Goal: Task Accomplishment & Management: Manage account settings

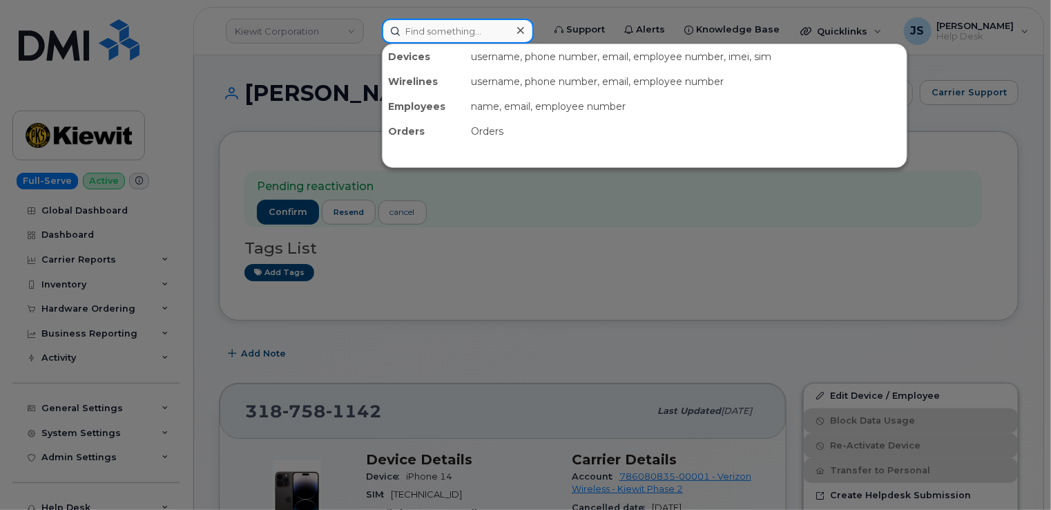
click at [481, 26] on input at bounding box center [458, 31] width 152 height 25
paste input "775-675-4625"
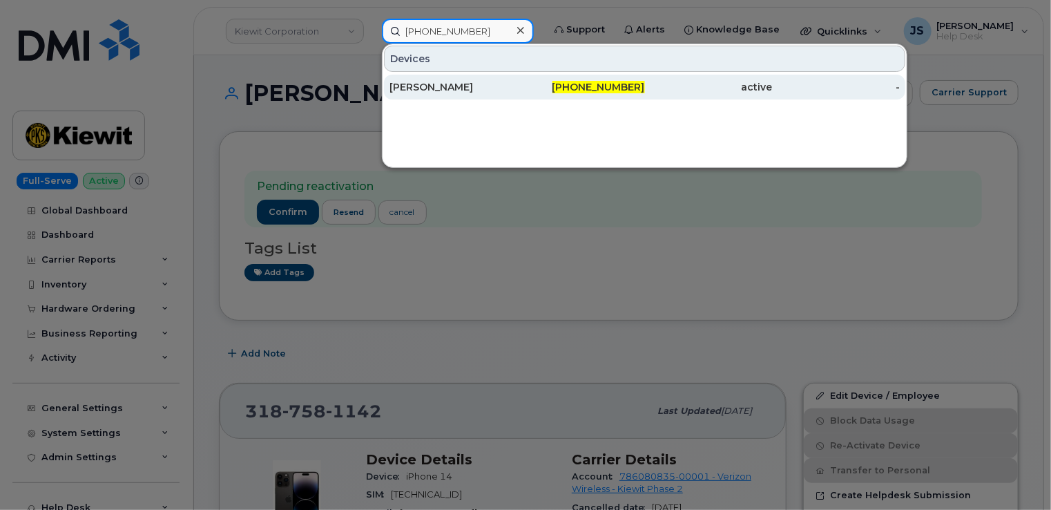
type input "775-675-4625"
click at [429, 87] on div "KELLY KOVALESKI" at bounding box center [454, 87] width 128 height 14
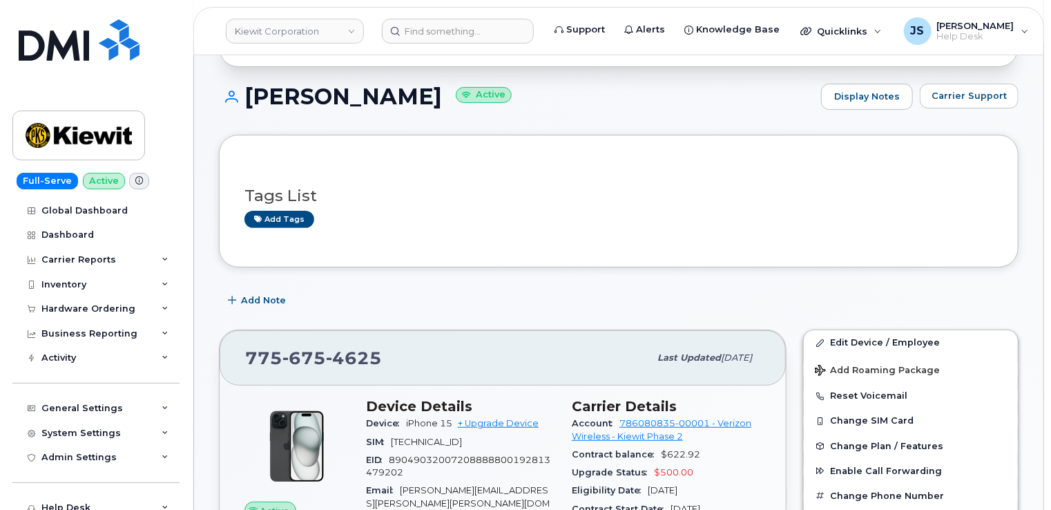
scroll to position [138, 0]
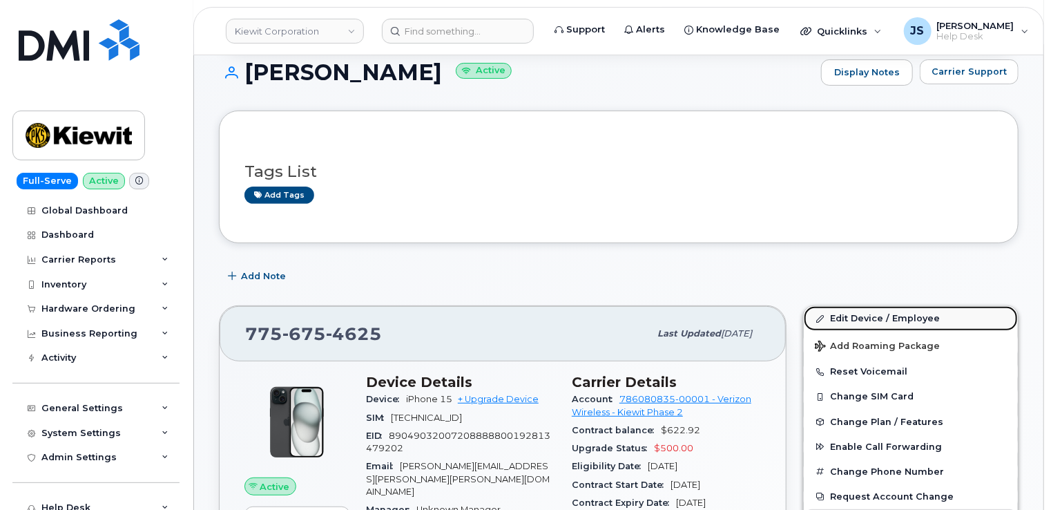
click at [874, 319] on link "Edit Device / Employee" at bounding box center [911, 318] width 214 height 25
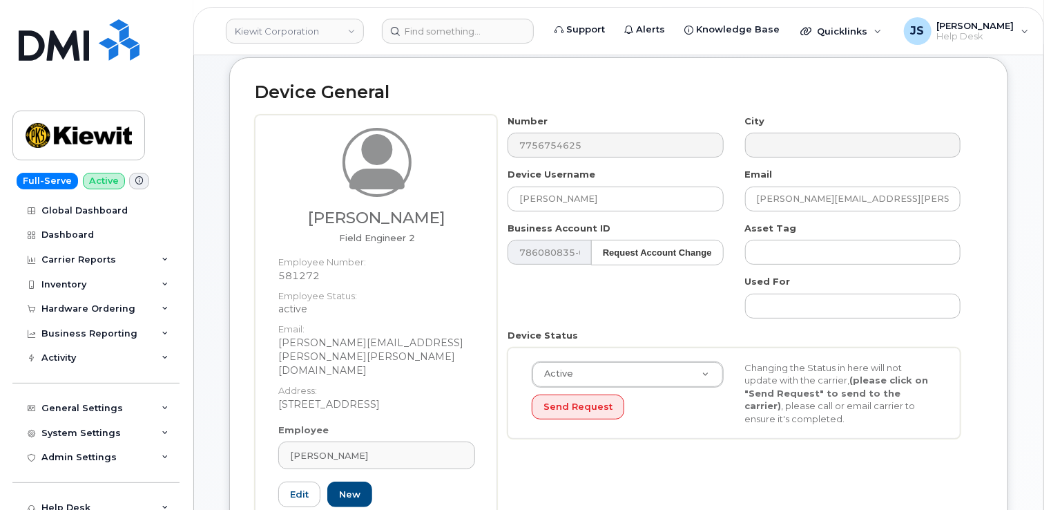
scroll to position [138, 0]
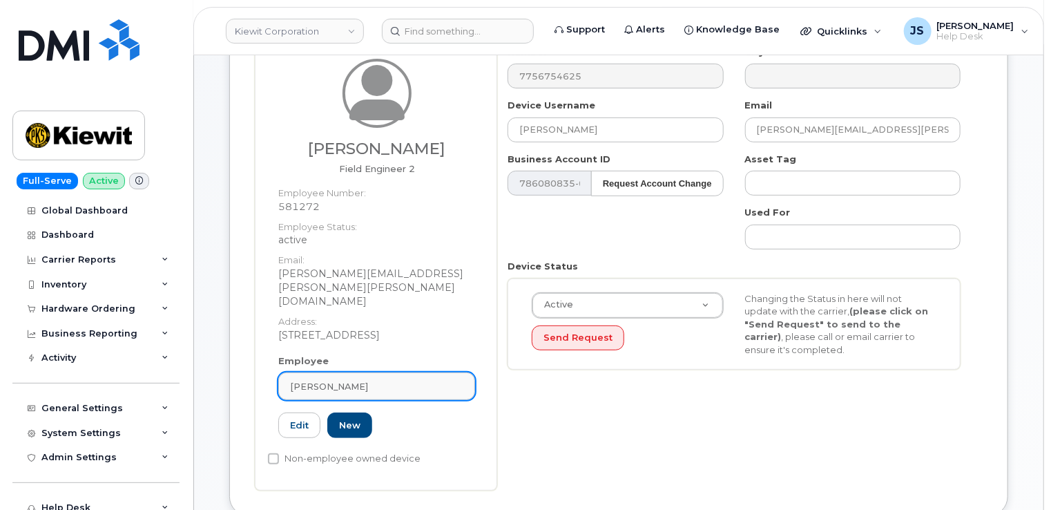
click at [423, 380] on div "Kelly Kovaleski" at bounding box center [376, 386] width 173 height 13
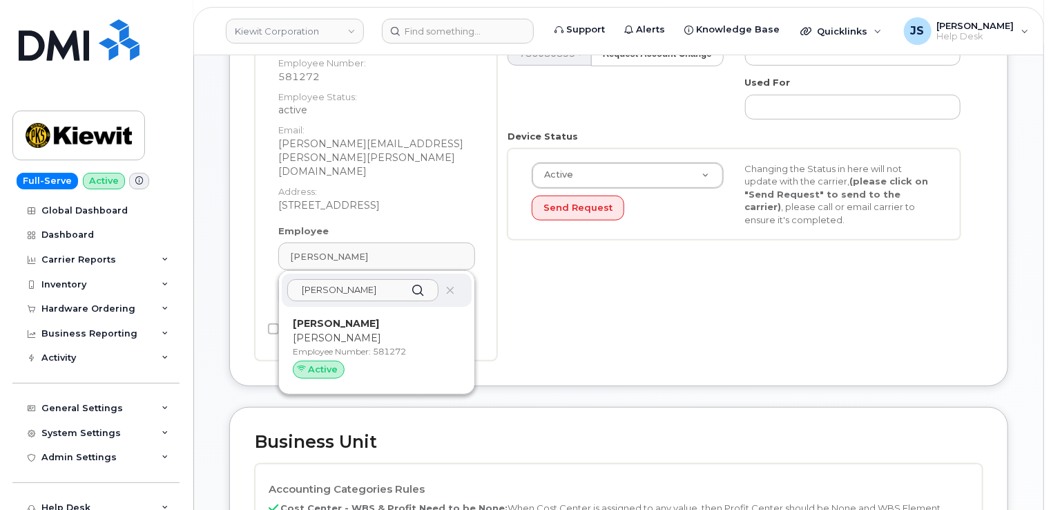
scroll to position [254, 0]
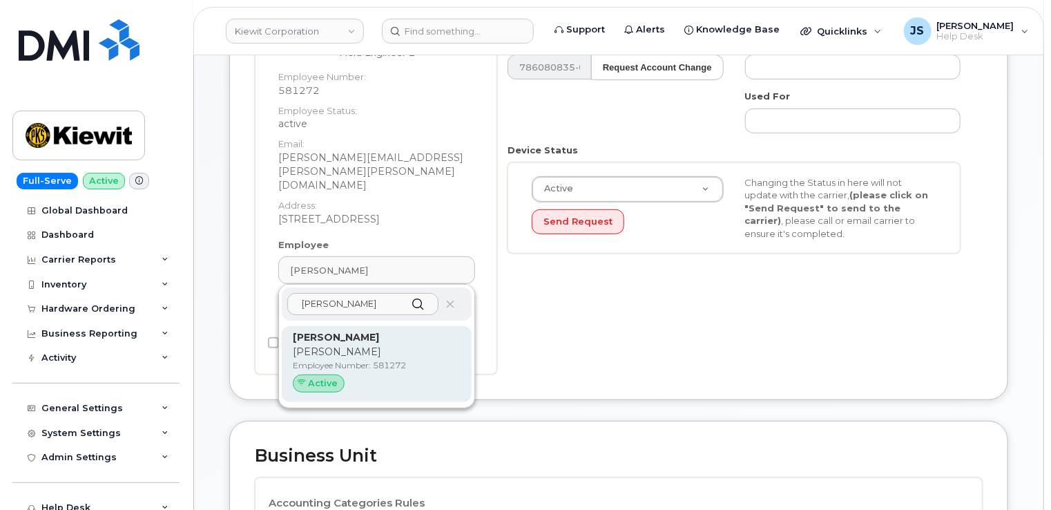
type input "Kelly Kovale"
click at [344, 345] on p "[PERSON_NAME]" at bounding box center [377, 352] width 168 height 15
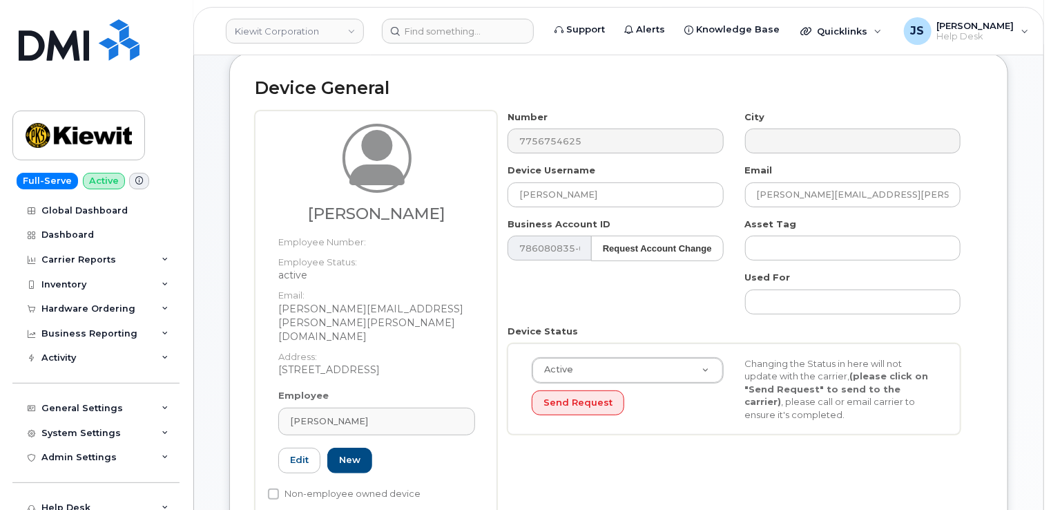
scroll to position [47, 0]
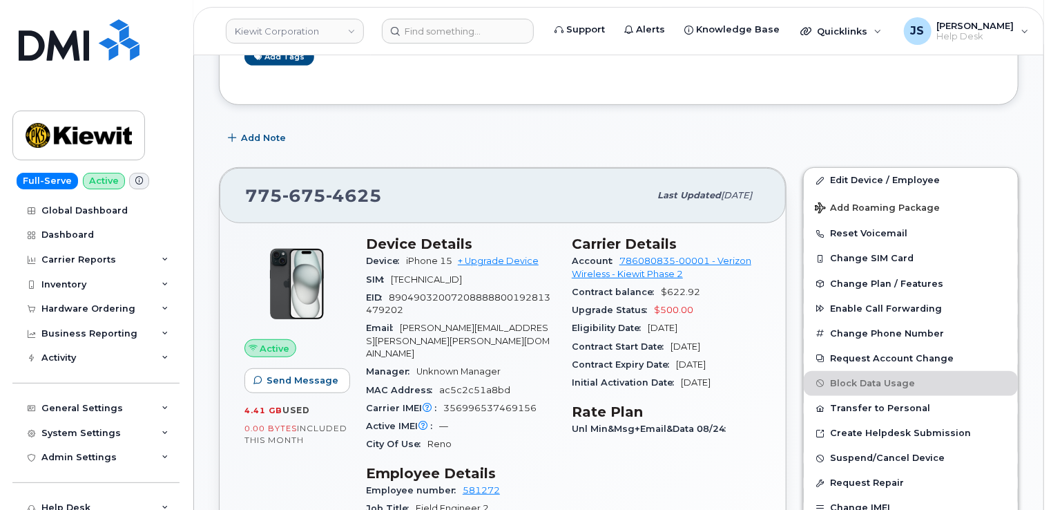
scroll to position [276, 0]
click at [910, 180] on link "Edit Device / Employee" at bounding box center [911, 180] width 214 height 25
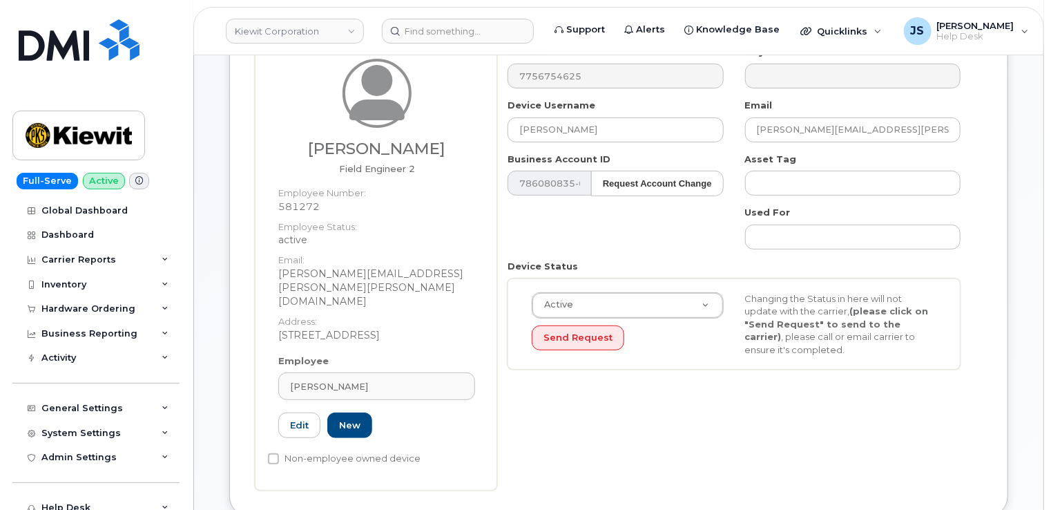
scroll to position [207, 0]
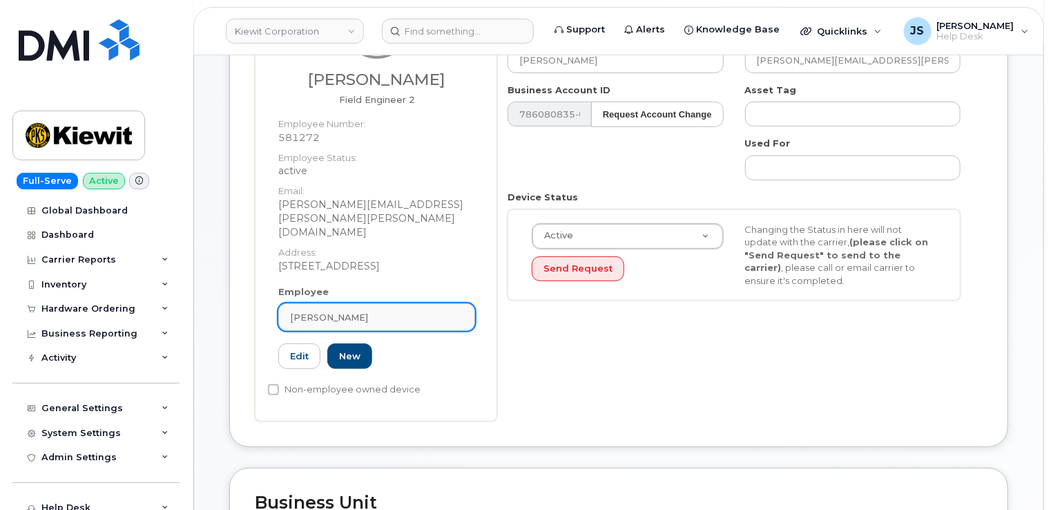
click at [347, 311] on span "[PERSON_NAME]" at bounding box center [329, 317] width 78 height 13
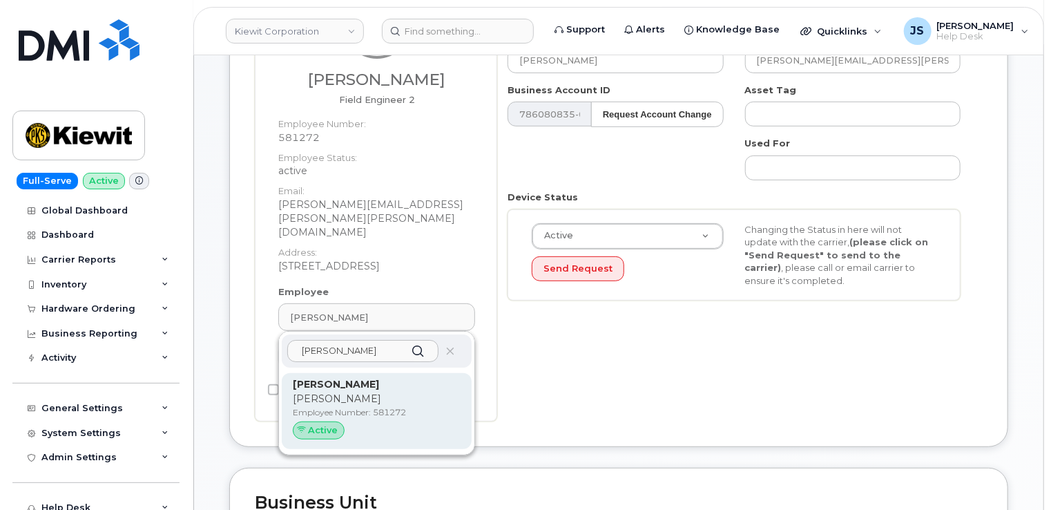
type input "Kelly Kovalesk"
click at [392, 406] on p "Employee Number: 581272" at bounding box center [377, 412] width 168 height 12
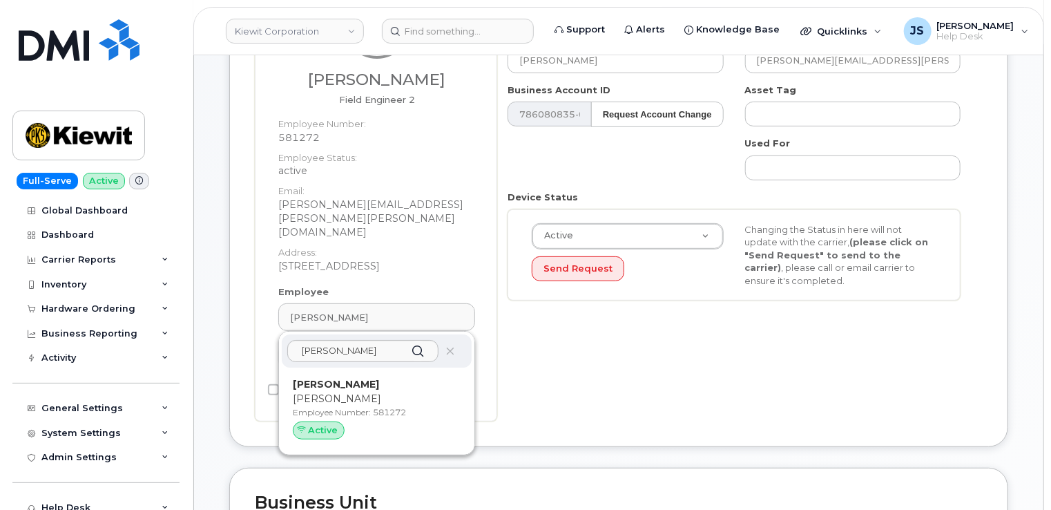
type input "Kelly Kovaleski"
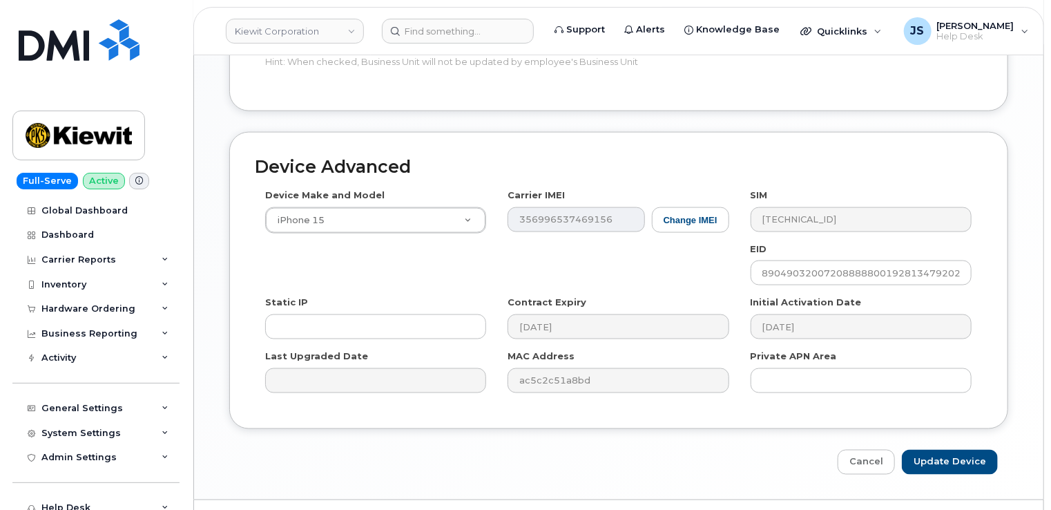
scroll to position [915, 0]
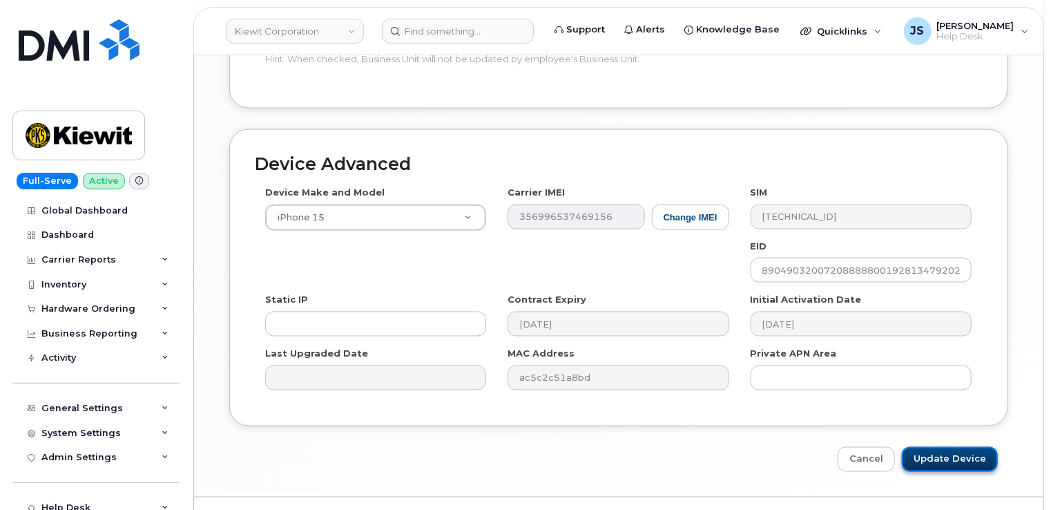
click at [940, 447] on input "Update Device" at bounding box center [950, 460] width 96 height 26
type input "Saving..."
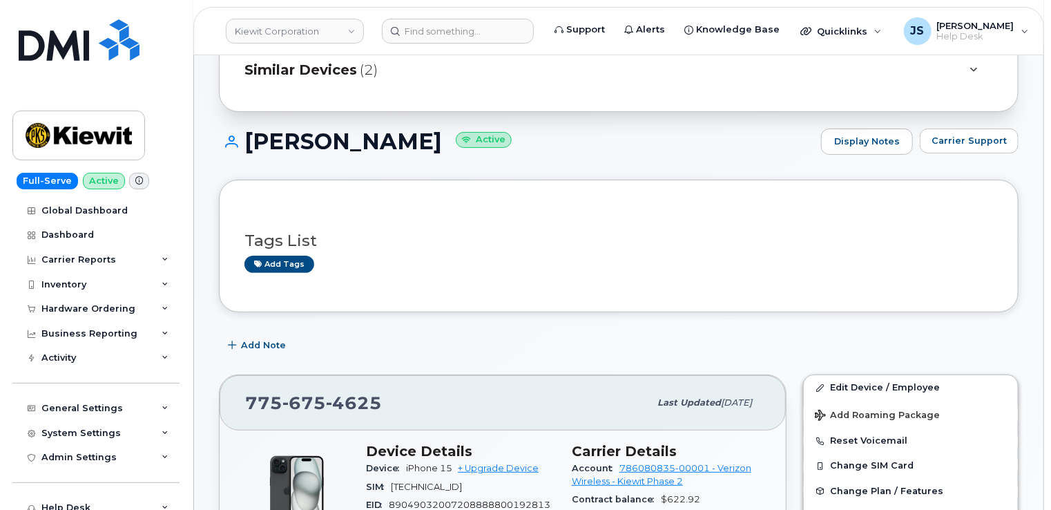
scroll to position [69, 0]
click at [972, 149] on button "Carrier Support" at bounding box center [969, 140] width 99 height 25
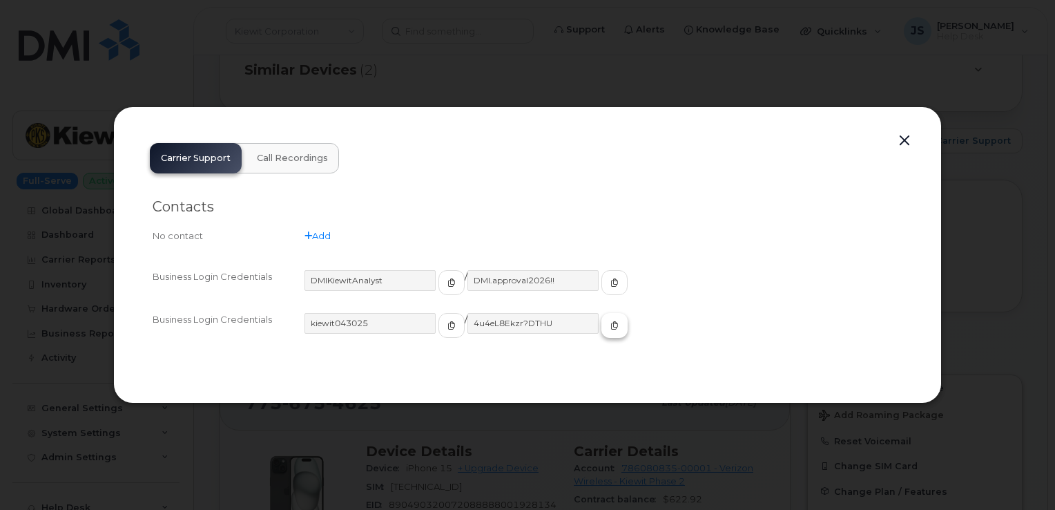
click at [609, 325] on span "button" at bounding box center [615, 325] width 12 height 12
click at [500, 93] on div at bounding box center [527, 255] width 1055 height 510
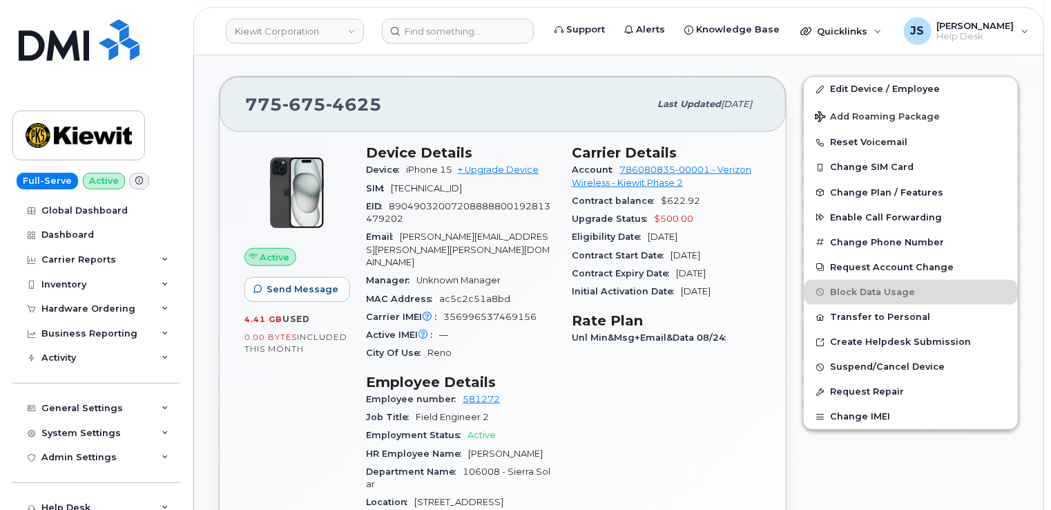
scroll to position [345, 0]
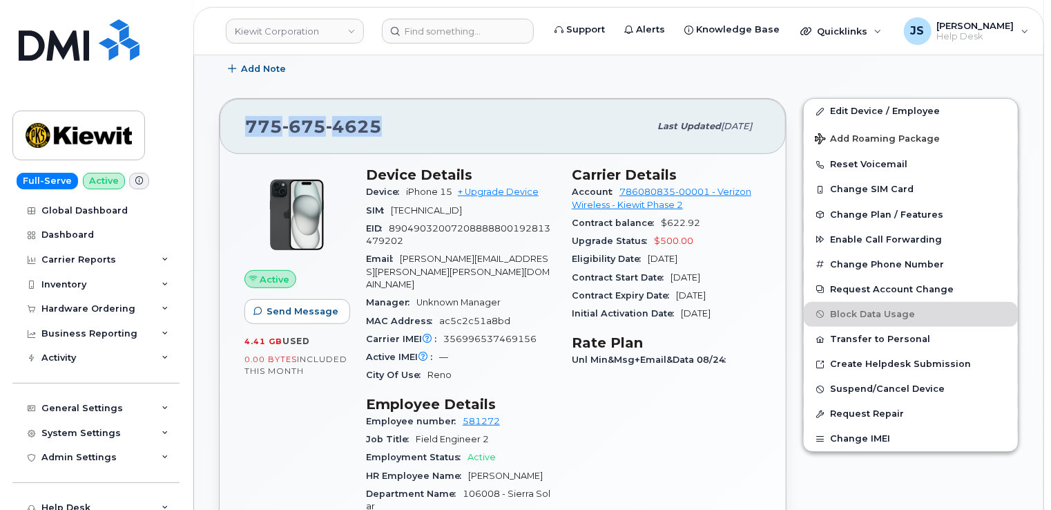
drag, startPoint x: 376, startPoint y: 123, endPoint x: 246, endPoint y: 128, distance: 130.0
click at [246, 128] on div "775 675 4625" at bounding box center [447, 126] width 404 height 29
copy span "775 675 4625"
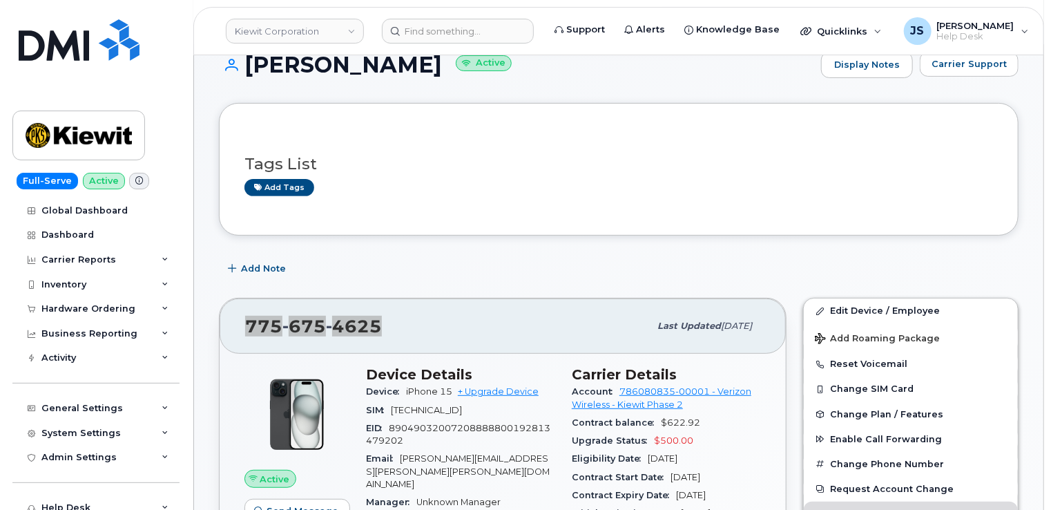
scroll to position [117, 0]
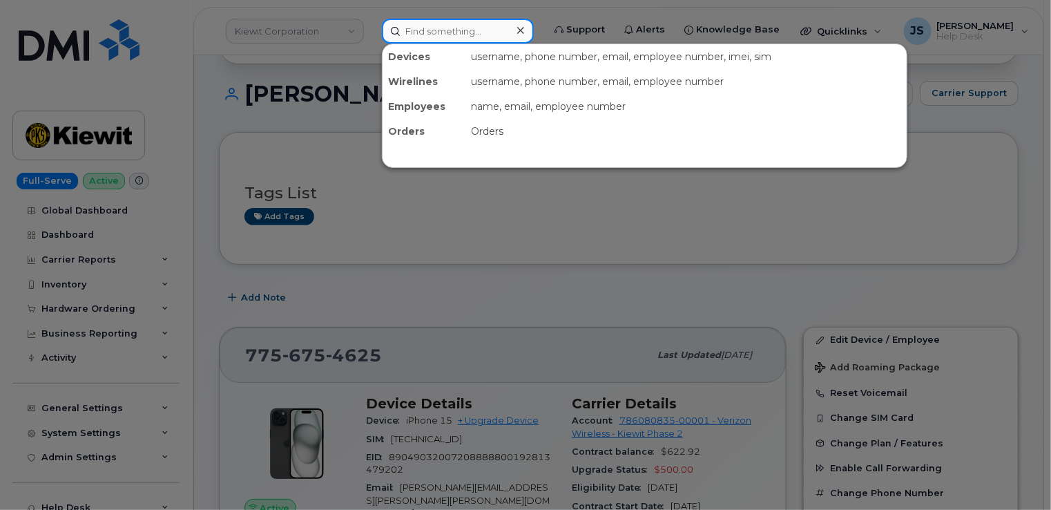
click at [472, 31] on input at bounding box center [458, 31] width 152 height 25
paste input "6616198646"
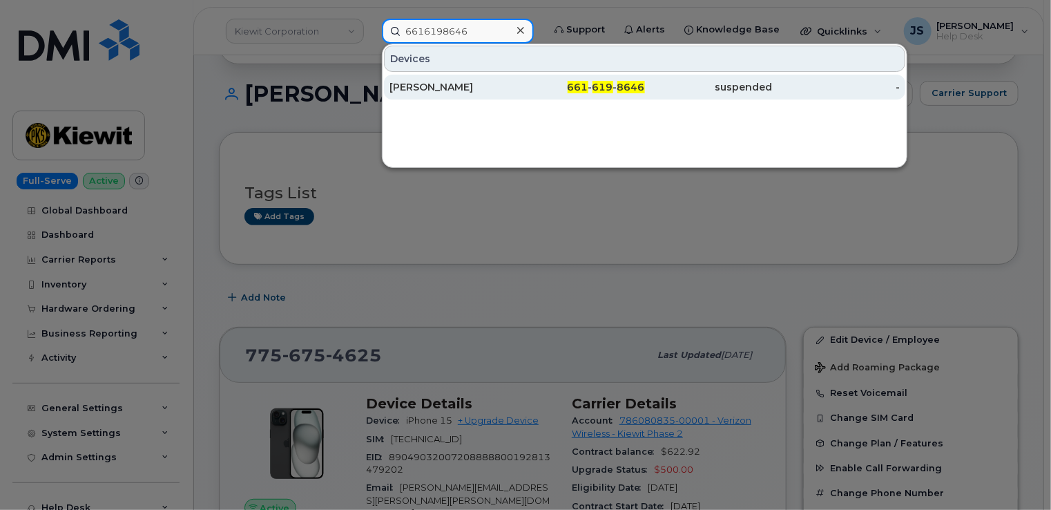
type input "6616198646"
click at [419, 82] on div "MIKE MAY" at bounding box center [454, 87] width 128 height 14
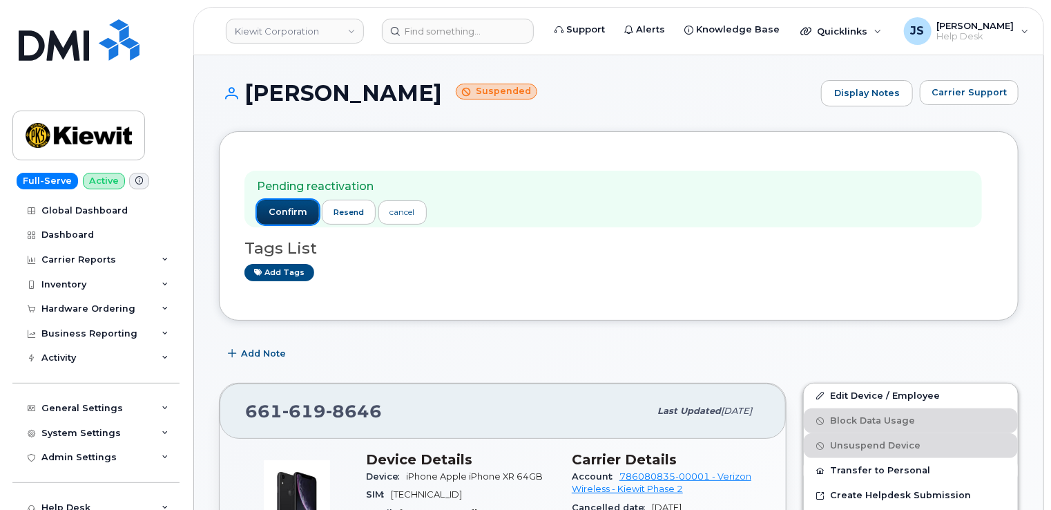
click at [276, 207] on span "confirm" at bounding box center [288, 212] width 39 height 12
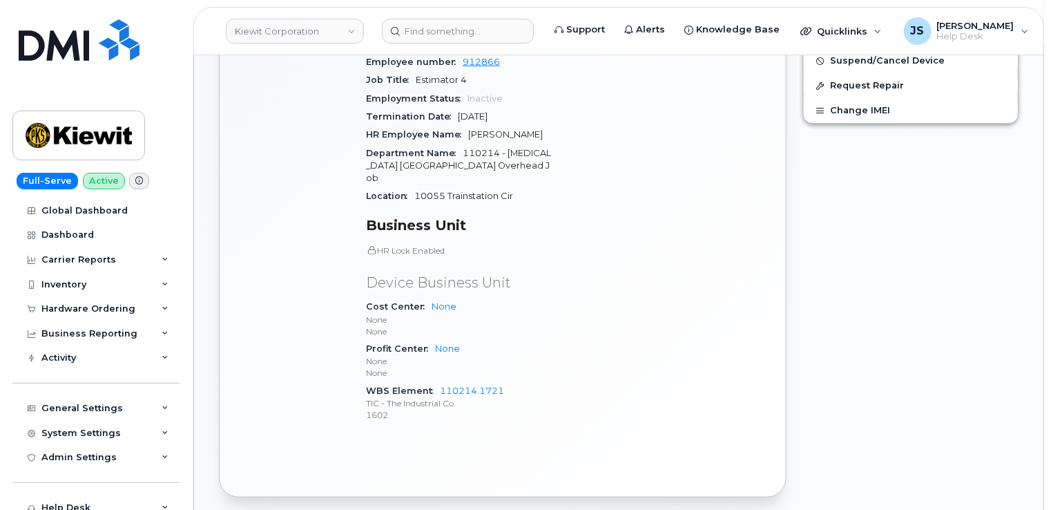
scroll to position [609, 0]
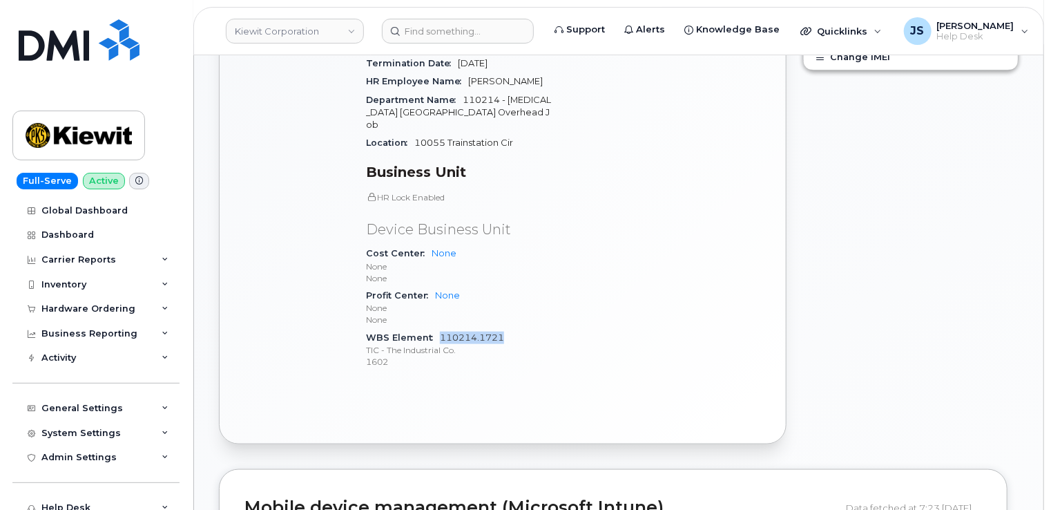
drag, startPoint x: 506, startPoint y: 313, endPoint x: 441, endPoint y: 314, distance: 64.2
click at [441, 329] on div "WBS Element 110214.1721 TIC - The Industrial Co. 1602" at bounding box center [460, 350] width 189 height 42
copy link "110214.1721"
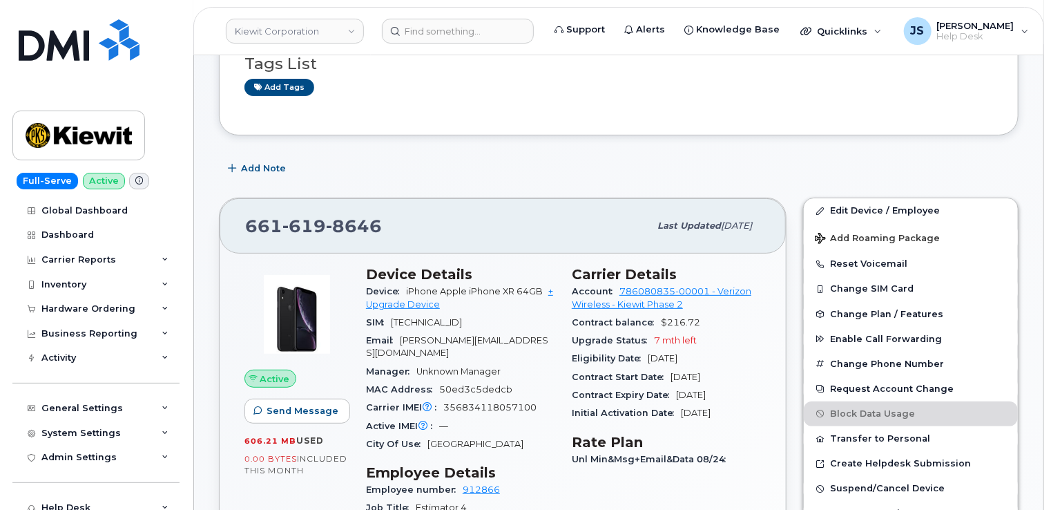
scroll to position [126, 0]
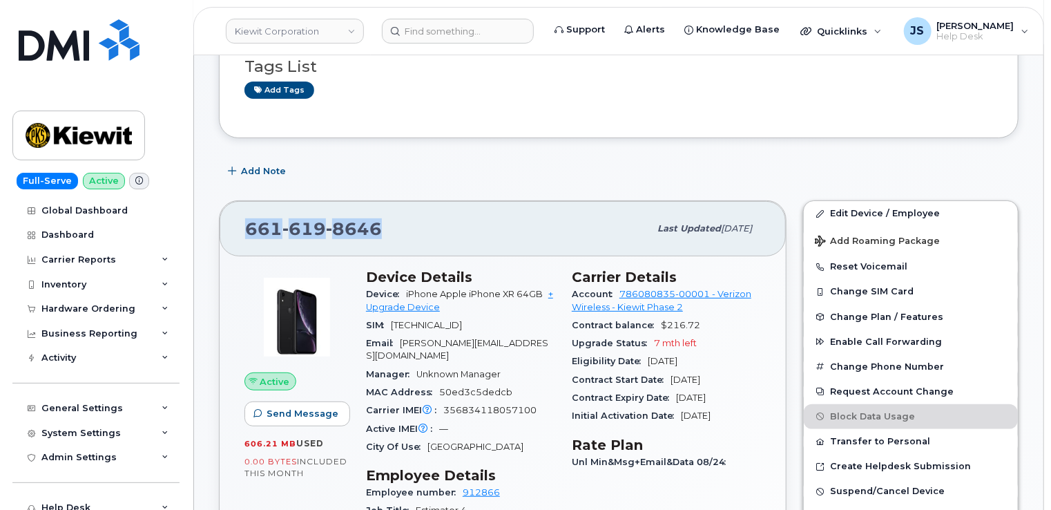
drag, startPoint x: 374, startPoint y: 227, endPoint x: 248, endPoint y: 230, distance: 126.4
click at [248, 230] on span "661 619 8646" at bounding box center [313, 228] width 137 height 21
copy span "661 619 8646"
click at [329, 32] on link "Kiewit Corporation" at bounding box center [295, 31] width 138 height 25
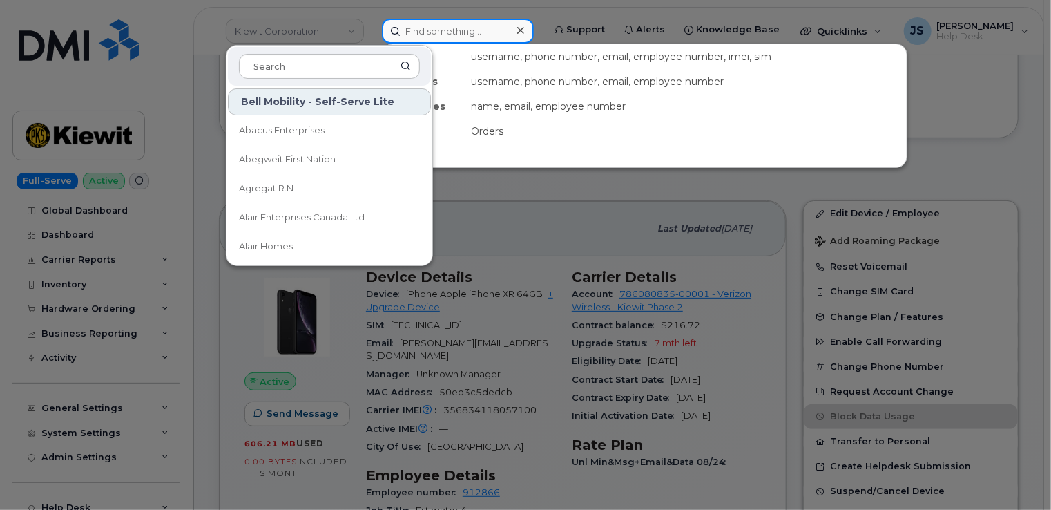
paste input "336 776 8587"
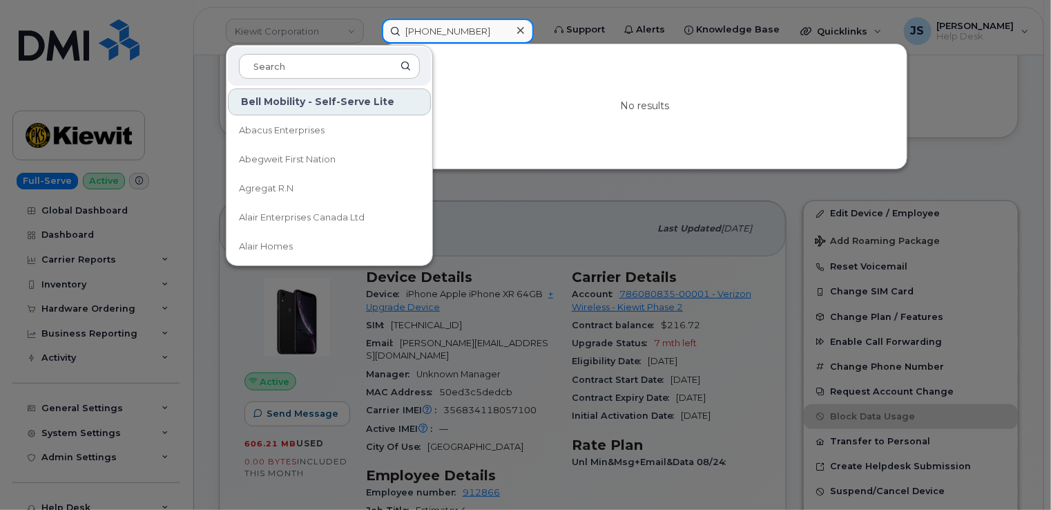
type input "336 776 8587"
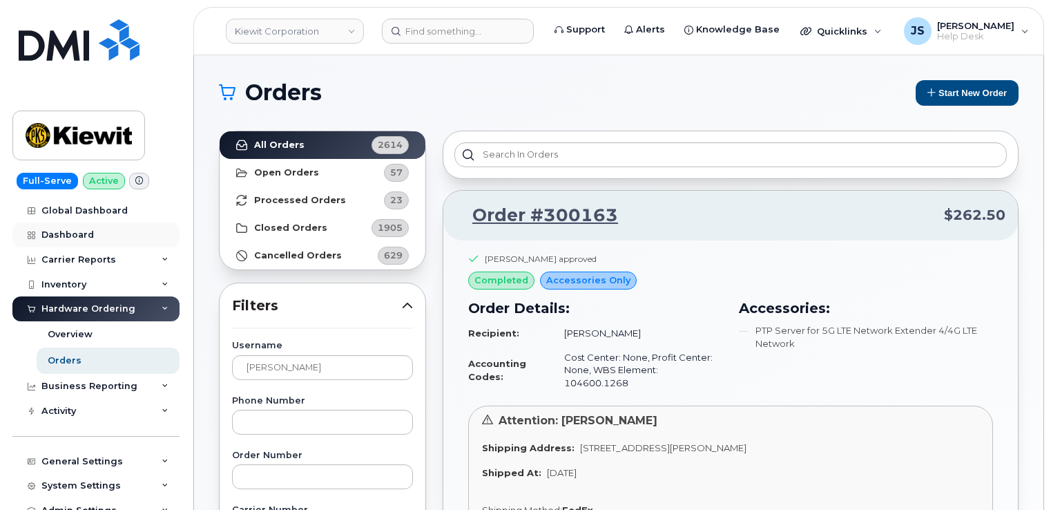
scroll to position [69, 0]
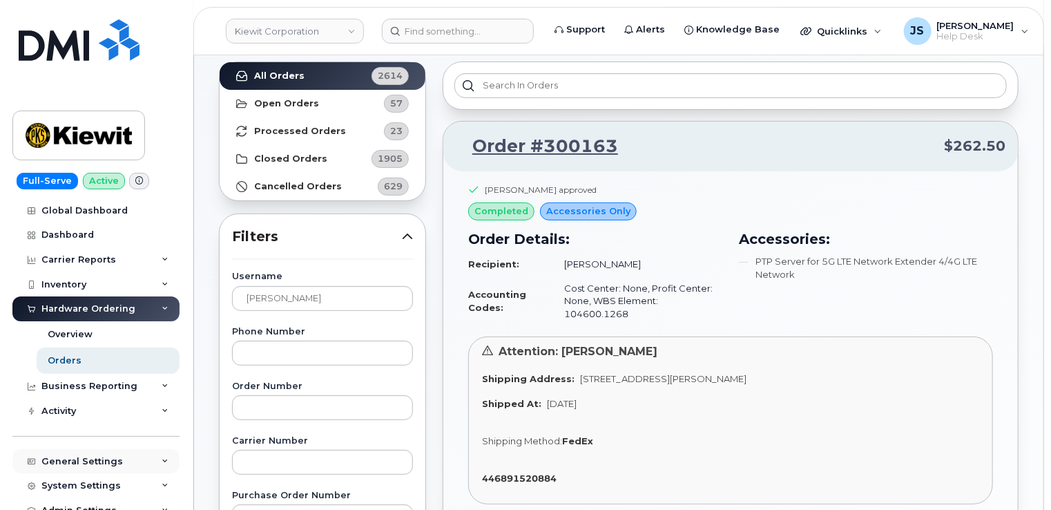
click at [102, 457] on div "General Settings" at bounding box center [82, 461] width 82 height 11
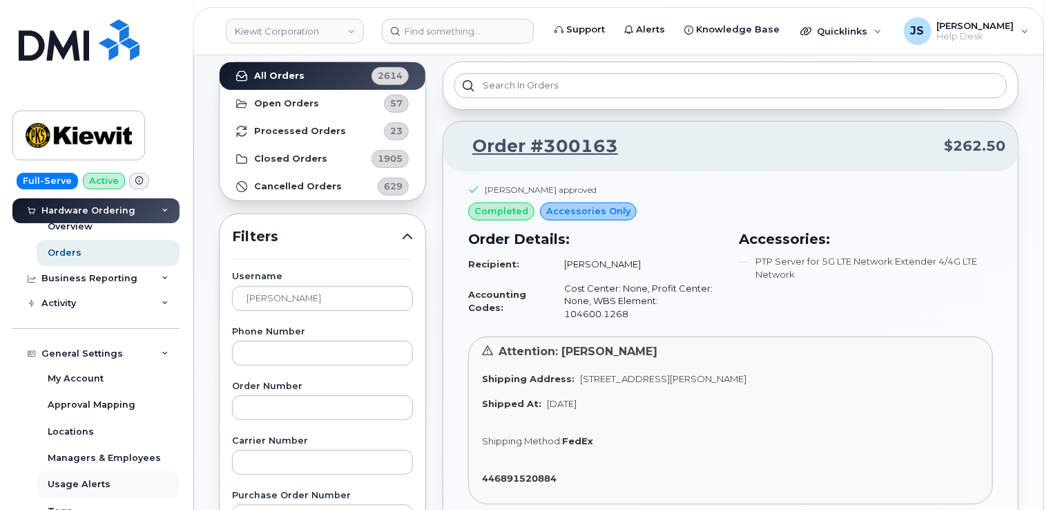
scroll to position [138, 0]
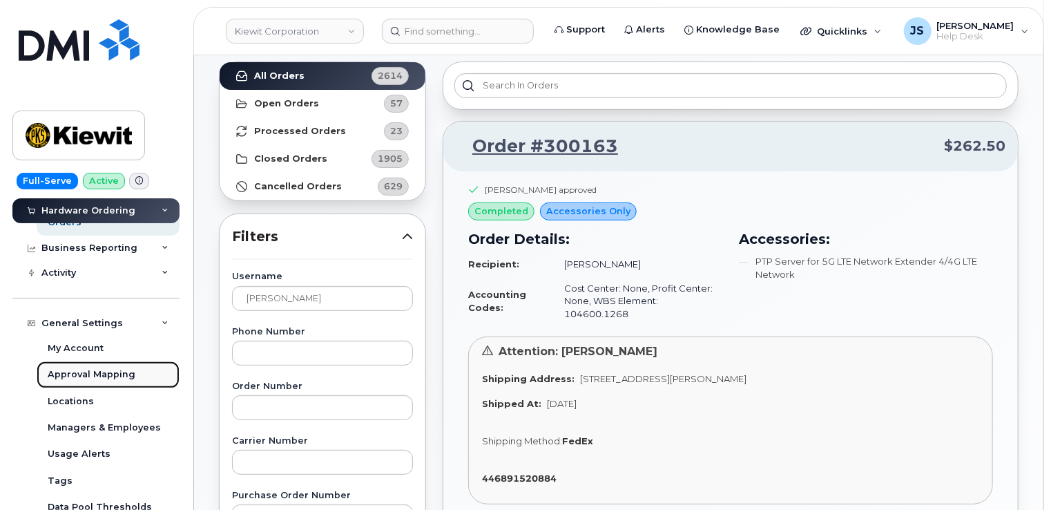
click at [84, 373] on div "Approval Mapping" at bounding box center [92, 374] width 88 height 12
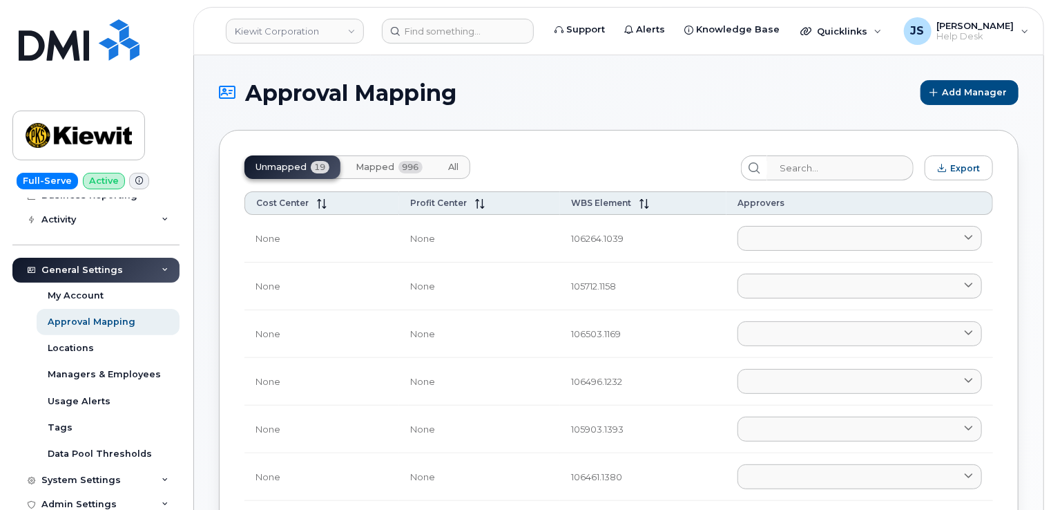
click at [365, 163] on span "Mapped" at bounding box center [375, 167] width 39 height 11
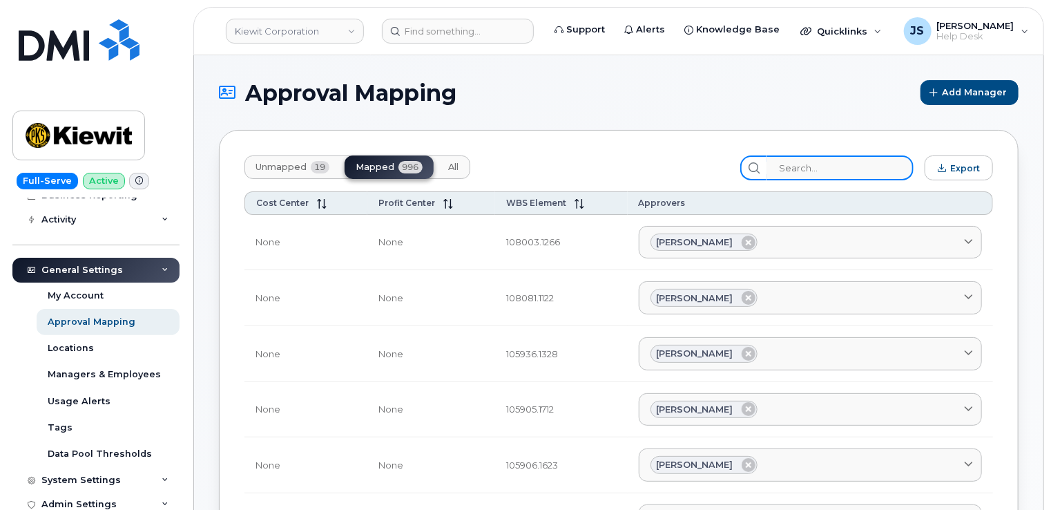
paste input "110214.1721"
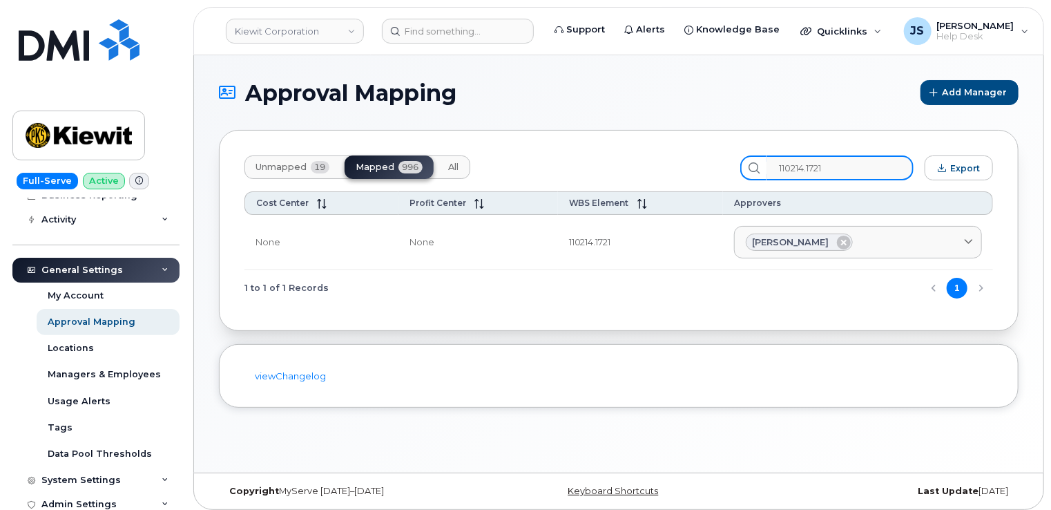
type input "110214.1721"
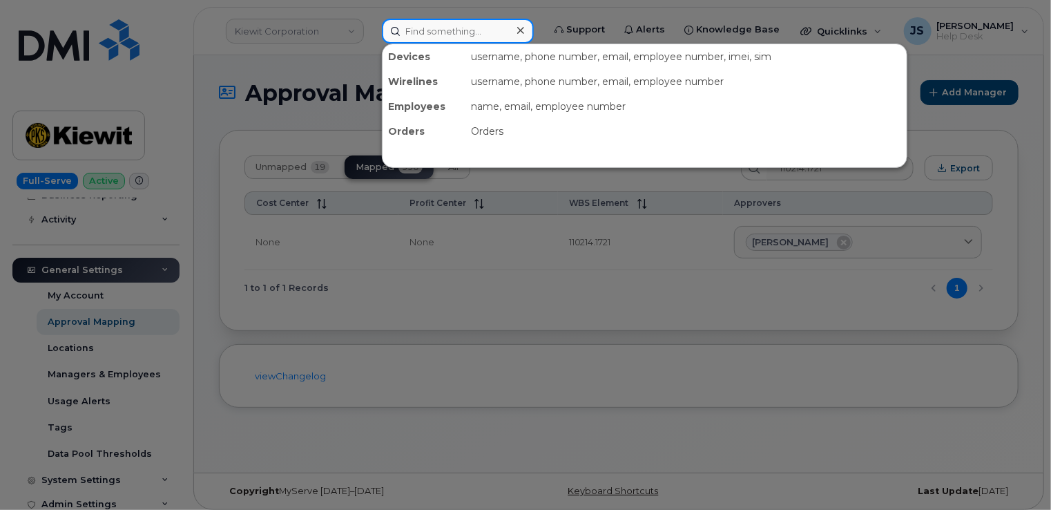
click at [441, 25] on input at bounding box center [458, 31] width 152 height 25
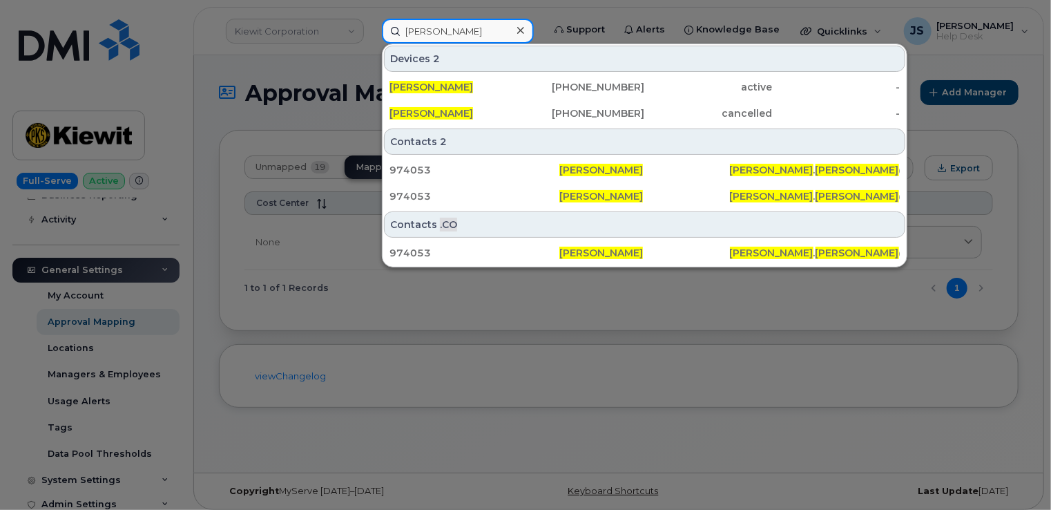
click at [458, 32] on input "Kristine Revier" at bounding box center [458, 31] width 152 height 25
drag, startPoint x: 458, startPoint y: 32, endPoint x: 442, endPoint y: 35, distance: 16.1
click at [442, 35] on input "Kristine Revier" at bounding box center [458, 31] width 152 height 25
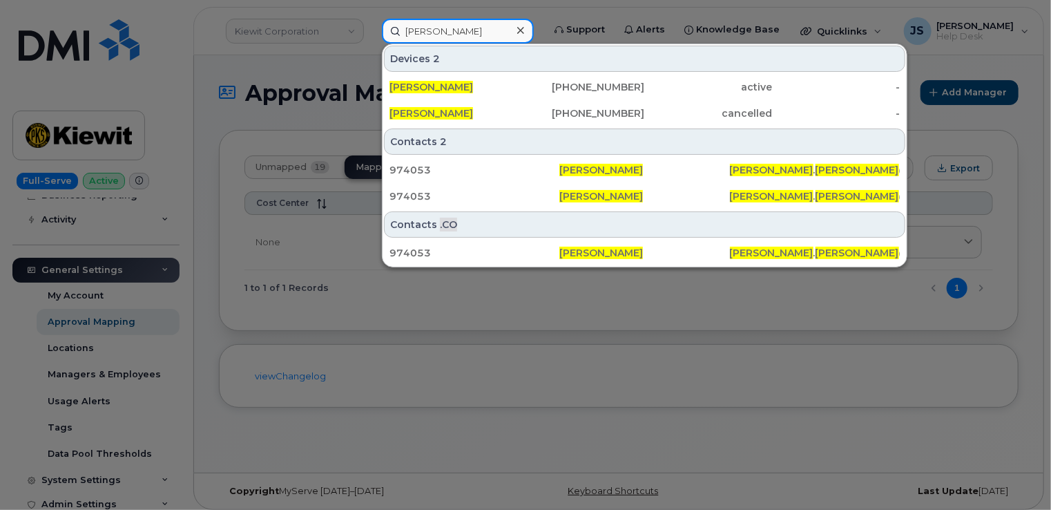
click at [442, 35] on input "Kristine Revier" at bounding box center [458, 31] width 152 height 25
paste input "299062"
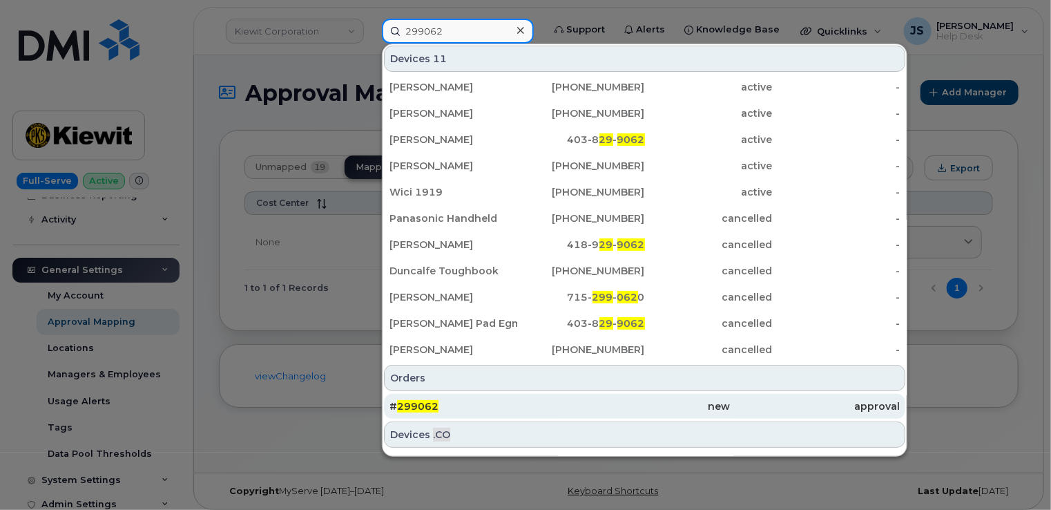
type input "299062"
click at [479, 400] on div "# 299062" at bounding box center [475, 406] width 170 height 14
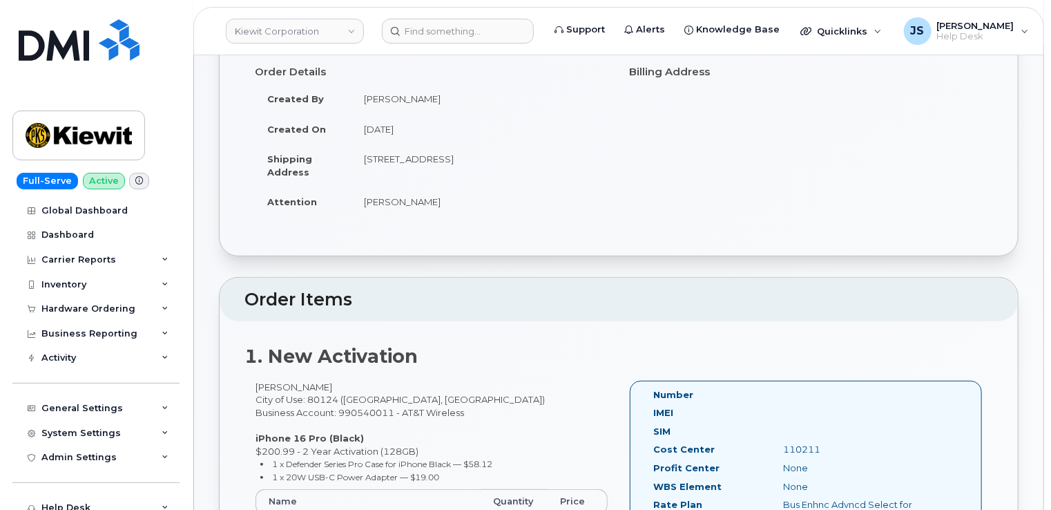
scroll to position [138, 0]
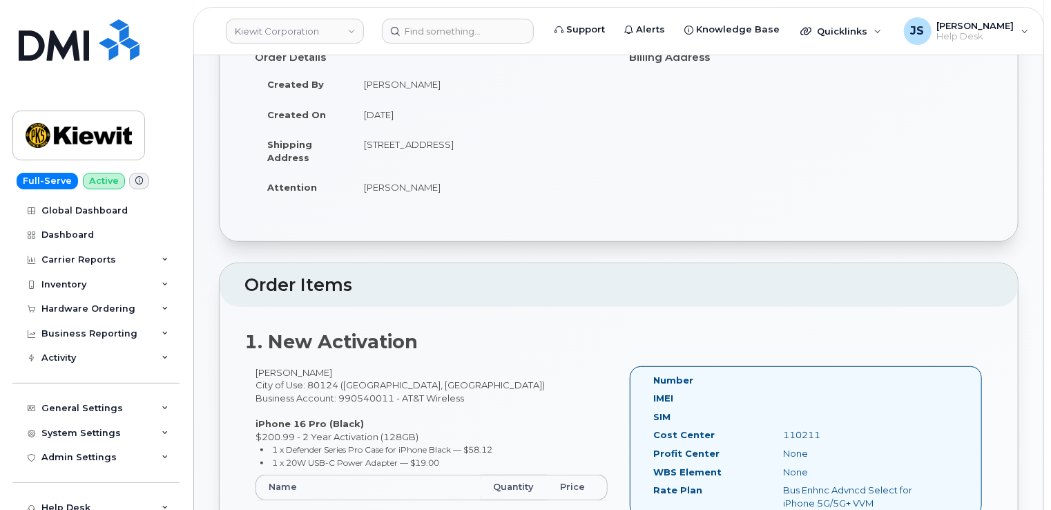
drag, startPoint x: 356, startPoint y: 372, endPoint x: 255, endPoint y: 377, distance: 101.0
click at [255, 377] on div "Jean-Francois Maillard City of Use: 80124 (Lone Tree, CO) Business Account: 990…" at bounding box center [432, 469] width 374 height 207
drag, startPoint x: 255, startPoint y: 377, endPoint x: 259, endPoint y: 369, distance: 9.3
copy div "Jean-Francois Maillard"
click at [114, 314] on div "Hardware Ordering" at bounding box center [95, 308] width 167 height 25
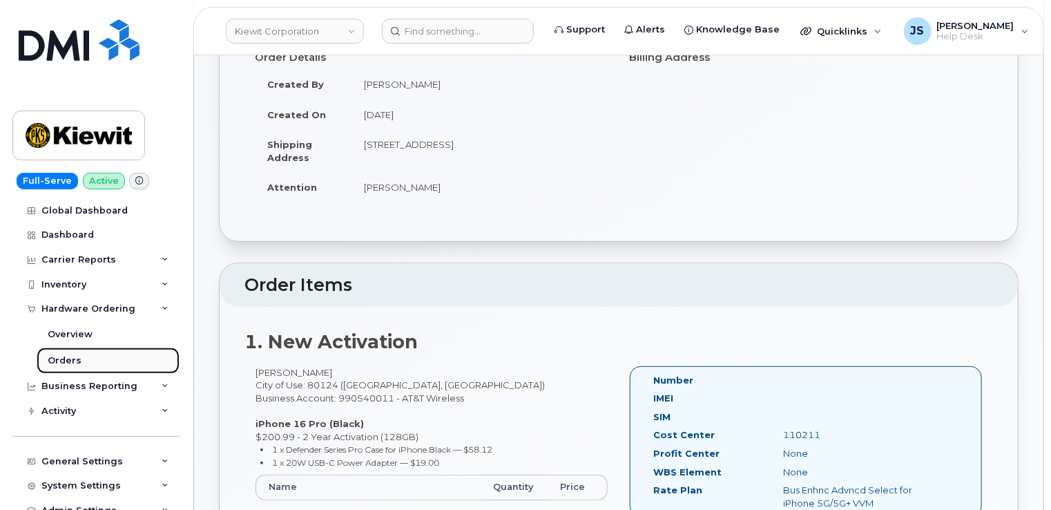
click at [70, 360] on div "Orders" at bounding box center [65, 360] width 34 height 12
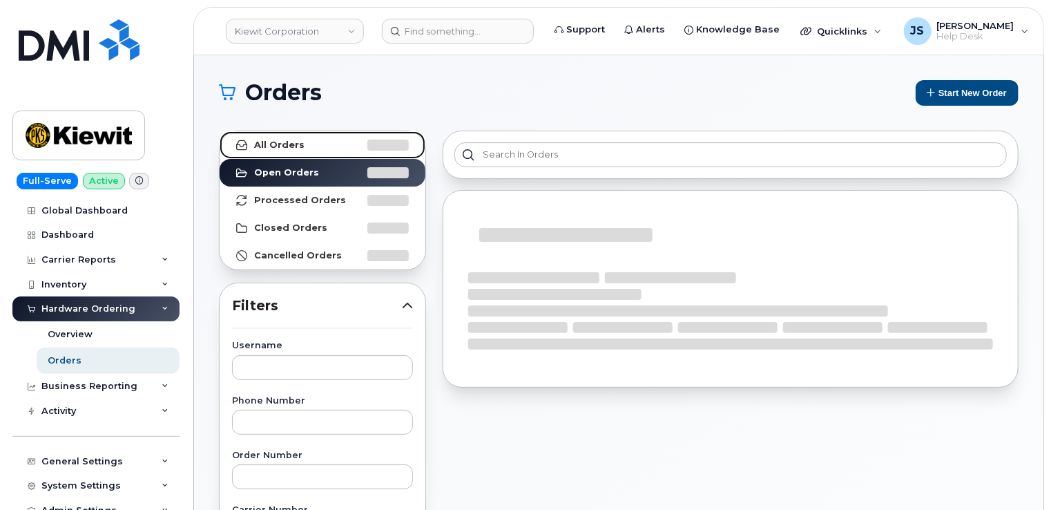
click at [276, 146] on strong "All Orders" at bounding box center [279, 145] width 50 height 11
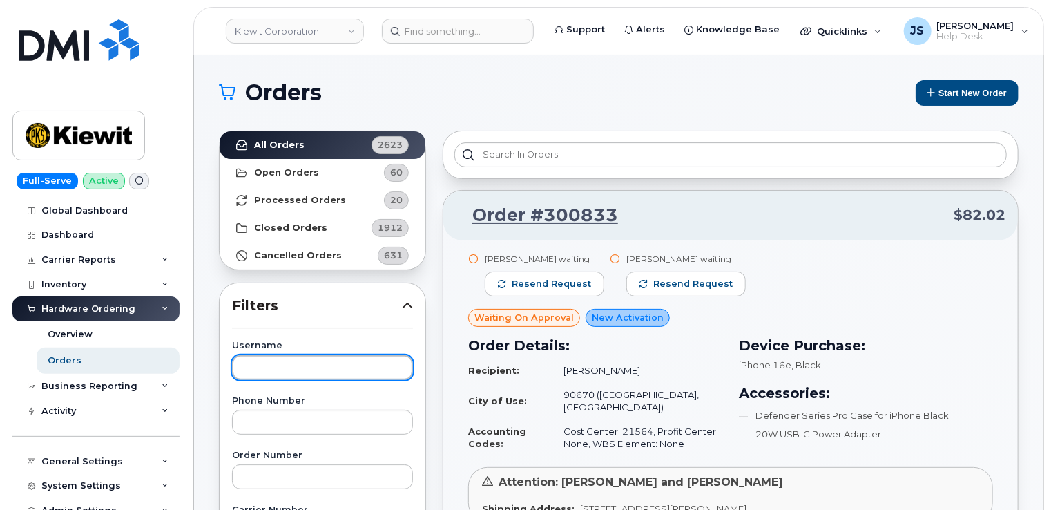
paste input "Jean-Francois Maillard"
type input "Jean-Francois Maillard"
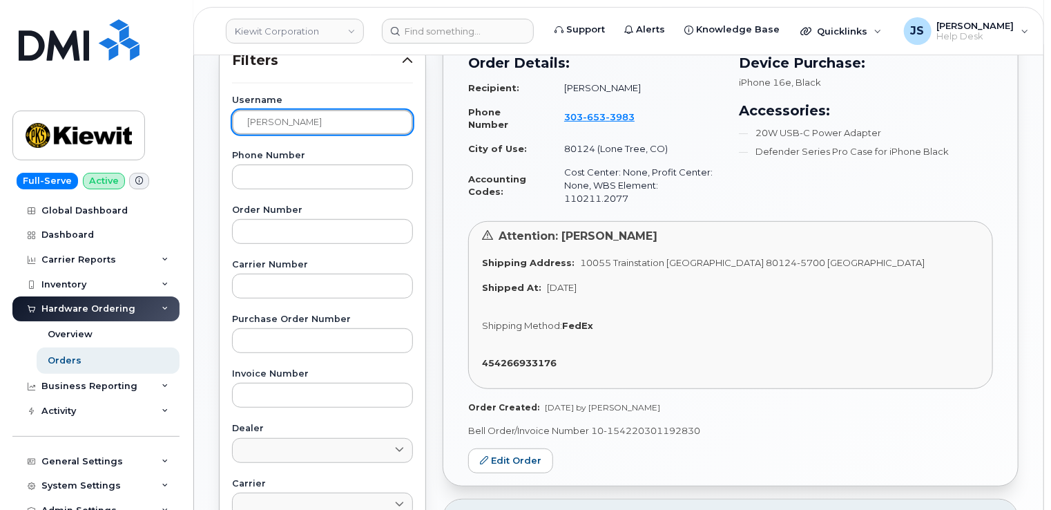
scroll to position [276, 0]
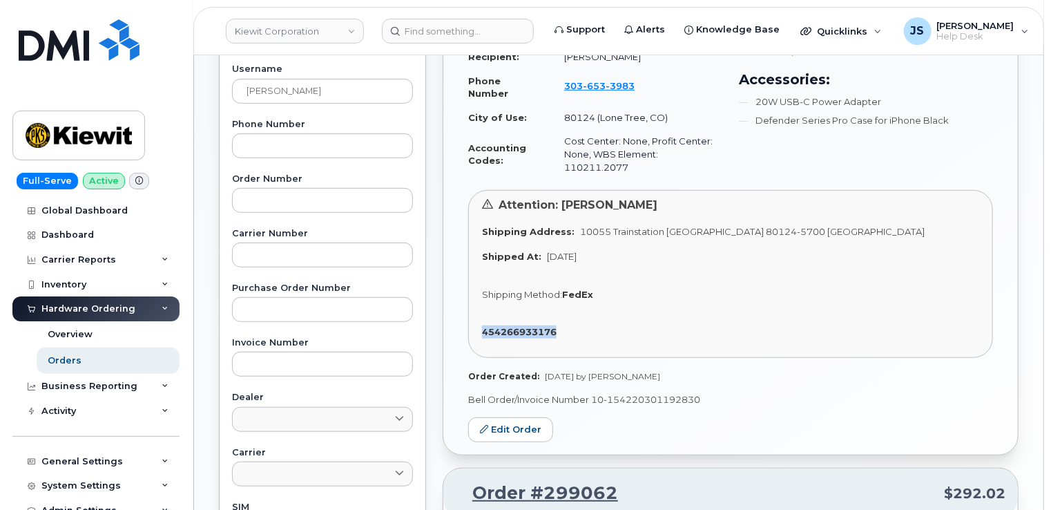
drag, startPoint x: 569, startPoint y: 316, endPoint x: 484, endPoint y: 323, distance: 85.9
click at [484, 325] on div "454266933176" at bounding box center [730, 331] width 497 height 13
copy strong "454266933176"
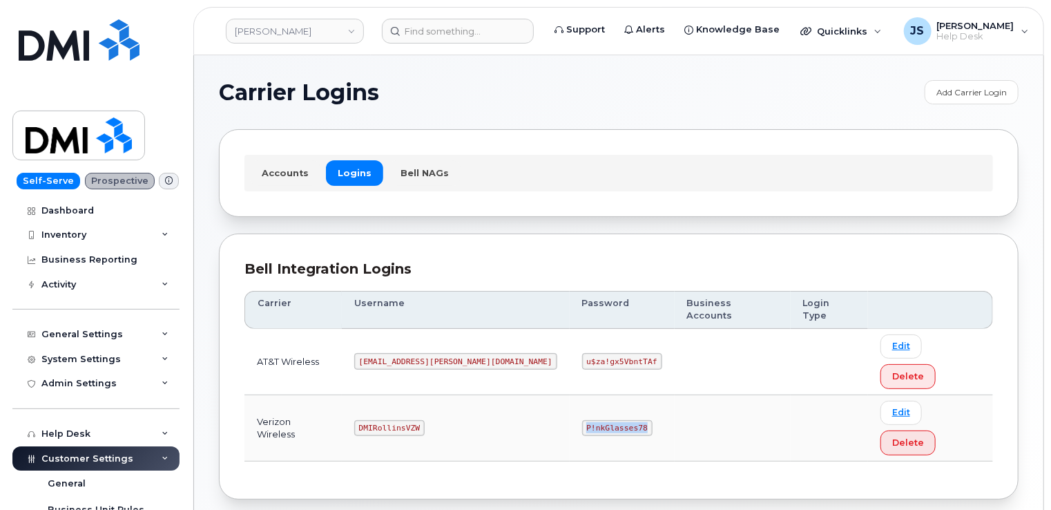
drag, startPoint x: 578, startPoint y: 368, endPoint x: 522, endPoint y: 370, distance: 56.0
click at [582, 420] on code "P!nkGlasses78" at bounding box center [617, 428] width 70 height 17
copy code "P!nkGlasses78"
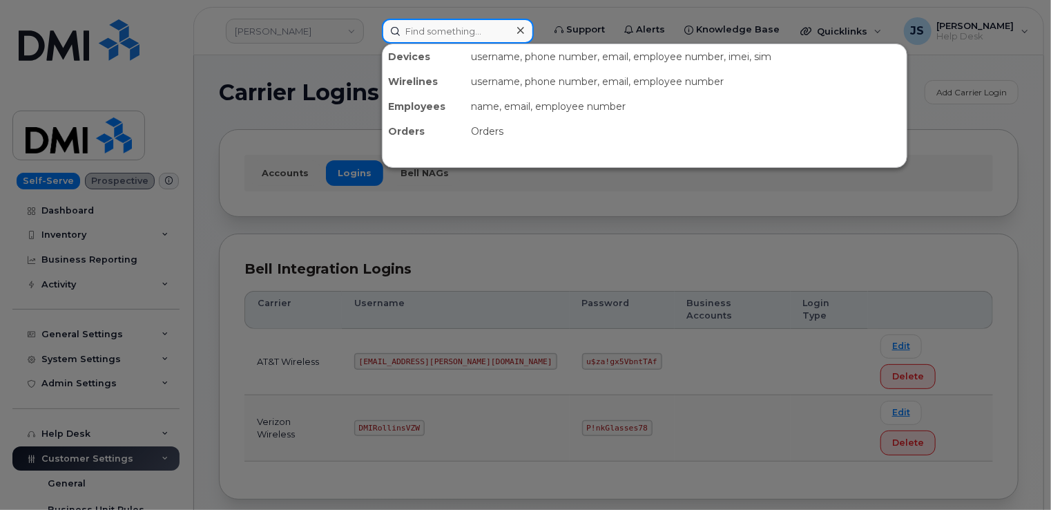
paste input "[PHONE_NUMBER]"
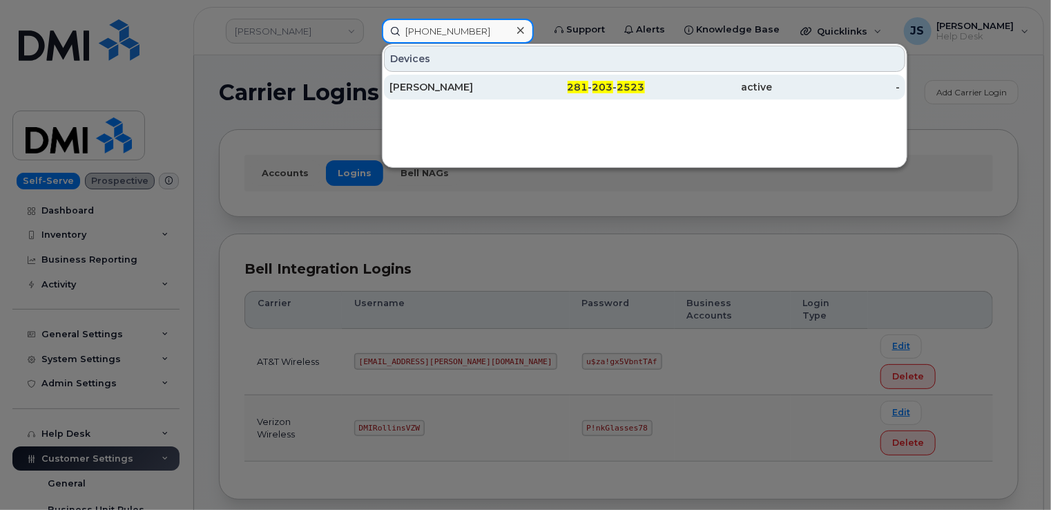
type input "[PHONE_NUMBER]"
click at [457, 89] on div "[PERSON_NAME]" at bounding box center [454, 87] width 128 height 14
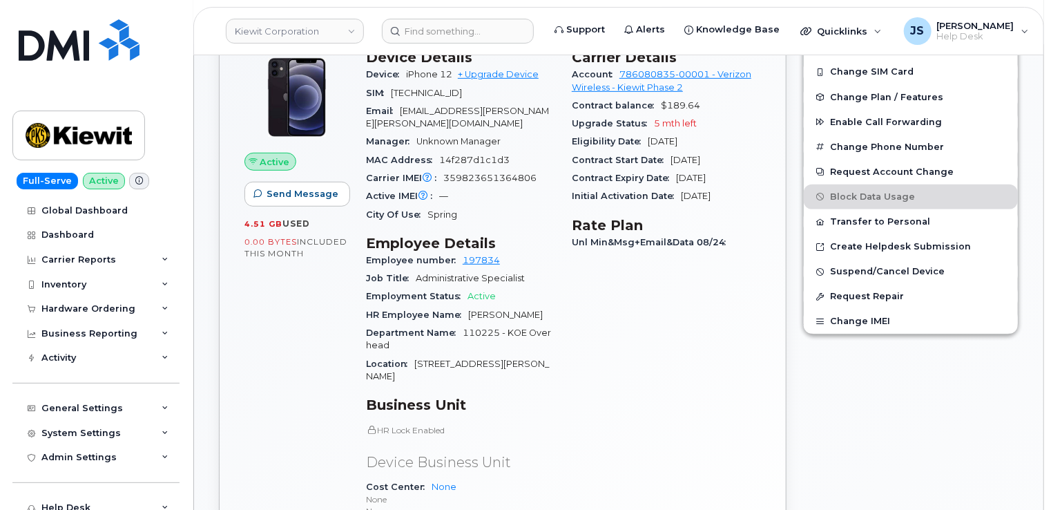
scroll to position [553, 0]
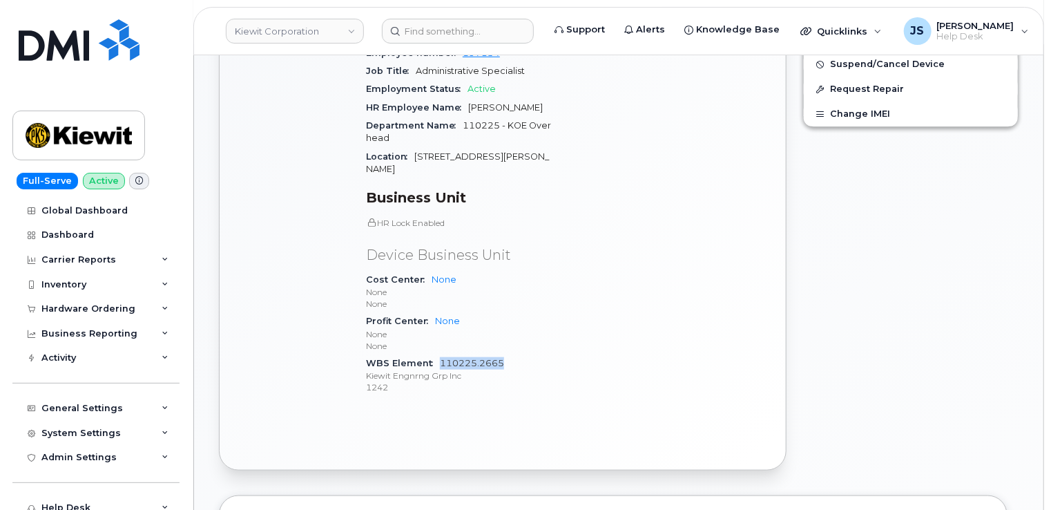
drag, startPoint x: 504, startPoint y: 337, endPoint x: 441, endPoint y: 341, distance: 63.6
click at [441, 354] on div "WBS Element 110225.2665 [PERSON_NAME] Engnrng Grp Inc 1242" at bounding box center [460, 375] width 189 height 42
drag, startPoint x: 441, startPoint y: 341, endPoint x: 475, endPoint y: 341, distance: 34.5
copy link "110225.2665"
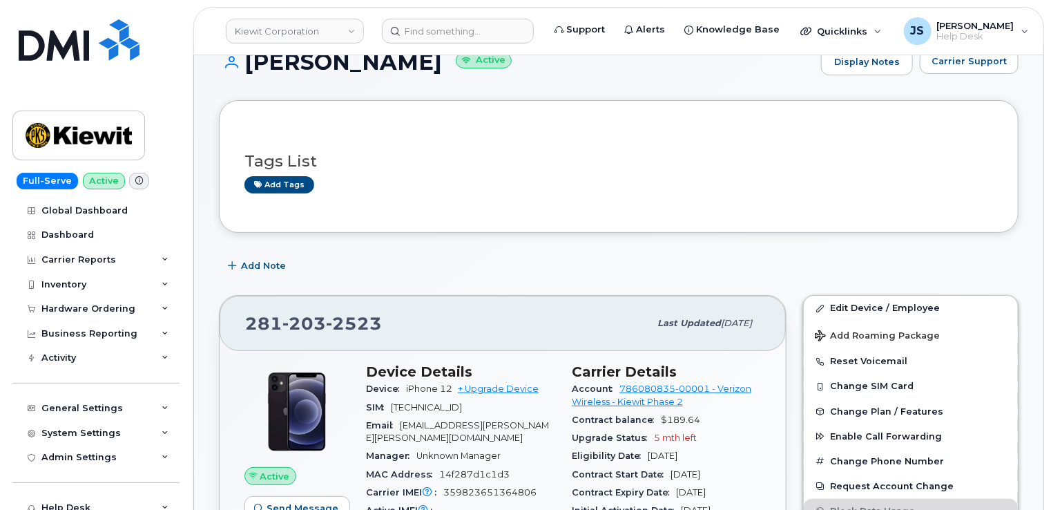
scroll to position [0, 0]
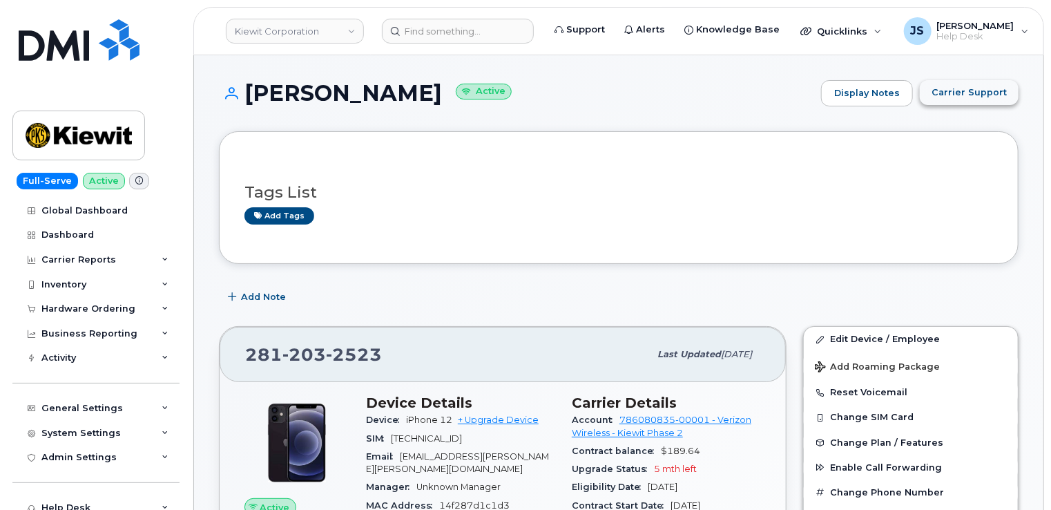
click at [976, 90] on span "Carrier Support" at bounding box center [969, 92] width 75 height 13
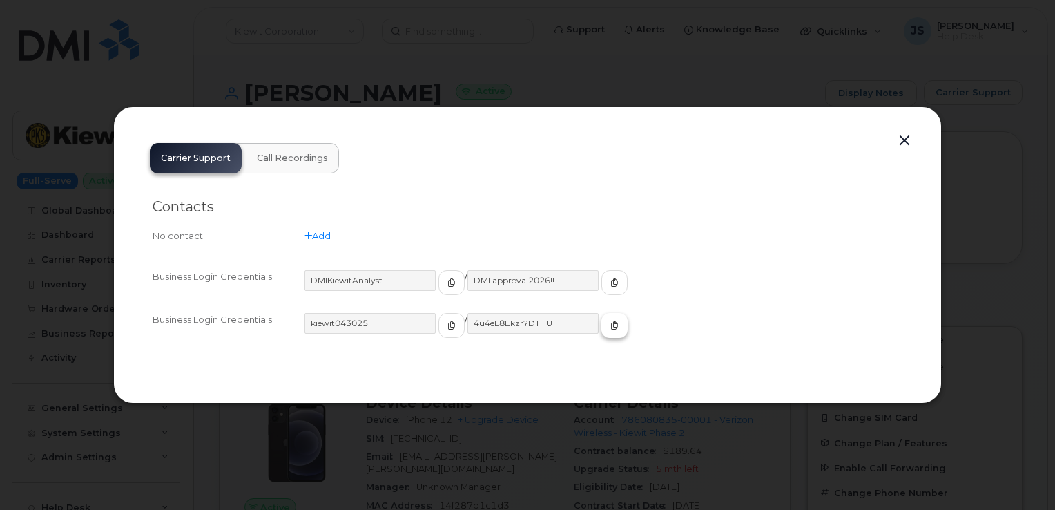
click at [609, 330] on span "button" at bounding box center [615, 325] width 12 height 12
click at [903, 142] on button "button" at bounding box center [904, 140] width 21 height 19
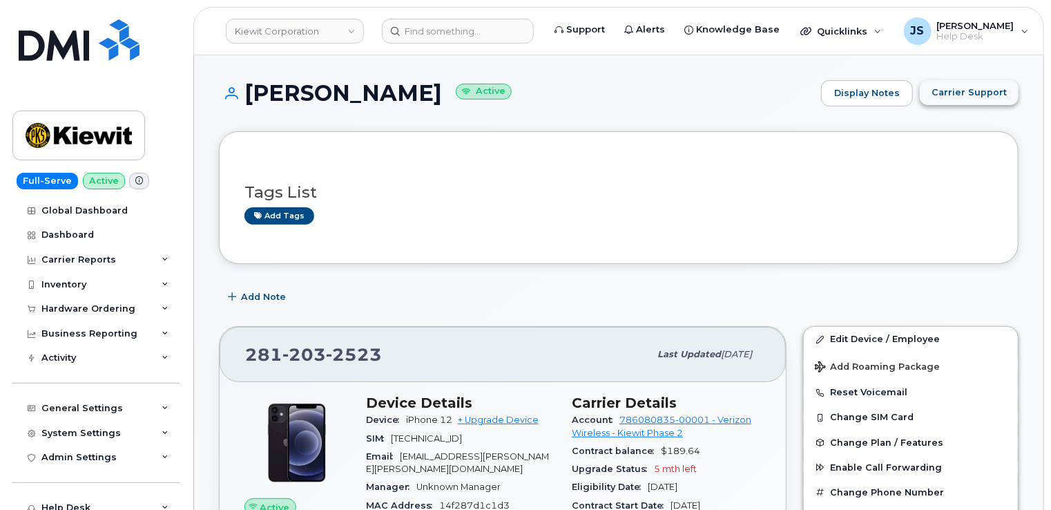
click at [981, 98] on span "Carrier Support" at bounding box center [969, 92] width 75 height 13
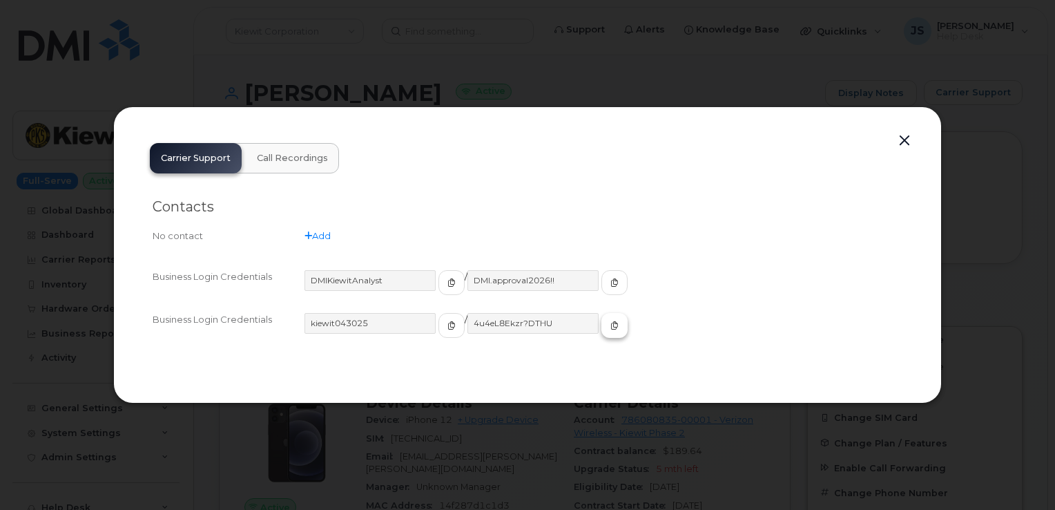
click at [611, 326] on icon "button" at bounding box center [615, 325] width 8 height 8
click at [901, 144] on button "button" at bounding box center [904, 140] width 21 height 19
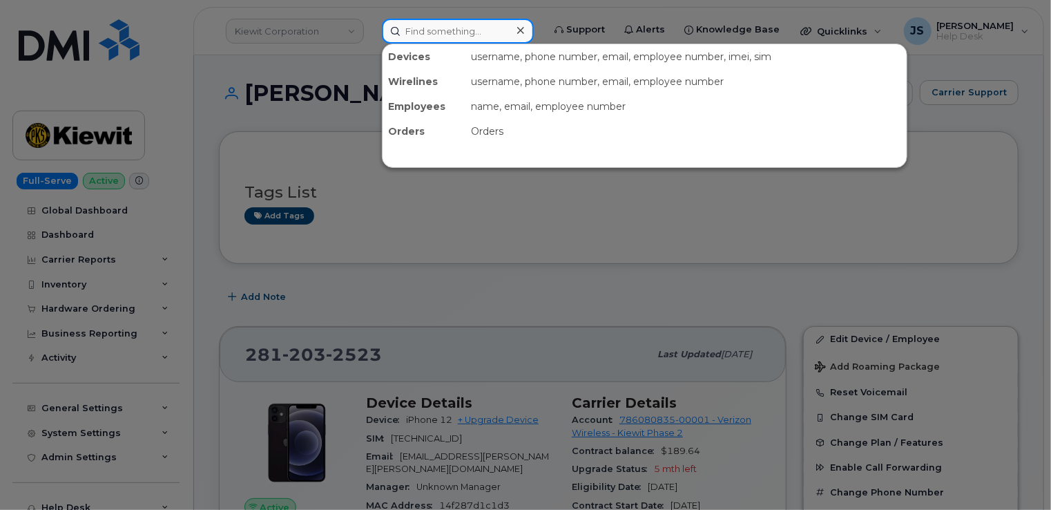
paste input "[PHONE_NUMBER]"
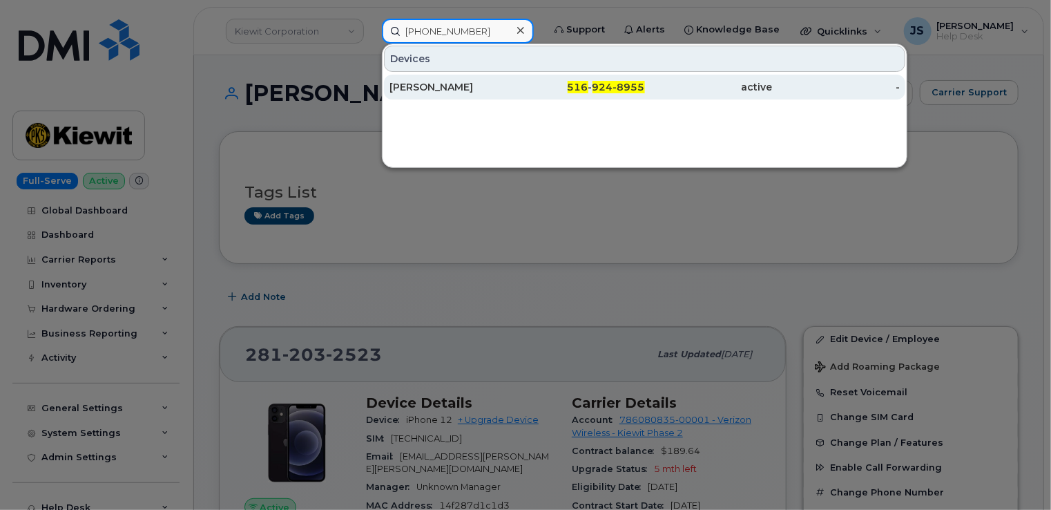
type input "[PHONE_NUMBER]"
click at [431, 86] on div "[PERSON_NAME]" at bounding box center [454, 87] width 128 height 14
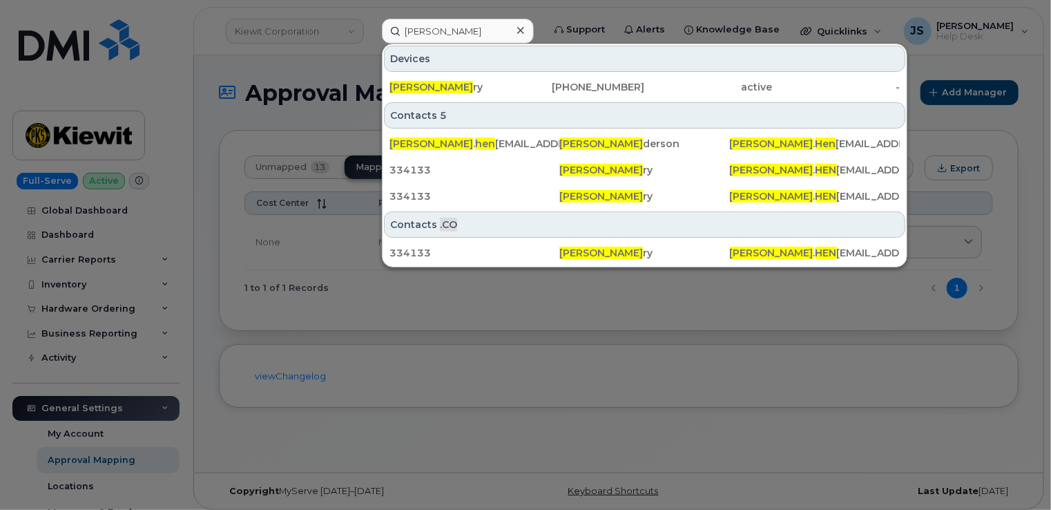
click at [182, 211] on div at bounding box center [525, 255] width 1051 height 510
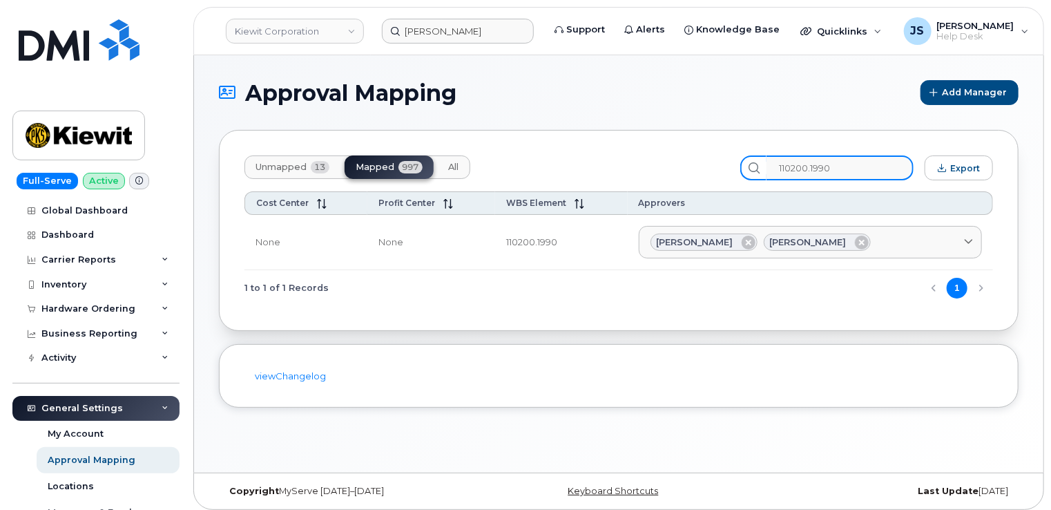
click at [858, 175] on input "110200.1990" at bounding box center [840, 167] width 147 height 25
paste input "25.2665"
type input "110225.2665"
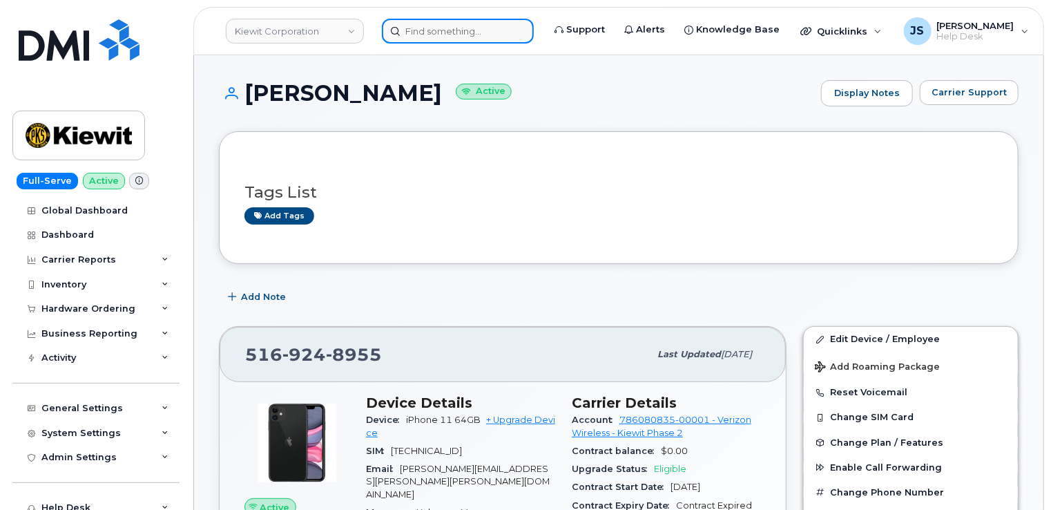
click at [403, 37] on input at bounding box center [458, 31] width 152 height 25
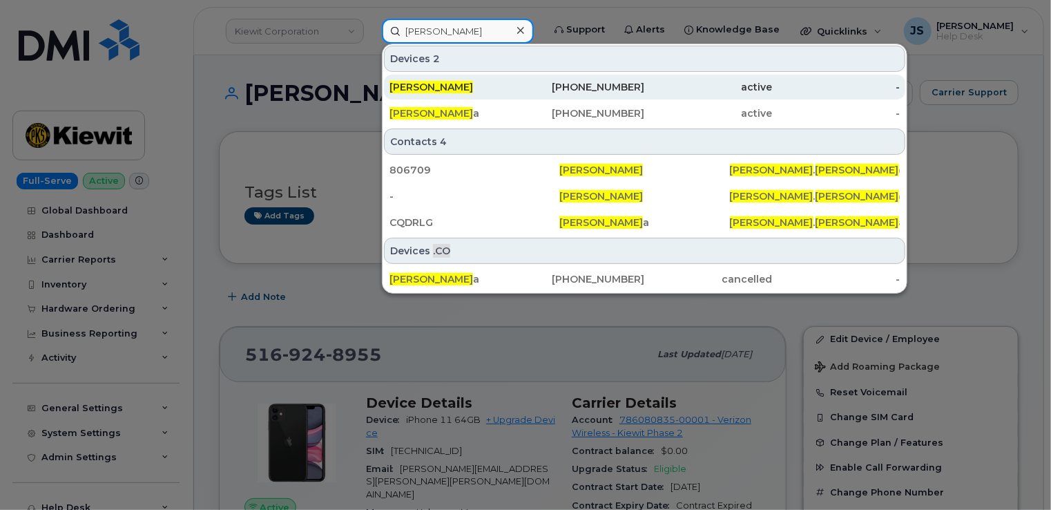
type input "Angela Marr"
click at [468, 89] on div "Angela Marr" at bounding box center [454, 87] width 128 height 14
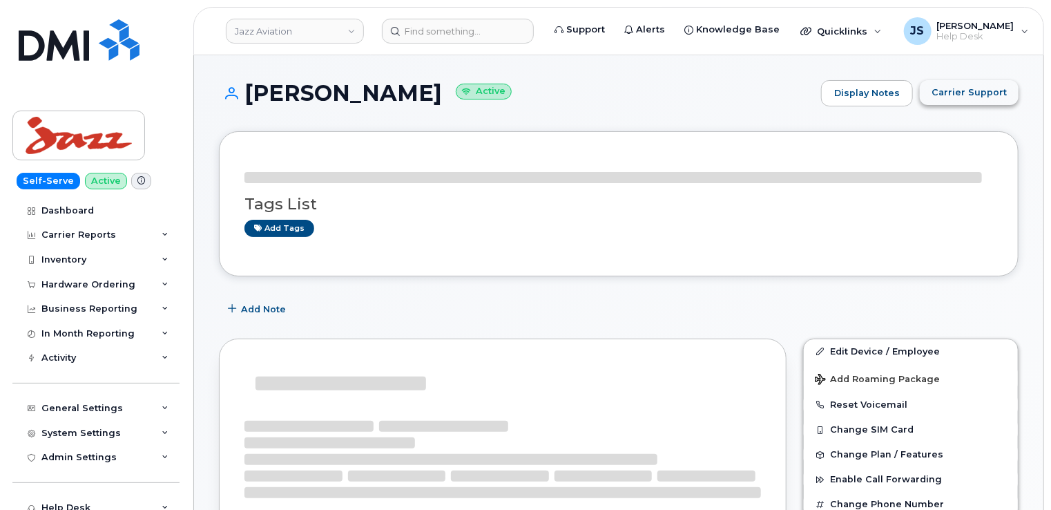
click at [990, 97] on span "Carrier Support" at bounding box center [969, 92] width 75 height 13
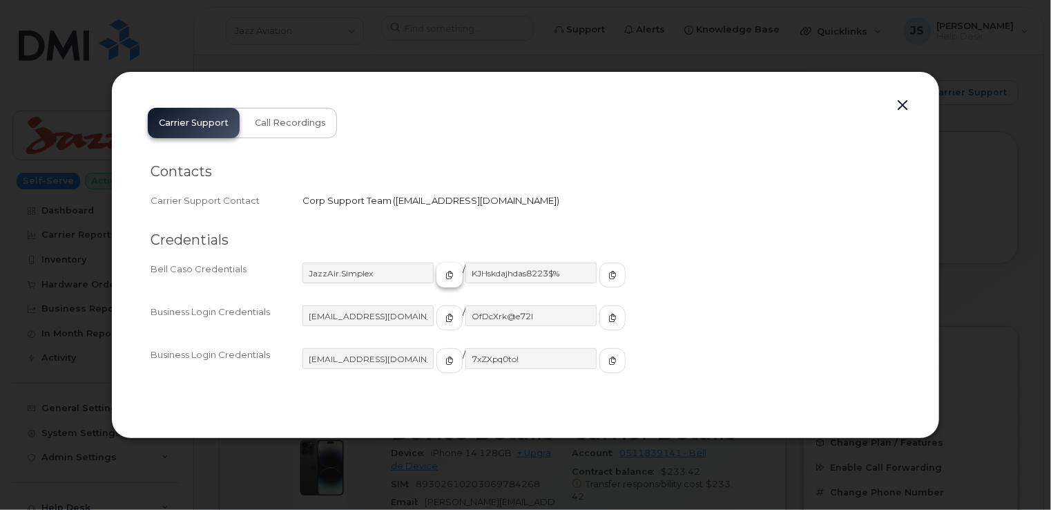
click at [443, 273] on span "button" at bounding box center [449, 275] width 12 height 12
click at [609, 274] on icon "button" at bounding box center [613, 275] width 8 height 8
click at [900, 106] on button "button" at bounding box center [902, 105] width 21 height 19
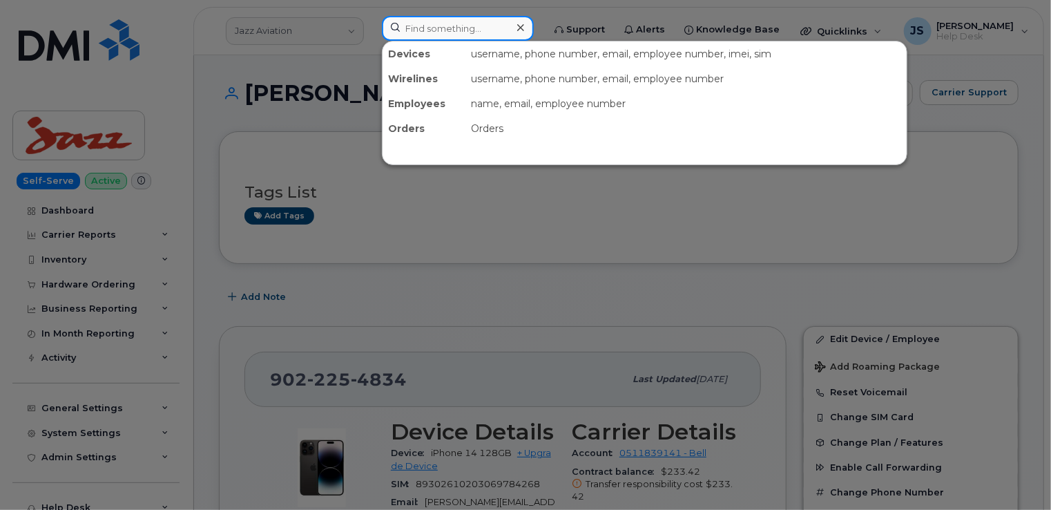
paste input "6048341191"
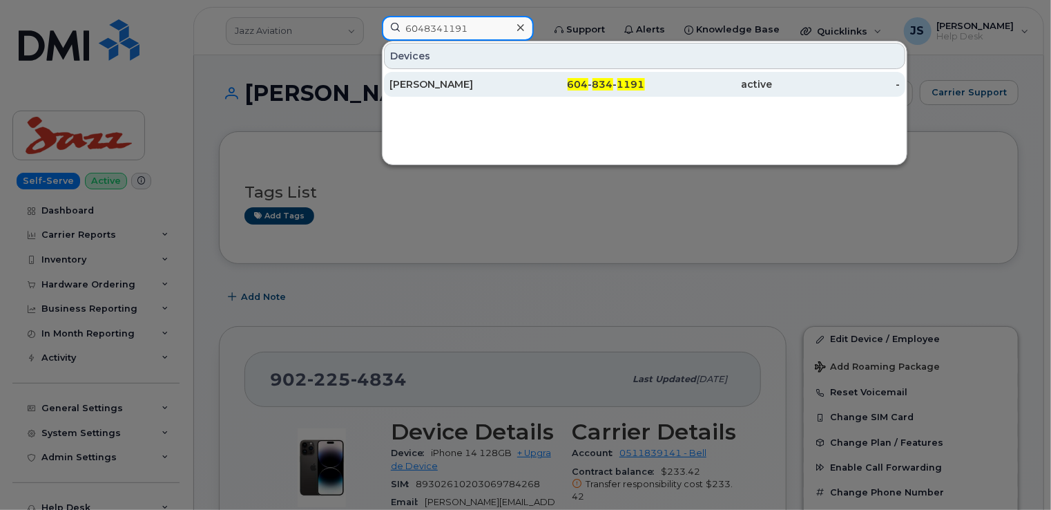
type input "6048341191"
click at [446, 84] on div "Steven Mckay" at bounding box center [454, 84] width 128 height 14
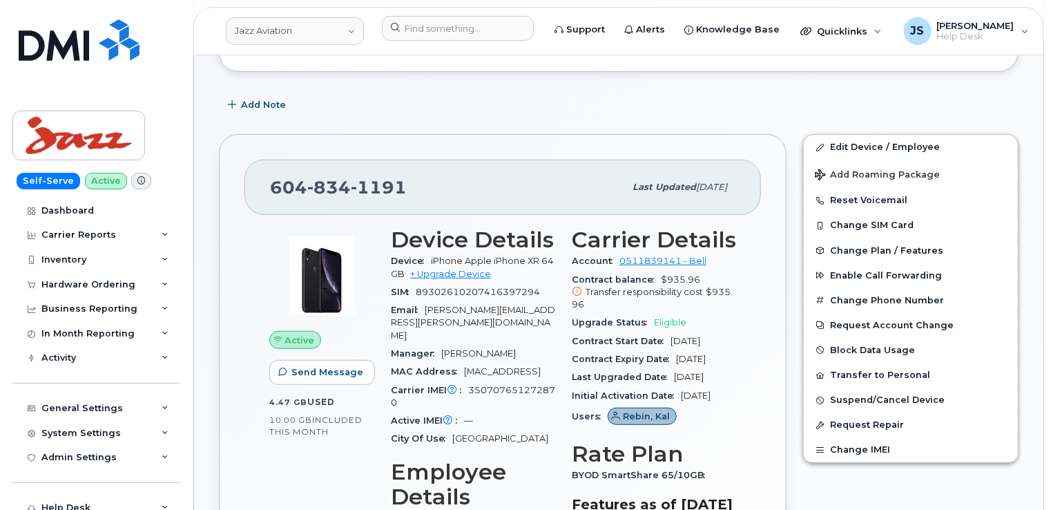
scroll to position [207, 0]
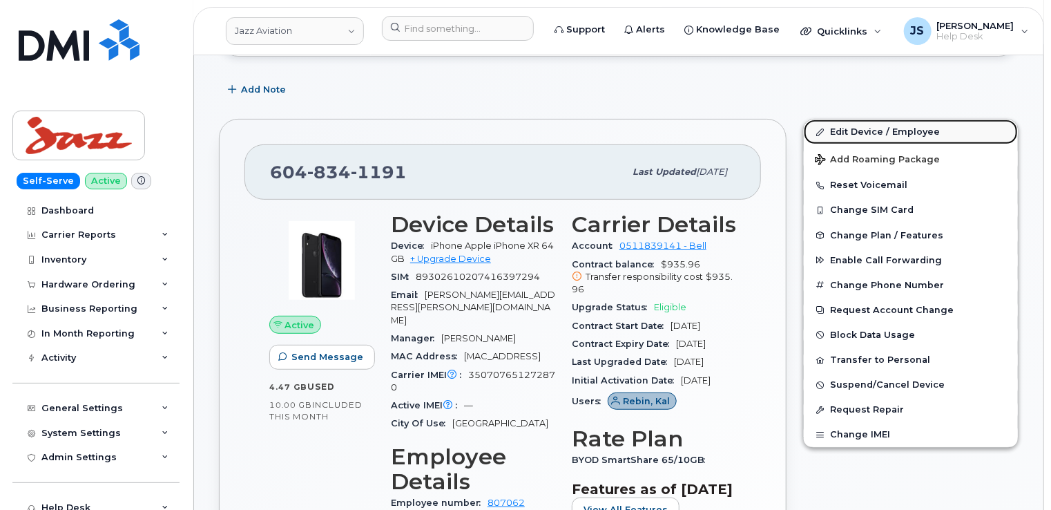
click at [876, 125] on link "Edit Device / Employee" at bounding box center [911, 131] width 214 height 25
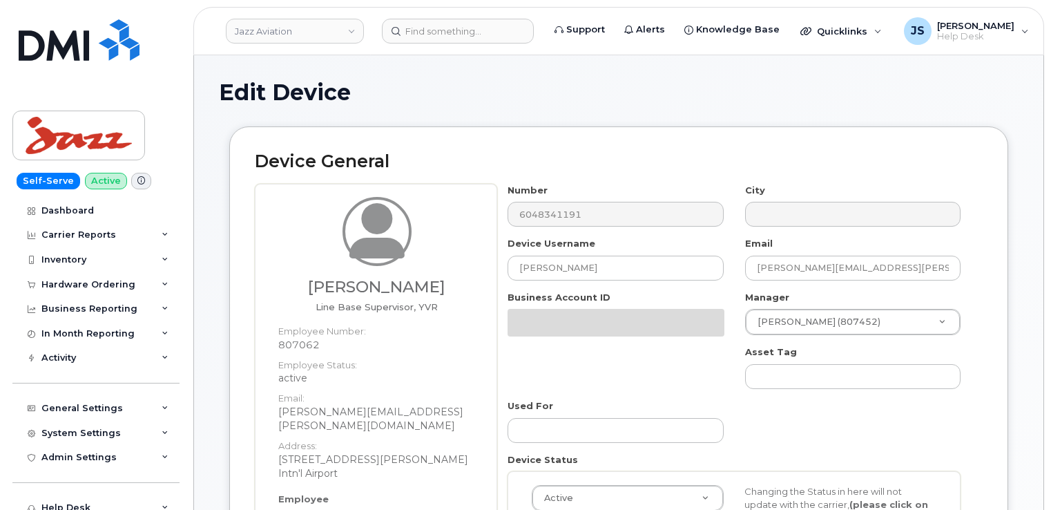
select select "1972707"
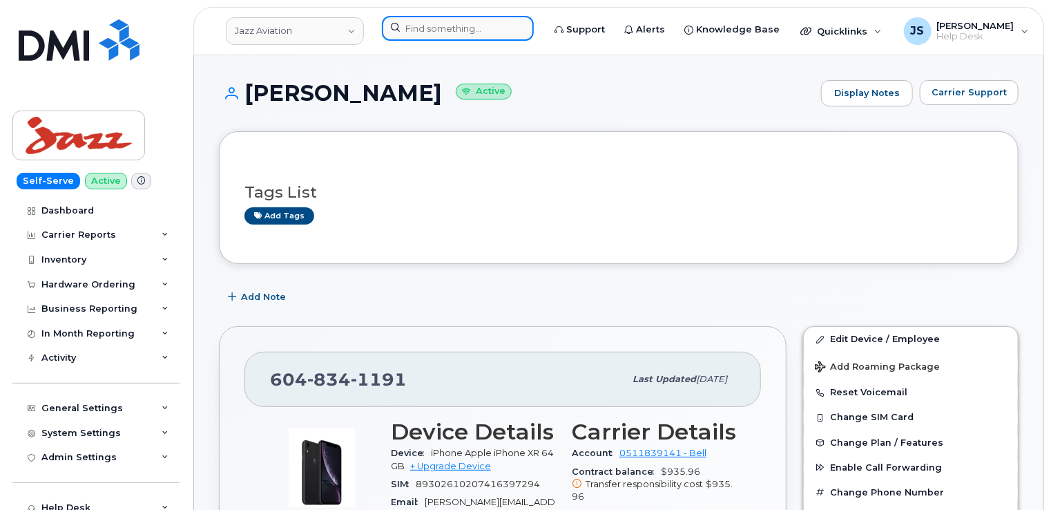
click at [437, 34] on input at bounding box center [458, 28] width 152 height 25
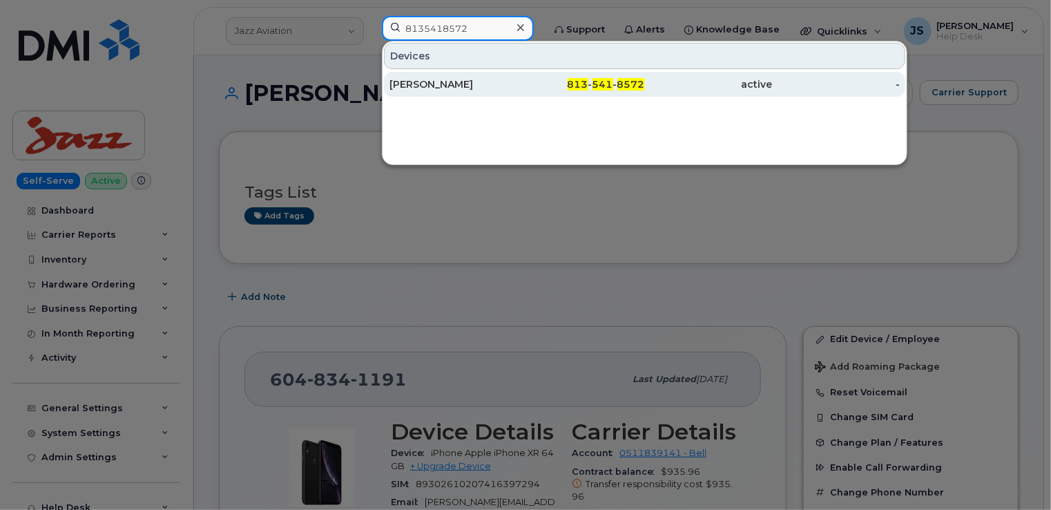
type input "8135418572"
click at [411, 82] on div "[PERSON_NAME]" at bounding box center [454, 84] width 128 height 14
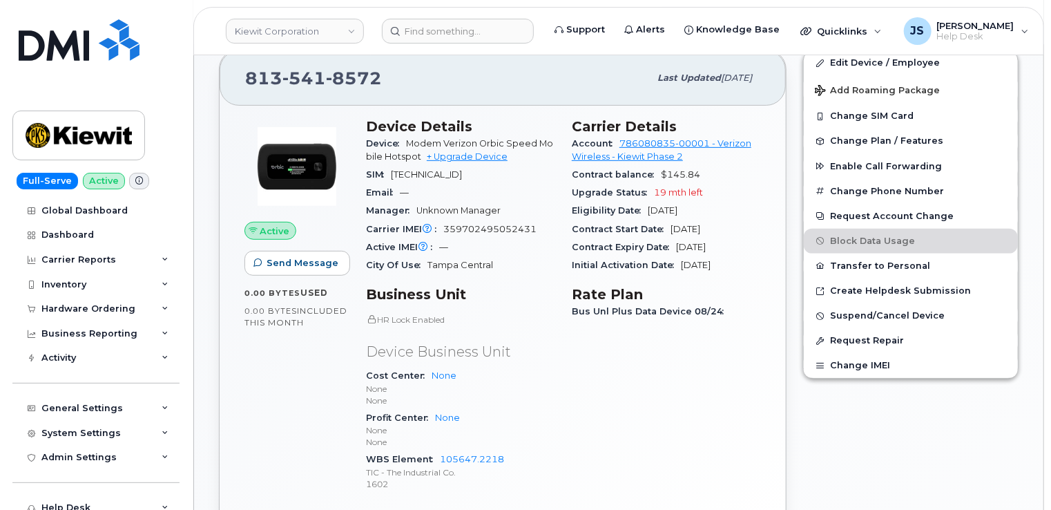
scroll to position [414, 0]
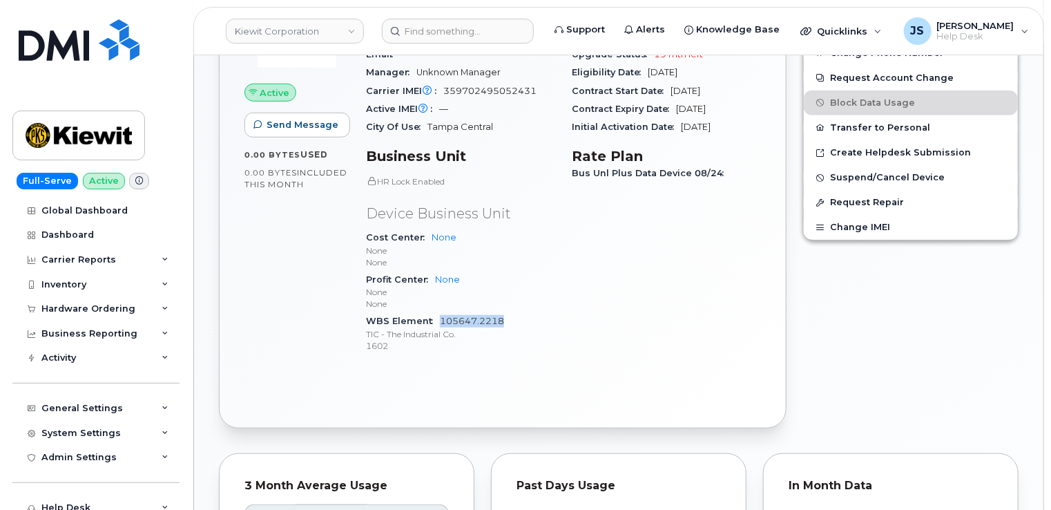
drag, startPoint x: 506, startPoint y: 322, endPoint x: 441, endPoint y: 325, distance: 65.0
click at [441, 325] on div "WBS Element 105647.2218 TIC - The Industrial Co. 1602" at bounding box center [460, 333] width 189 height 42
copy link "105647.2218"
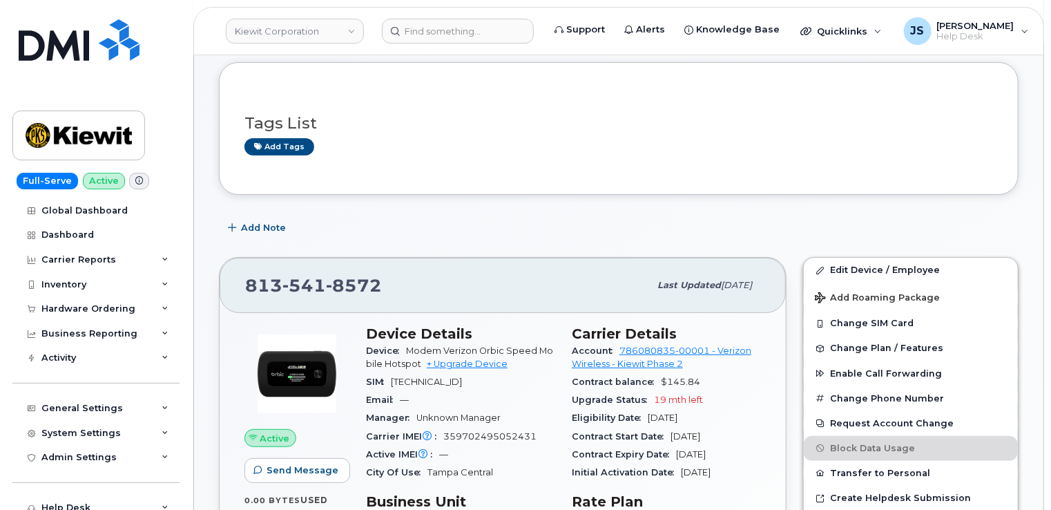
scroll to position [0, 0]
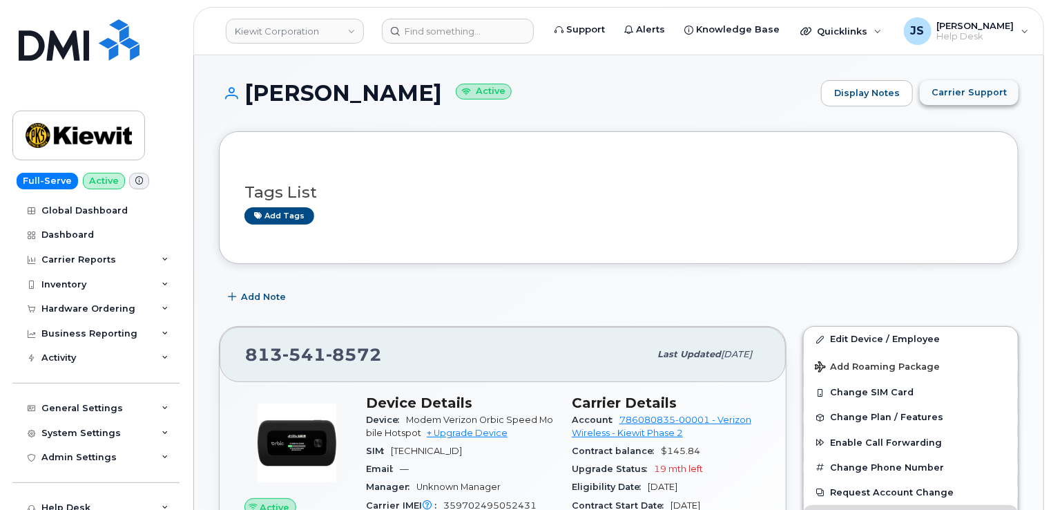
click at [964, 95] on span "Carrier Support" at bounding box center [969, 92] width 75 height 13
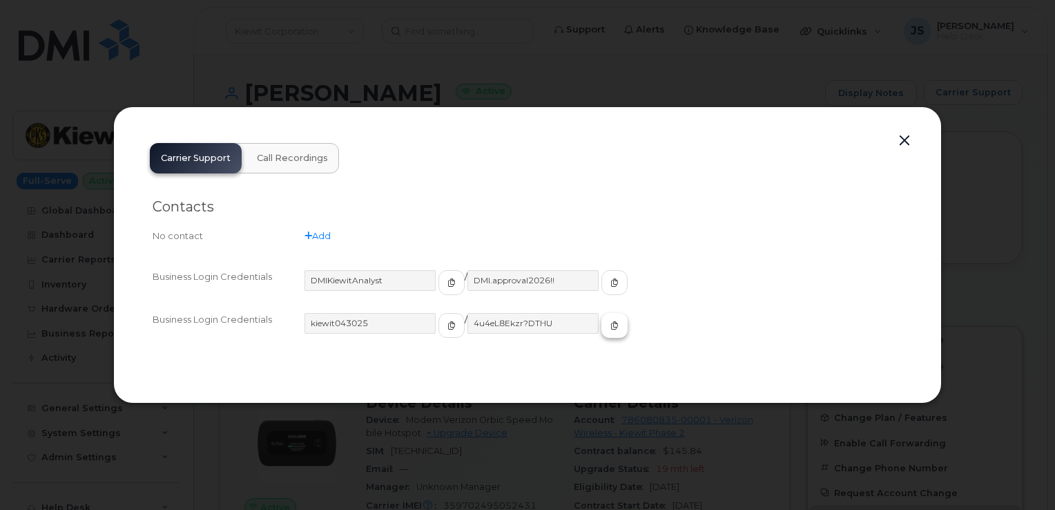
click at [611, 327] on icon "button" at bounding box center [615, 325] width 8 height 8
click at [909, 137] on button "button" at bounding box center [904, 140] width 21 height 19
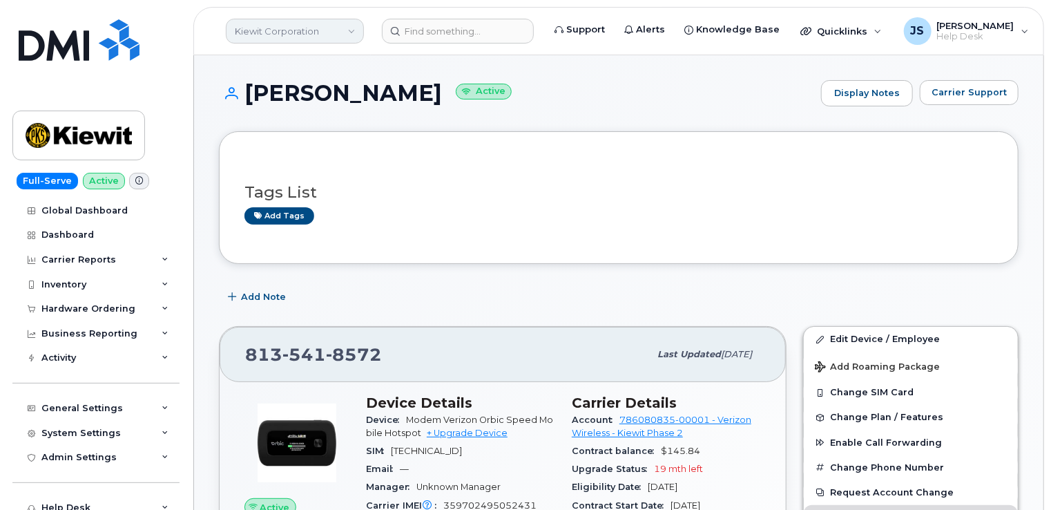
click at [294, 37] on link "Kiewit Corporation" at bounding box center [295, 31] width 138 height 25
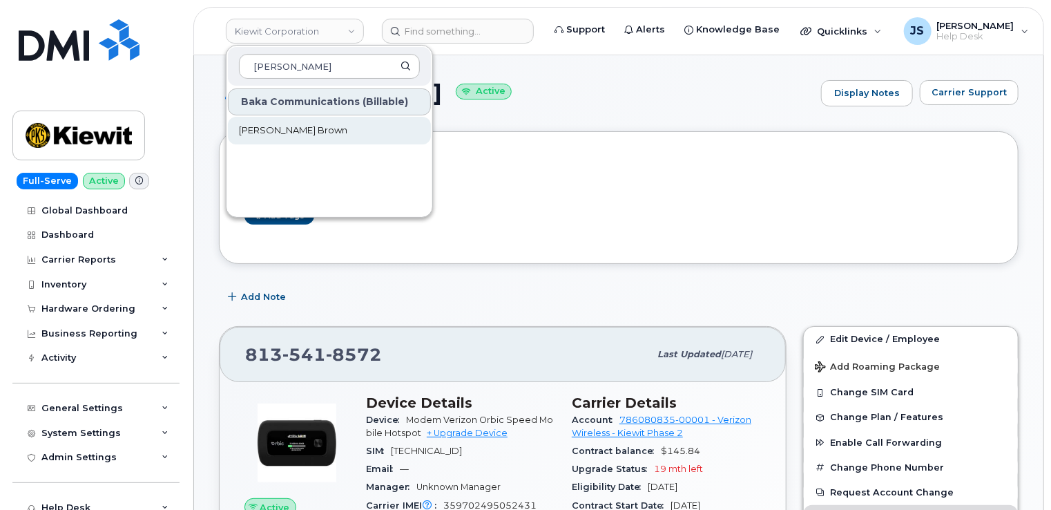
type input "odlum"
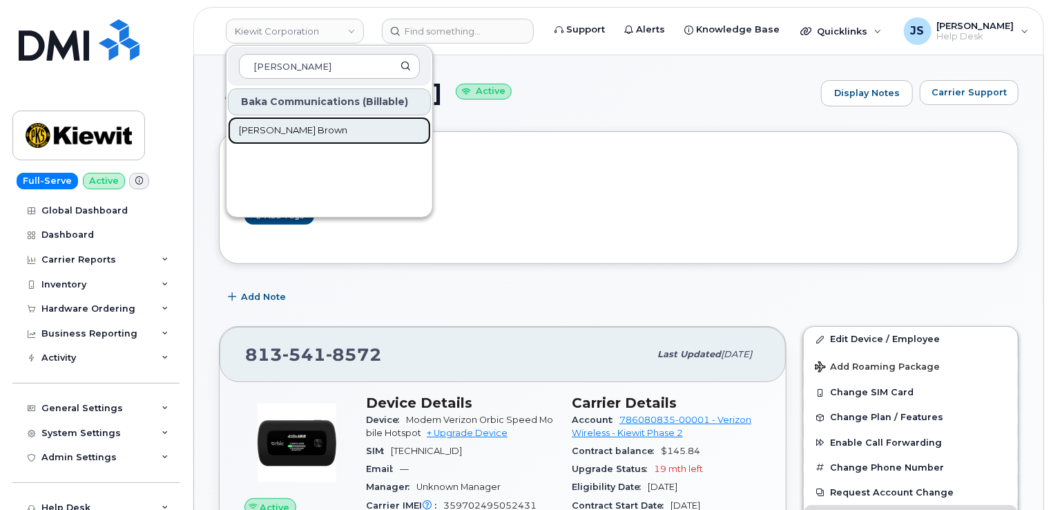
click at [271, 131] on span "Odlum Brown" at bounding box center [293, 131] width 108 height 14
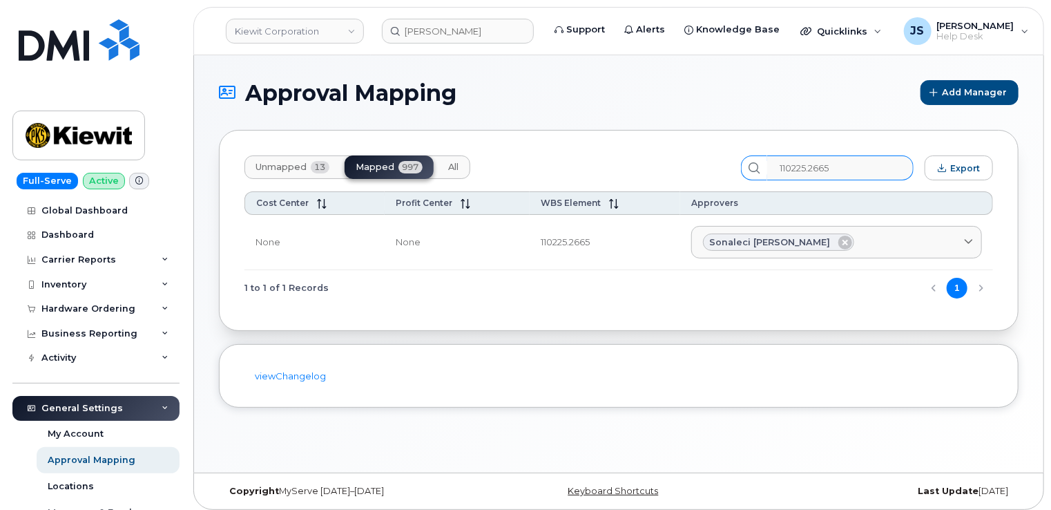
click at [812, 167] on input "110225.2665" at bounding box center [840, 167] width 146 height 25
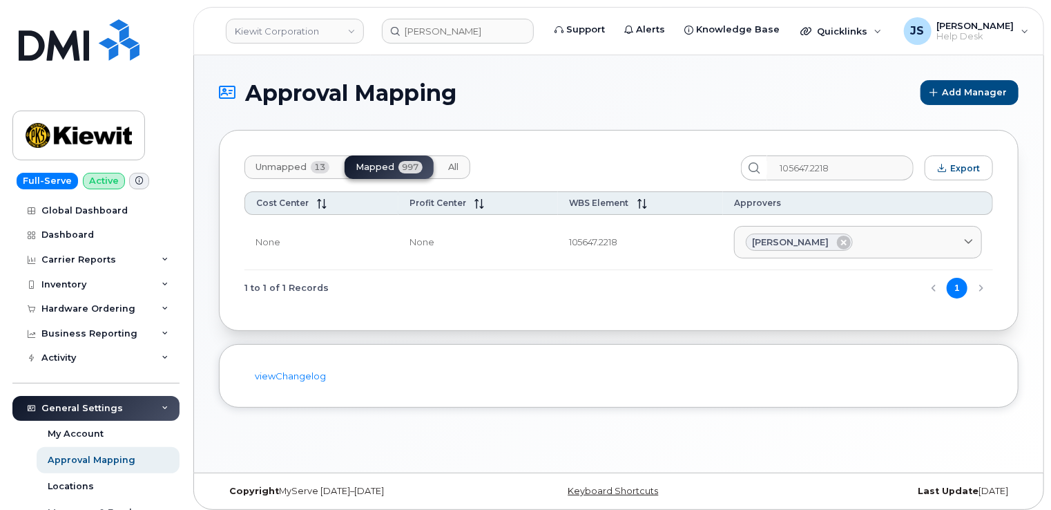
type input "105647.2218"
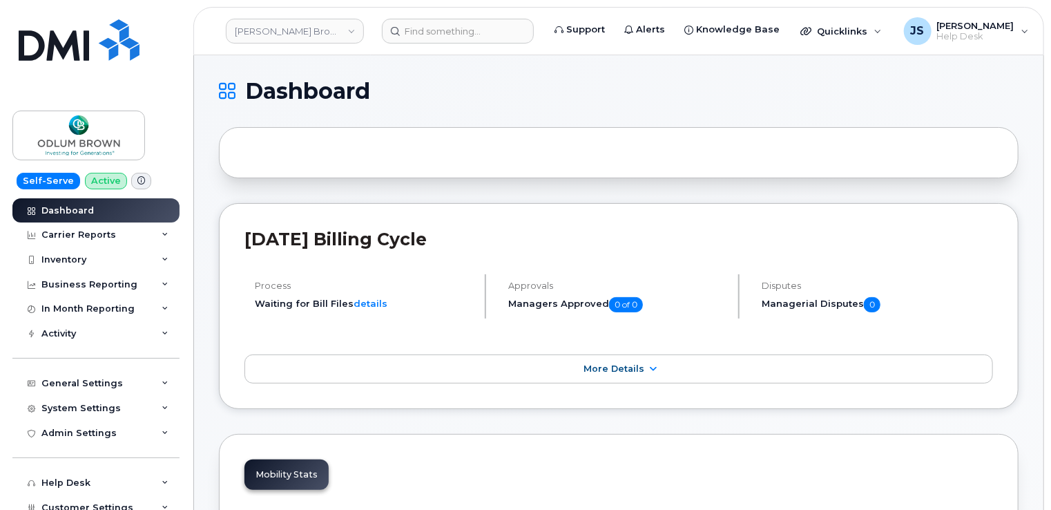
scroll to position [69, 0]
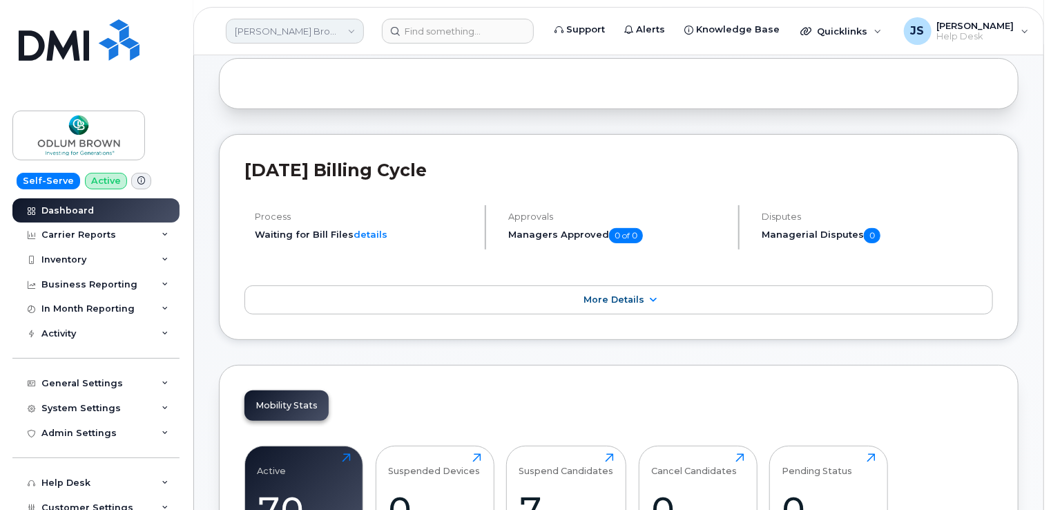
click at [271, 28] on link "Odlum Brown" at bounding box center [295, 31] width 138 height 25
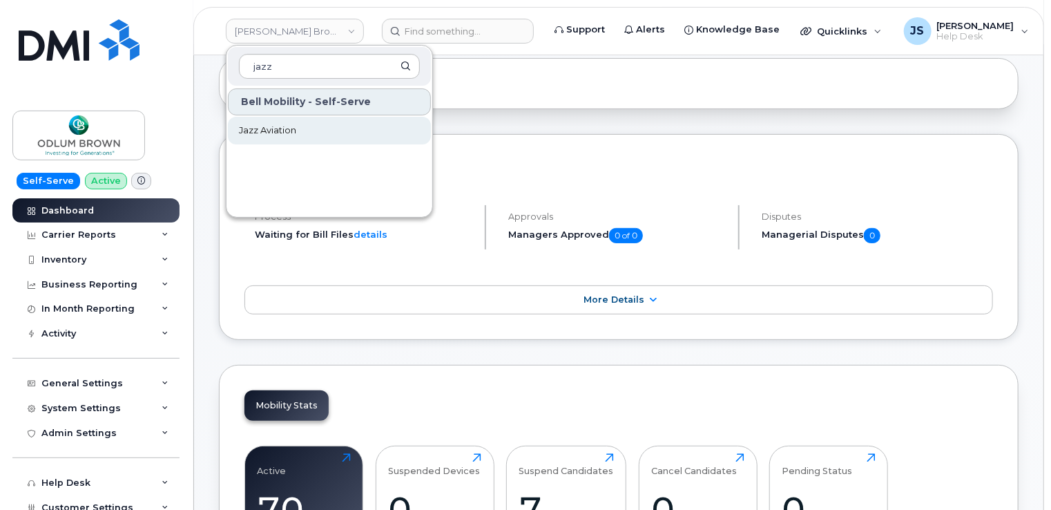
type input "jazz"
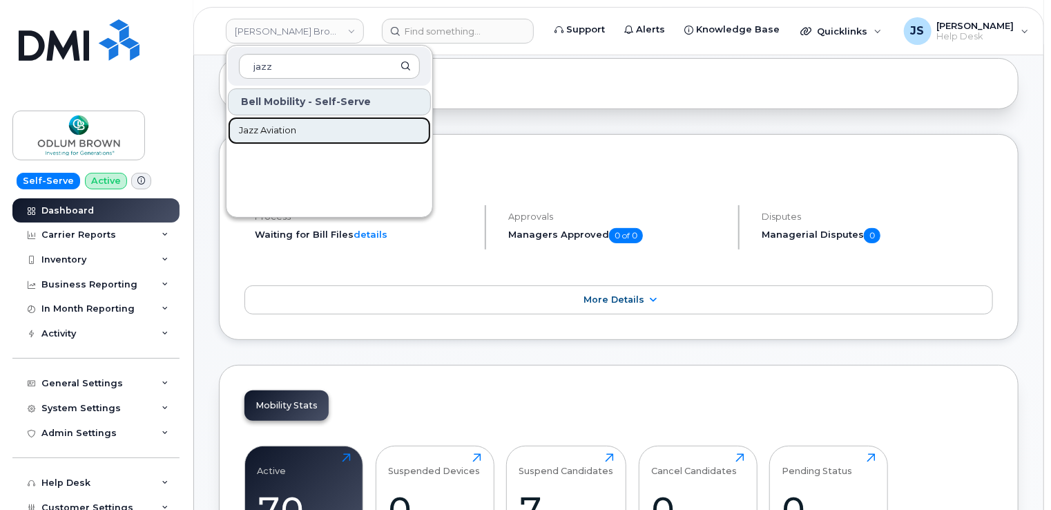
click at [289, 128] on span "Jazz Aviation" at bounding box center [267, 131] width 57 height 14
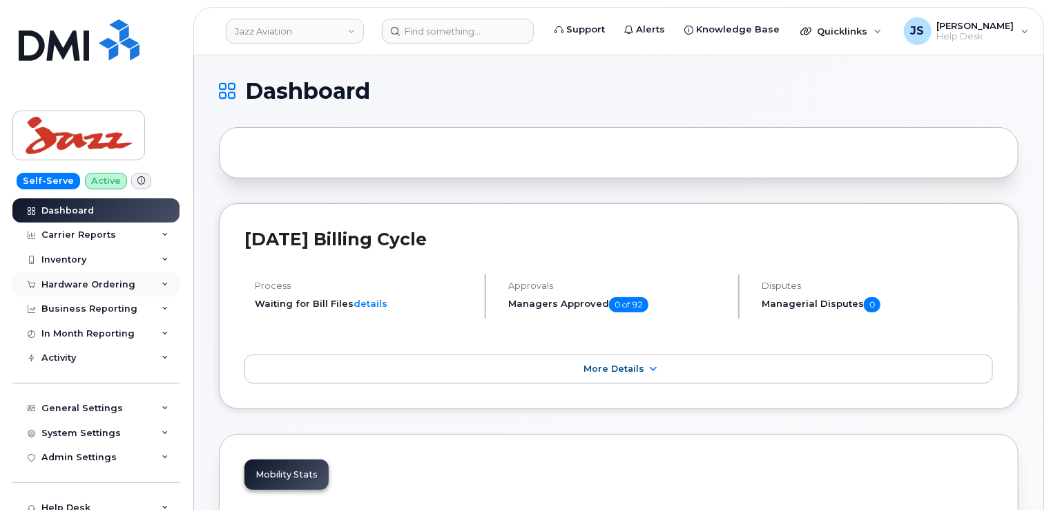
click at [162, 282] on icon at bounding box center [165, 284] width 7 height 7
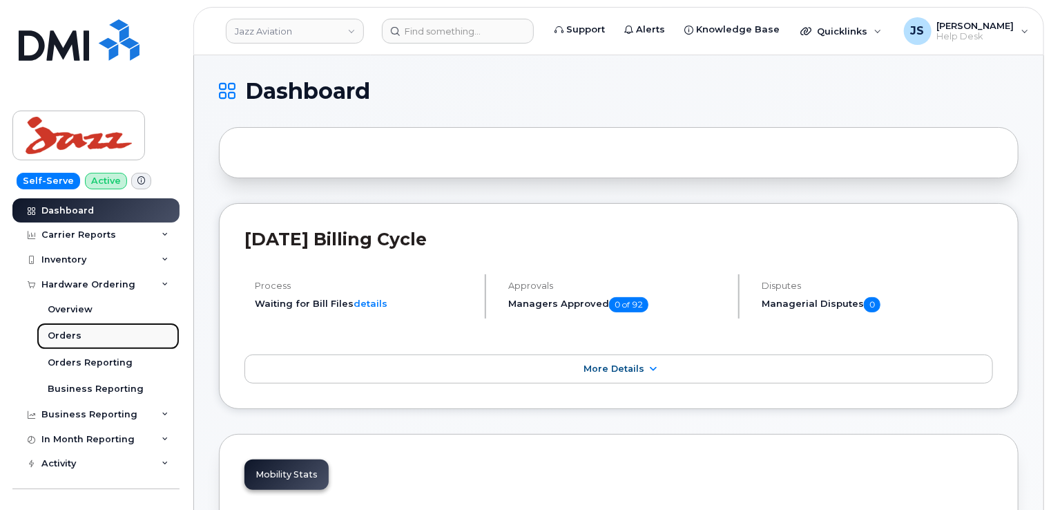
click at [61, 338] on div "Orders" at bounding box center [65, 335] width 34 height 12
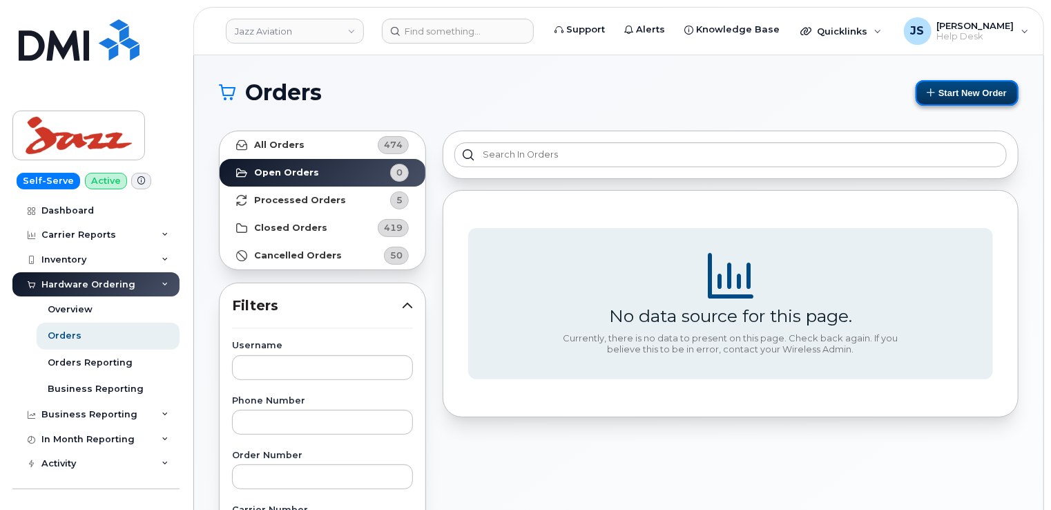
click at [941, 95] on button "Start New Order" at bounding box center [967, 93] width 103 height 26
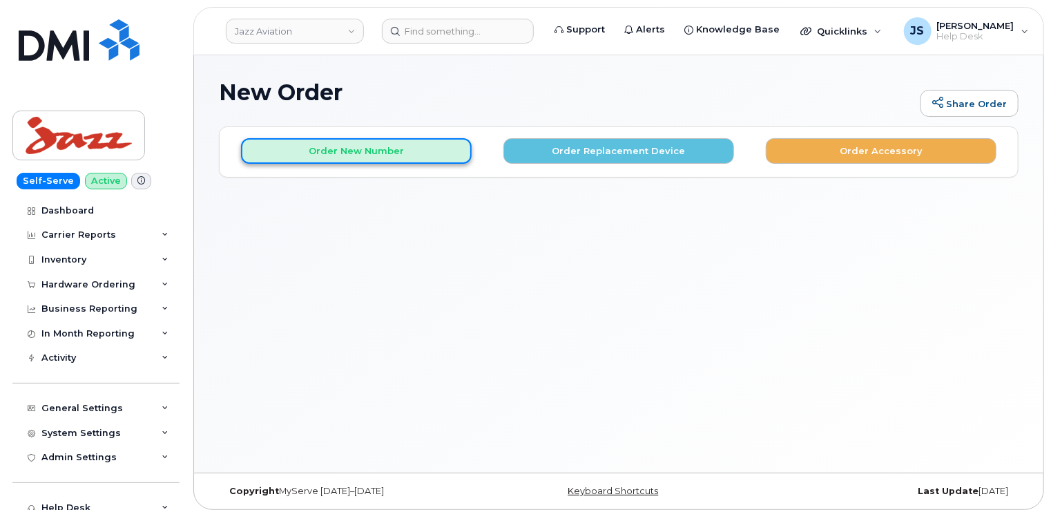
click at [390, 150] on button "Order New Number" at bounding box center [356, 151] width 231 height 26
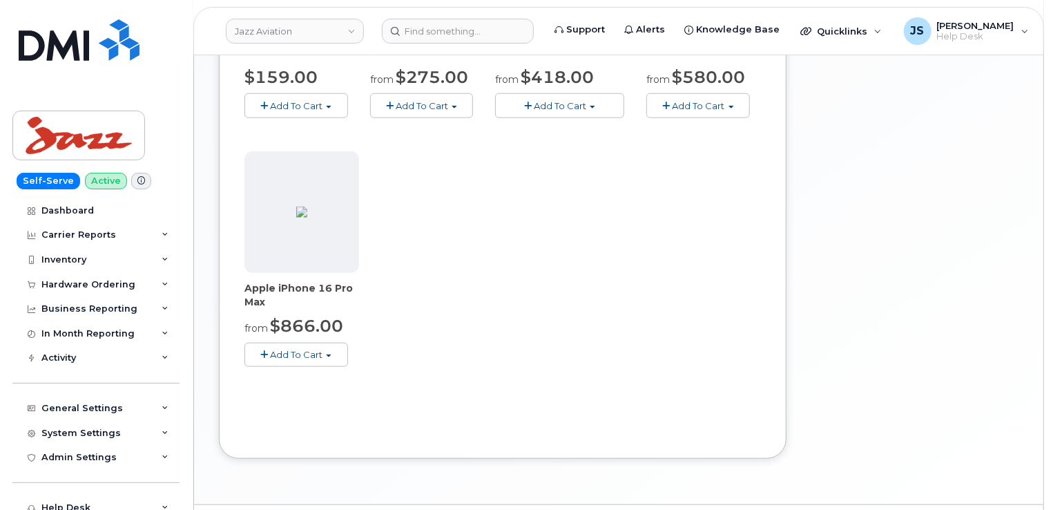
scroll to position [622, 0]
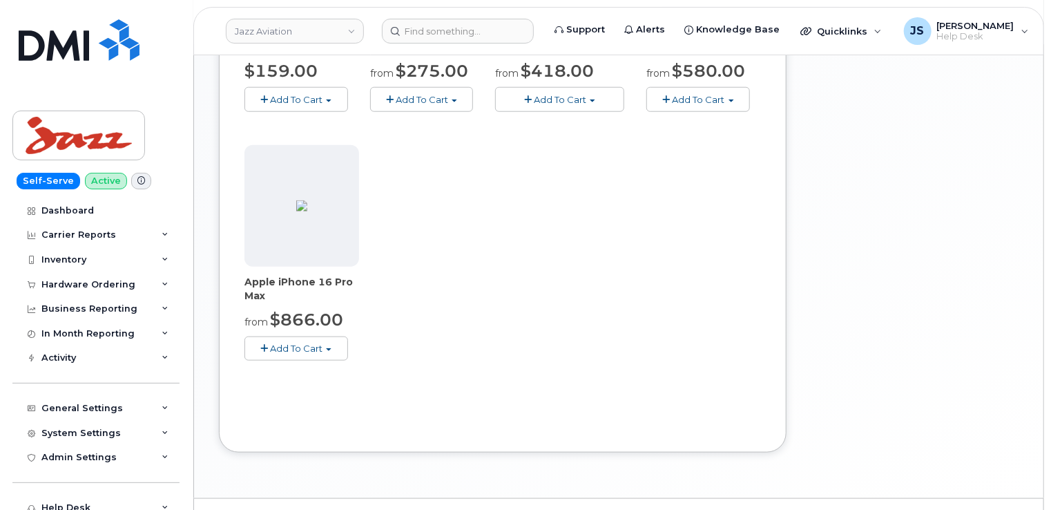
click at [303, 354] on button "Add To Cart" at bounding box center [297, 348] width 104 height 24
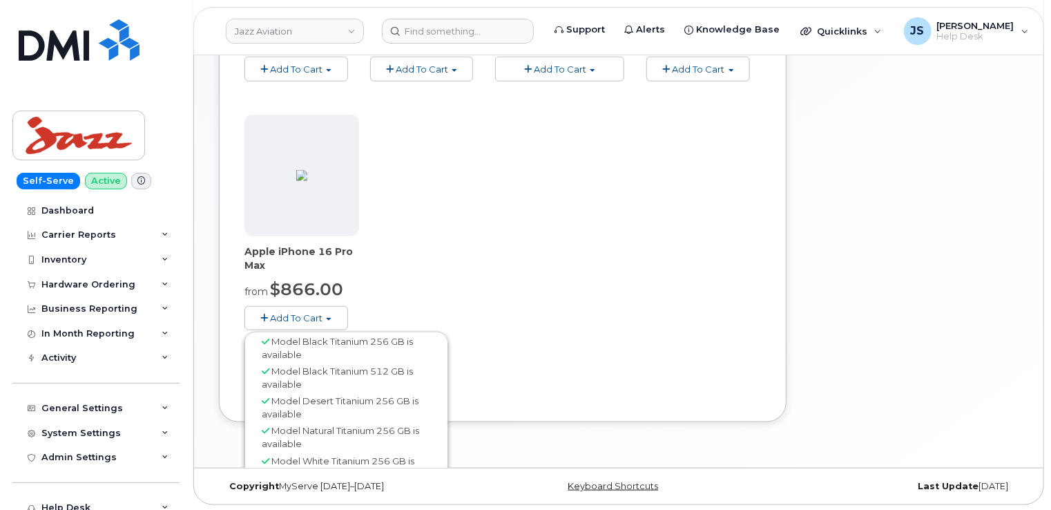
scroll to position [3, 0]
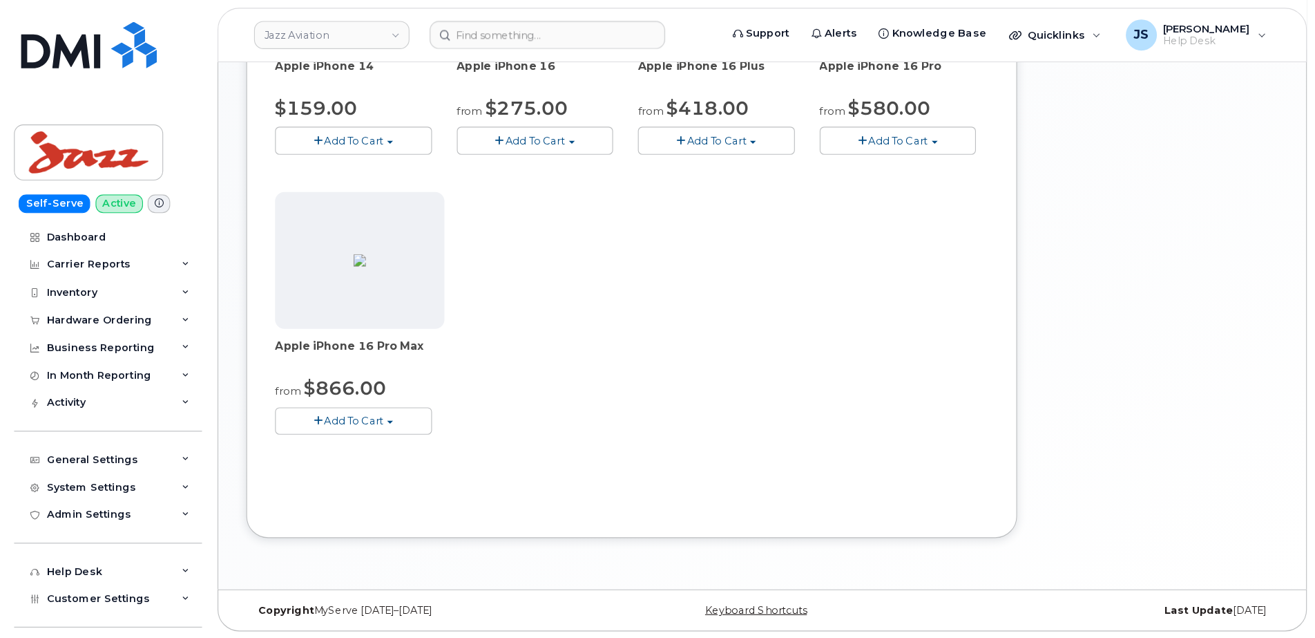
scroll to position [526, 0]
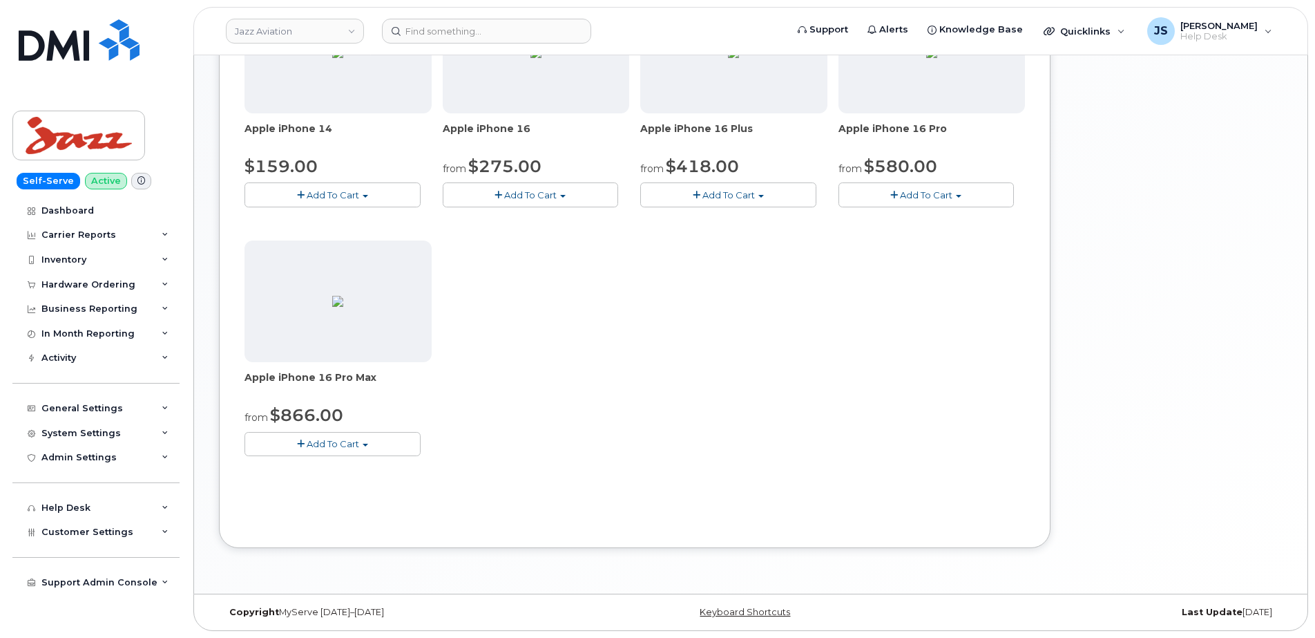
click at [359, 445] on button "Add To Cart" at bounding box center [333, 444] width 176 height 24
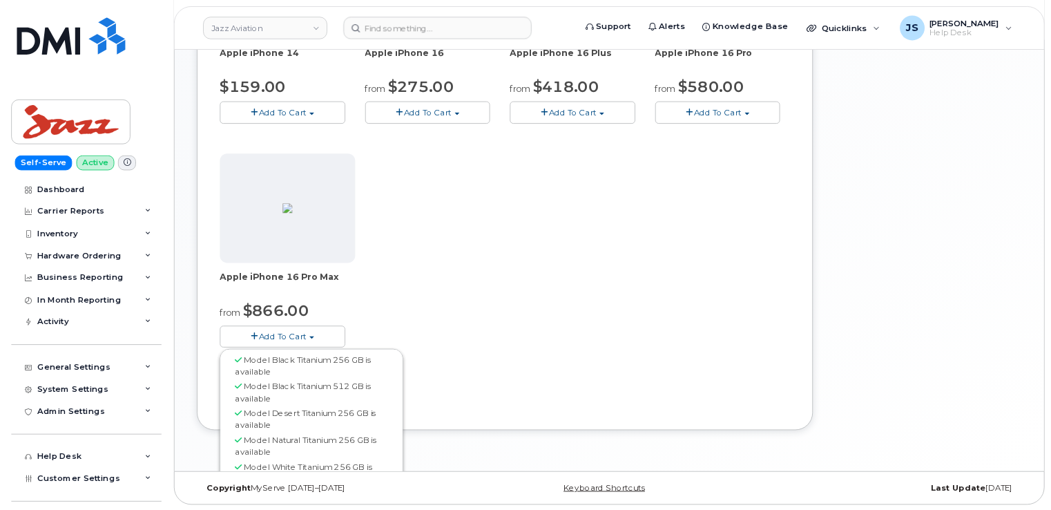
scroll to position [596, 0]
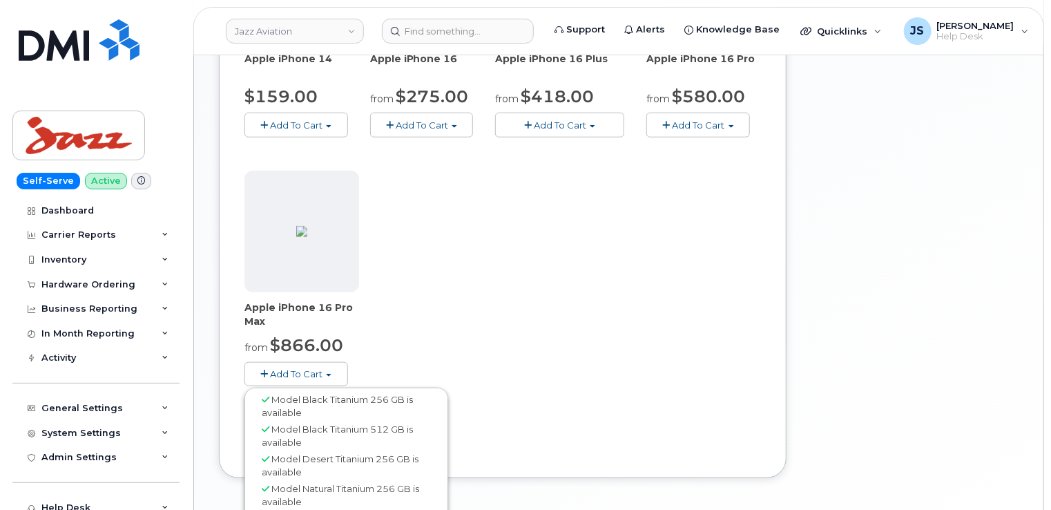
click at [537, 421] on div "Use Suspended Line No No change Yes Use Inventory No No Yes Device Make All And…" at bounding box center [503, 31] width 517 height 841
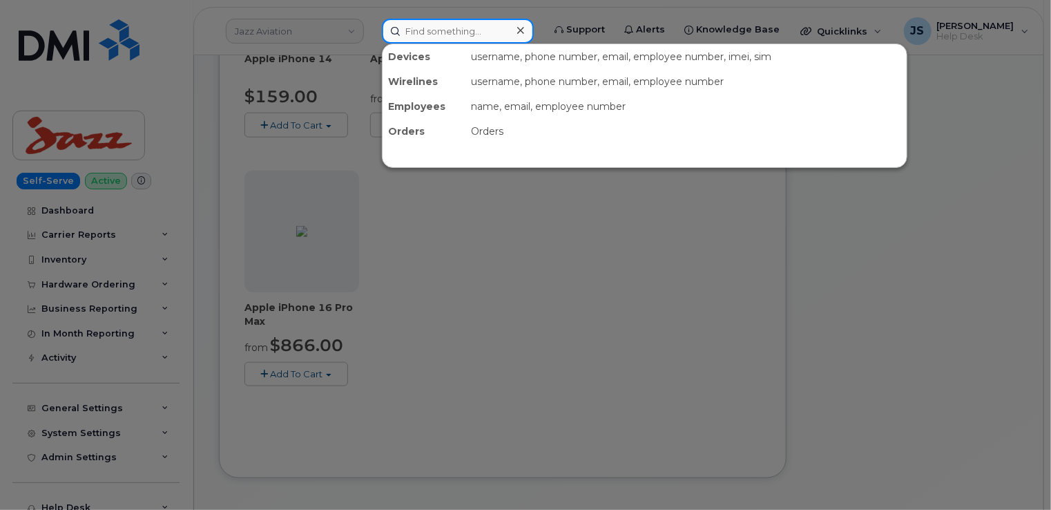
paste input "299017"
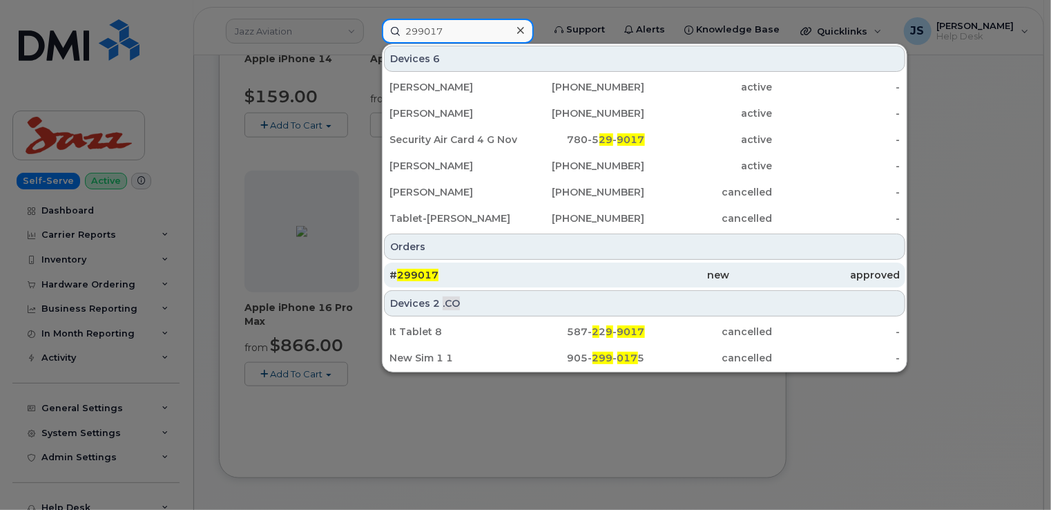
type input "299017"
click at [460, 273] on div "# 299017" at bounding box center [475, 275] width 170 height 14
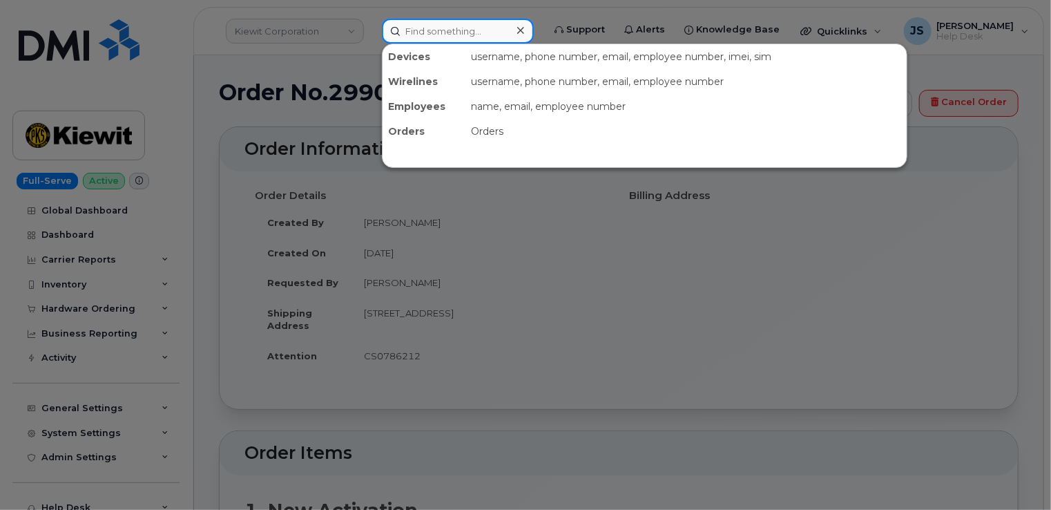
paste input "[PHONE_NUMBER]"
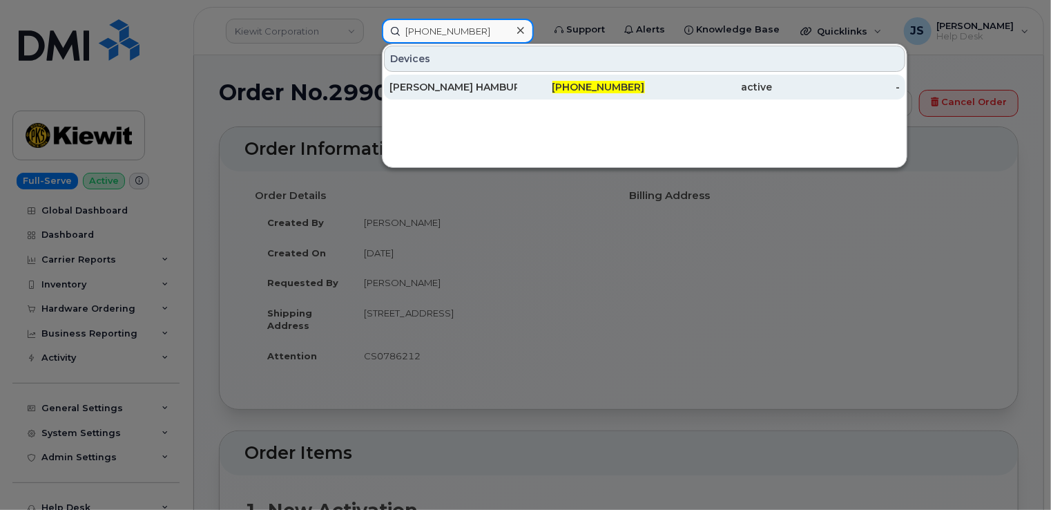
type input "[PHONE_NUMBER]"
click at [437, 82] on div "[PERSON_NAME] HAMBURG" at bounding box center [454, 87] width 128 height 14
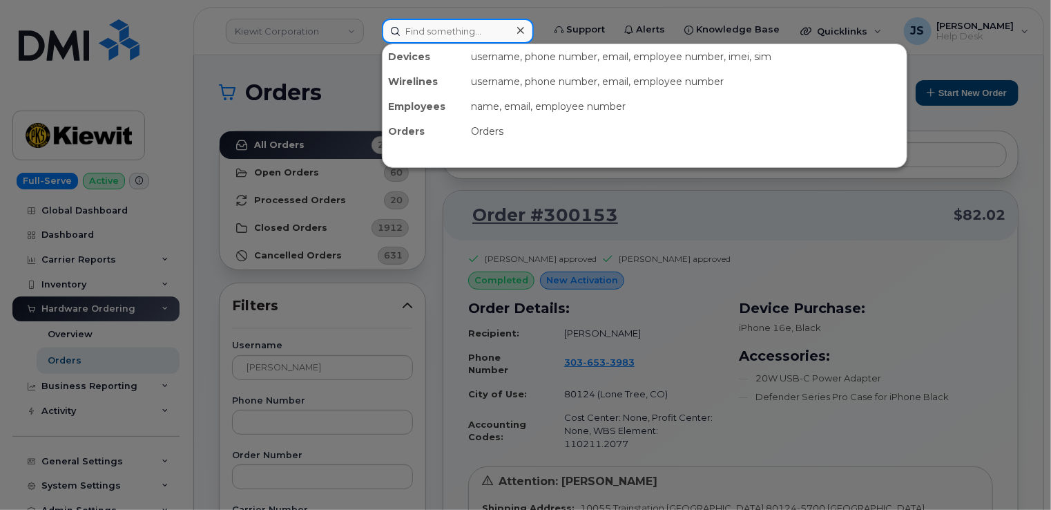
paste input "5635948448"
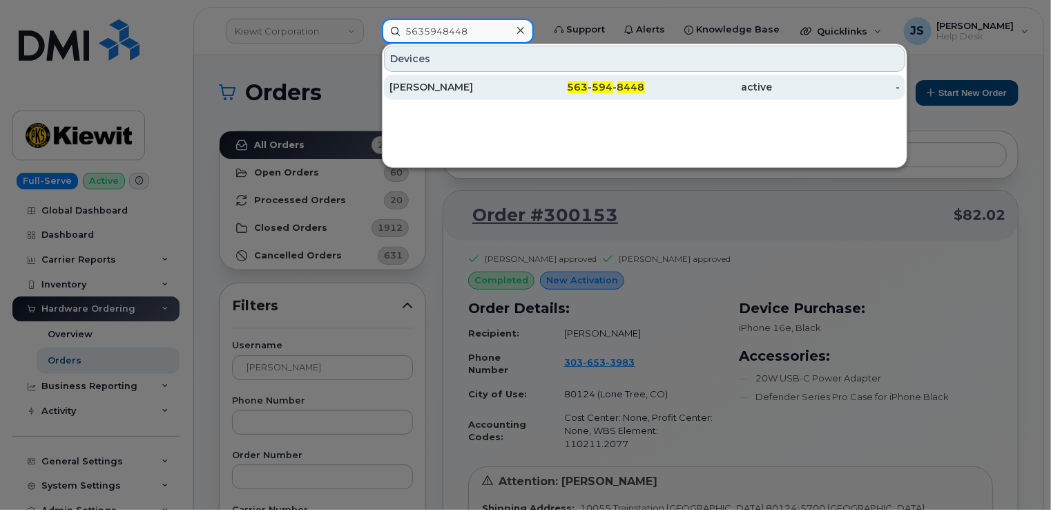
type input "5635948448"
click at [425, 87] on div "[PERSON_NAME]" at bounding box center [454, 87] width 128 height 14
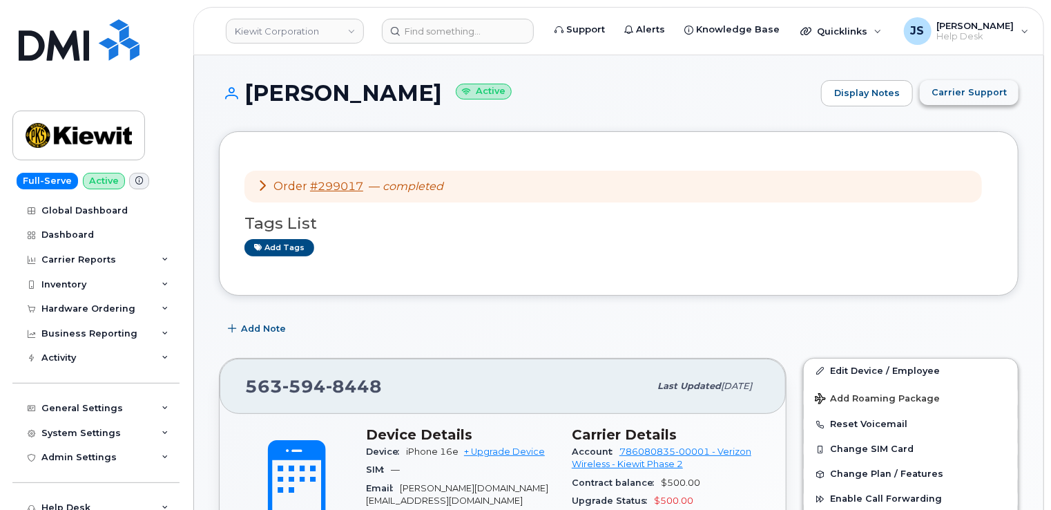
click at [981, 104] on button "Carrier Support" at bounding box center [969, 92] width 99 height 25
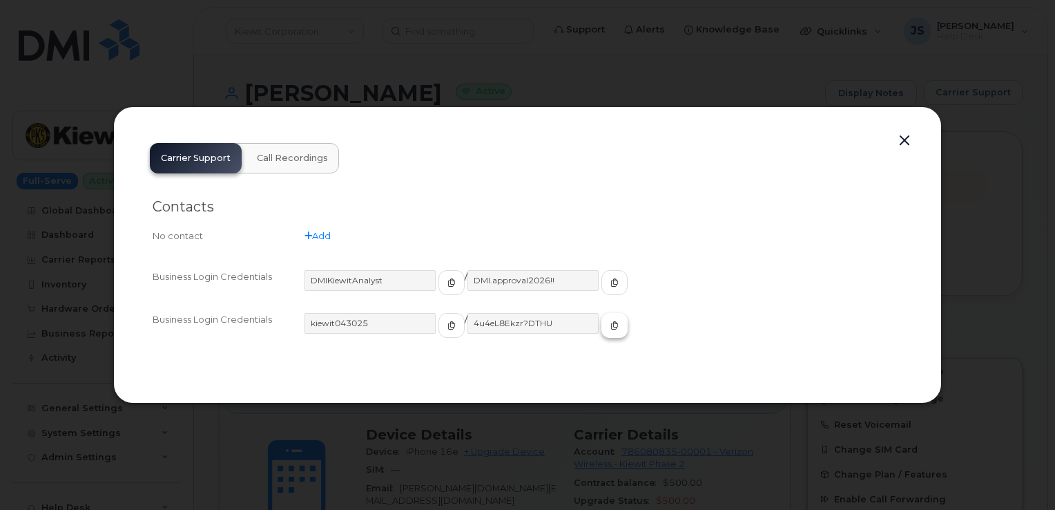
click at [611, 325] on icon "button" at bounding box center [615, 325] width 8 height 8
click at [906, 143] on button "button" at bounding box center [904, 140] width 21 height 19
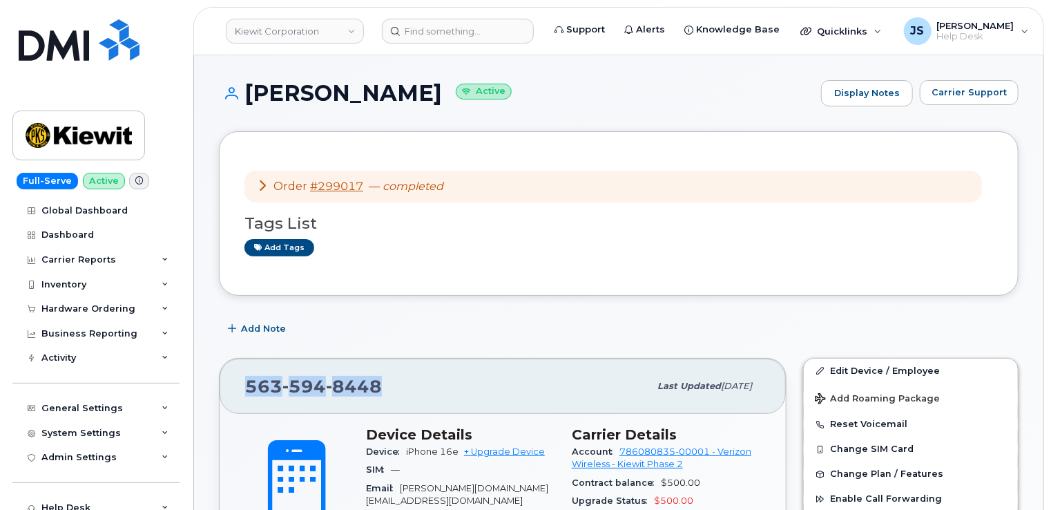
drag, startPoint x: 374, startPoint y: 383, endPoint x: 248, endPoint y: 386, distance: 126.4
click at [248, 386] on span "563 594 8448" at bounding box center [313, 386] width 137 height 21
copy span "563 594 8448"
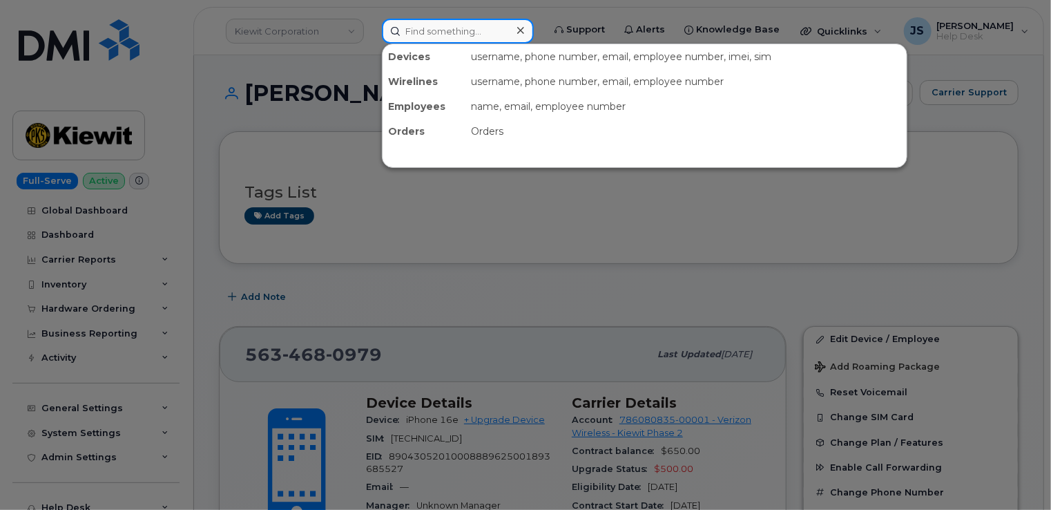
paste input "563-468-0979"
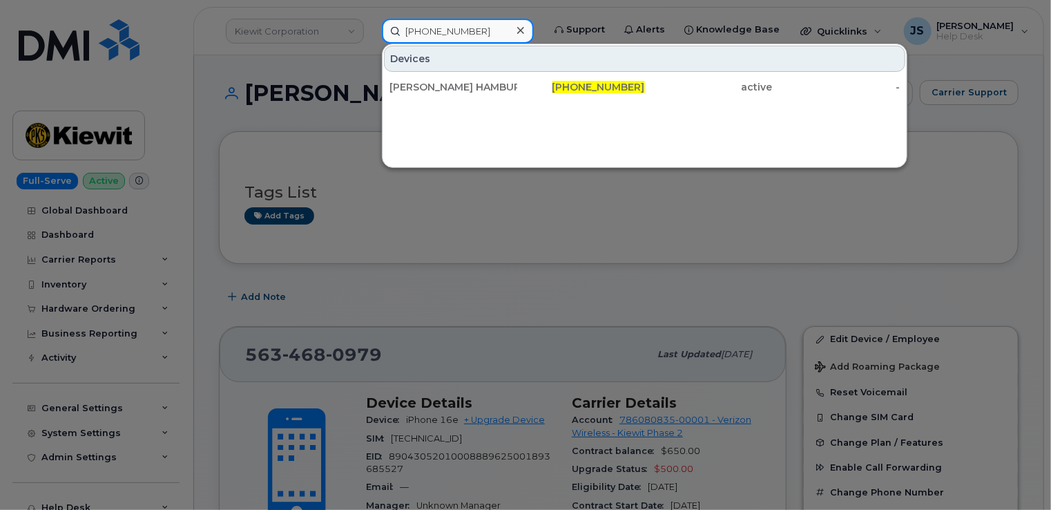
type input "563-468-0979"
click at [387, 335] on div at bounding box center [525, 255] width 1051 height 510
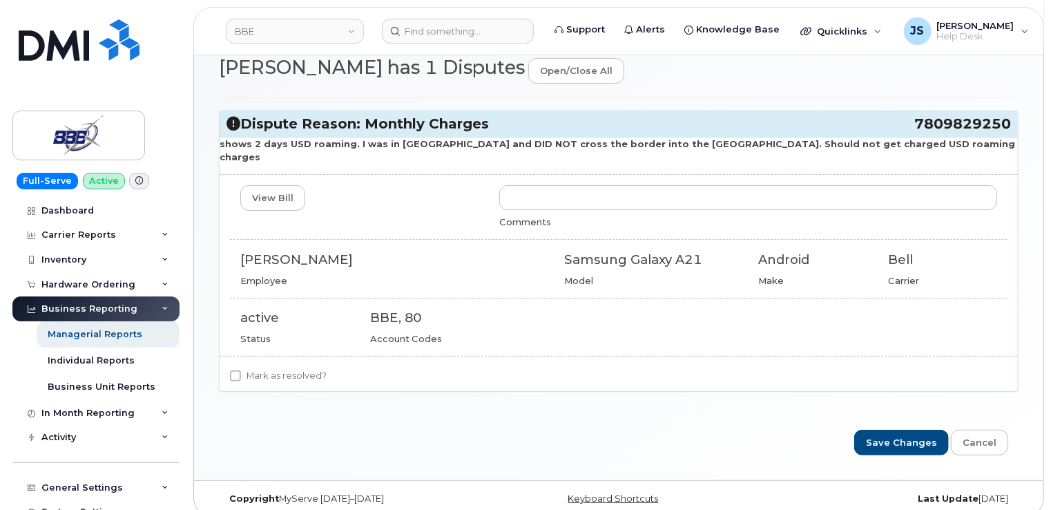
scroll to position [82, 0]
click at [236, 370] on input "Mark as resolved?" at bounding box center [235, 375] width 11 height 11
checkbox input "true"
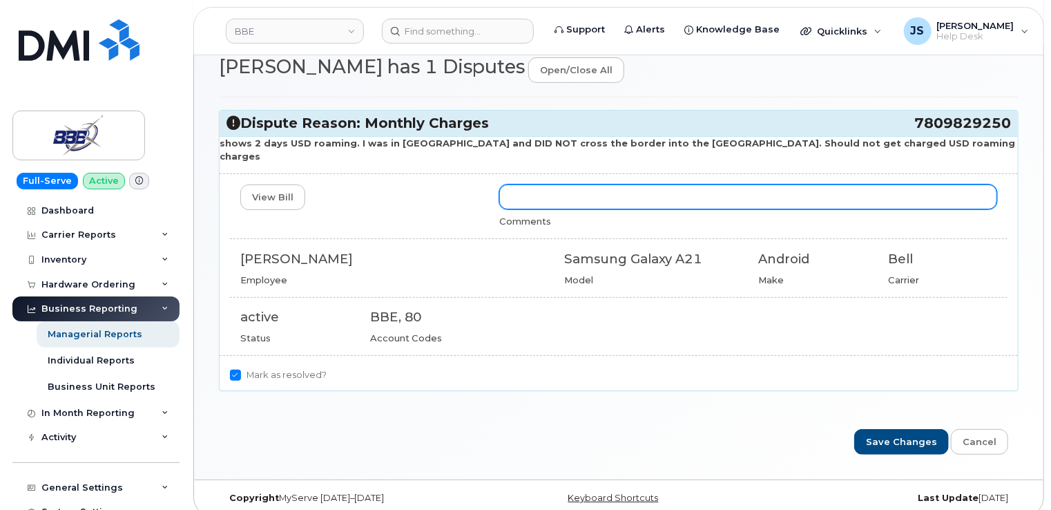
click at [561, 189] on input "text" at bounding box center [748, 196] width 498 height 25
drag, startPoint x: 579, startPoint y: 184, endPoint x: 768, endPoint y: 184, distance: 189.3
click at [768, 184] on input "Per the carrier, the device checked in on a US based tower." at bounding box center [748, 196] width 498 height 25
paste input "any all roaming usage, and charge/s are correct and valid. Feel free to set the…"
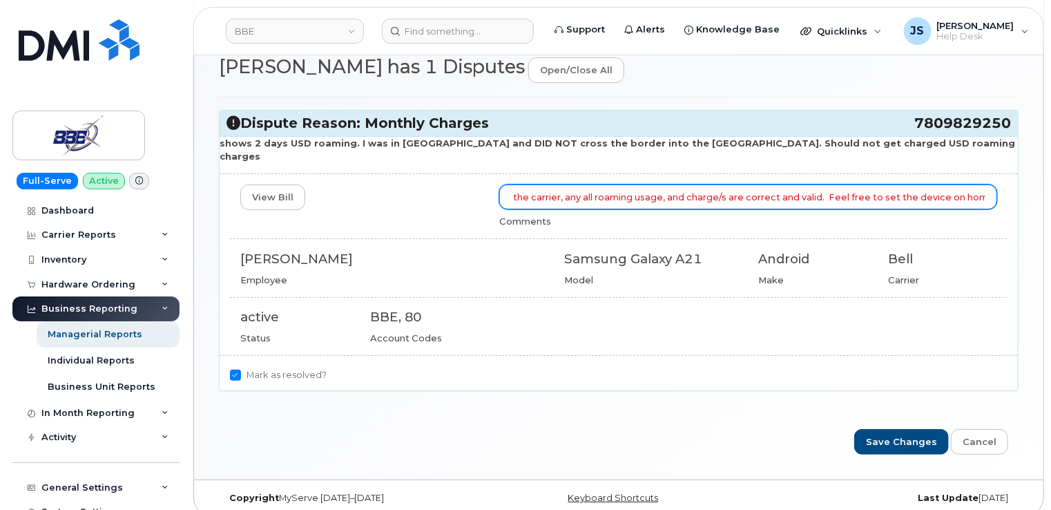
scroll to position [0, 0]
type input "Per the carrier, any all-roaming usage, and charge/s are correct and valid. Fee…"
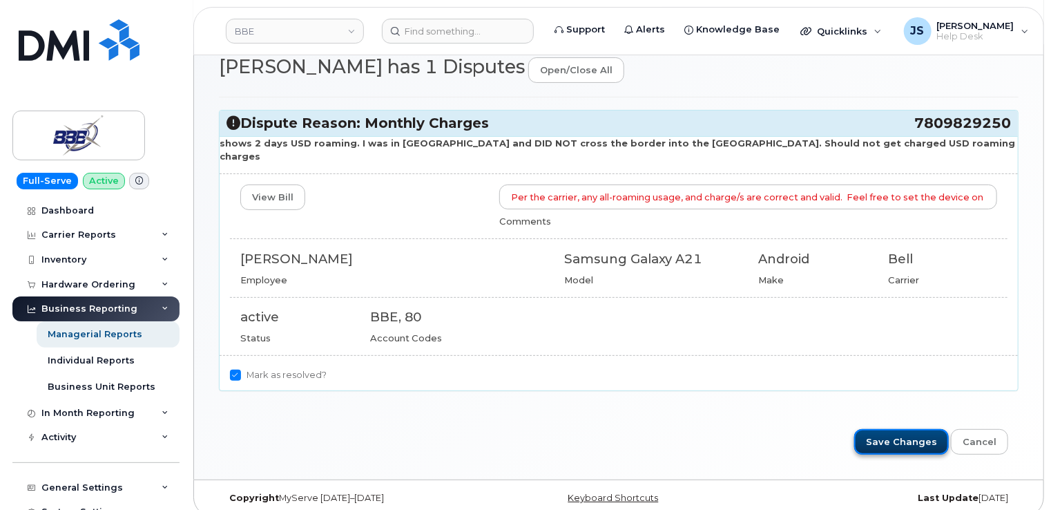
click at [882, 429] on input "Save Changes" at bounding box center [901, 442] width 95 height 26
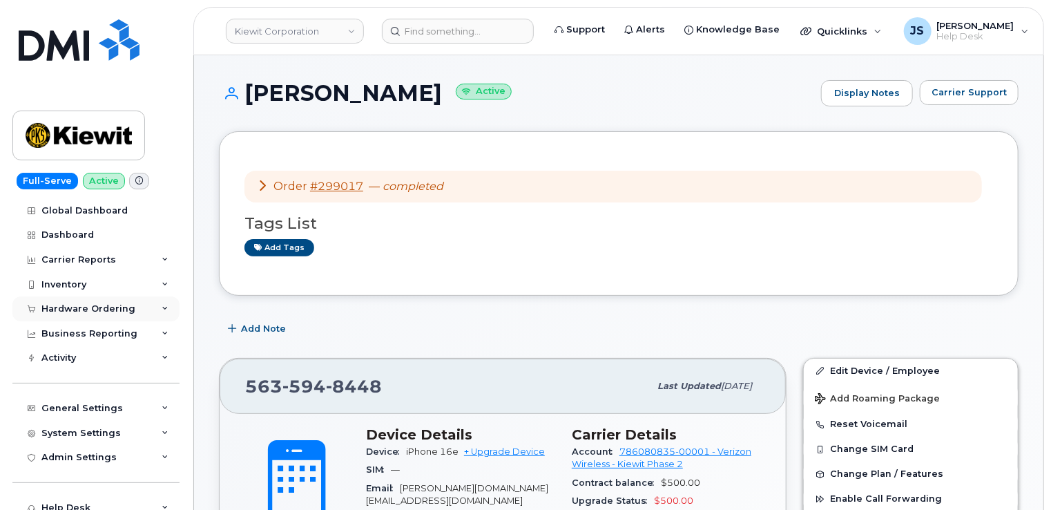
click at [137, 308] on div "Hardware Ordering" at bounding box center [95, 308] width 167 height 25
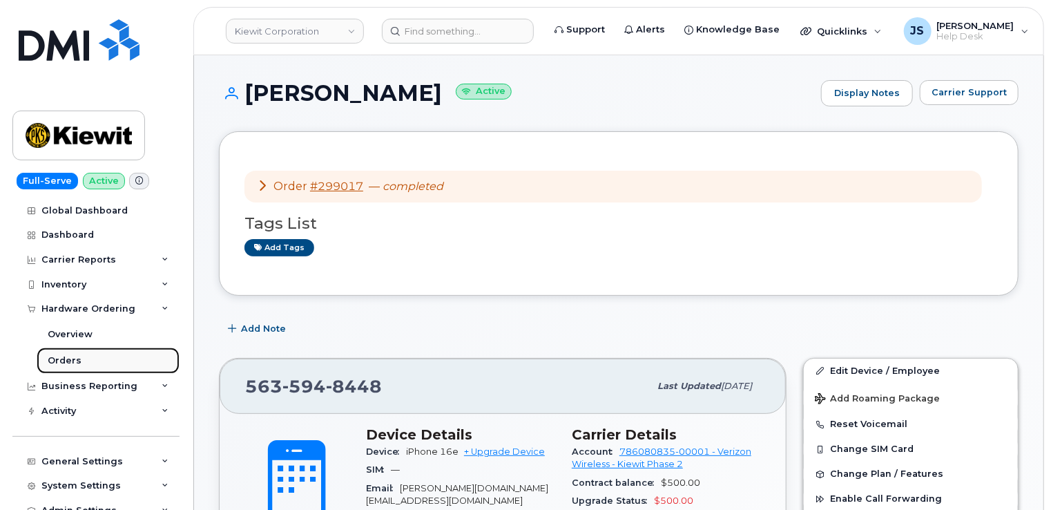
click at [83, 356] on link "Orders" at bounding box center [108, 360] width 143 height 26
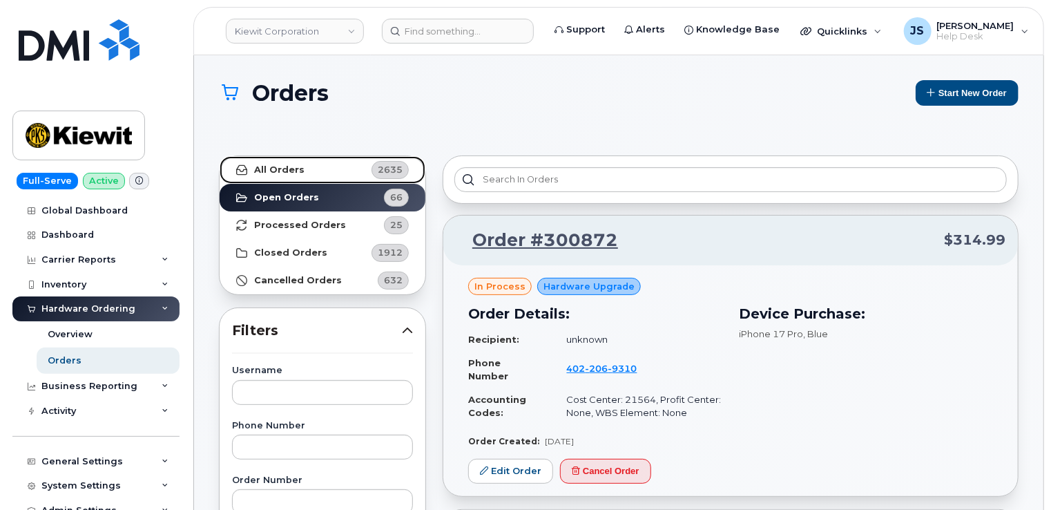
click at [286, 171] on strong "All Orders" at bounding box center [279, 169] width 50 height 11
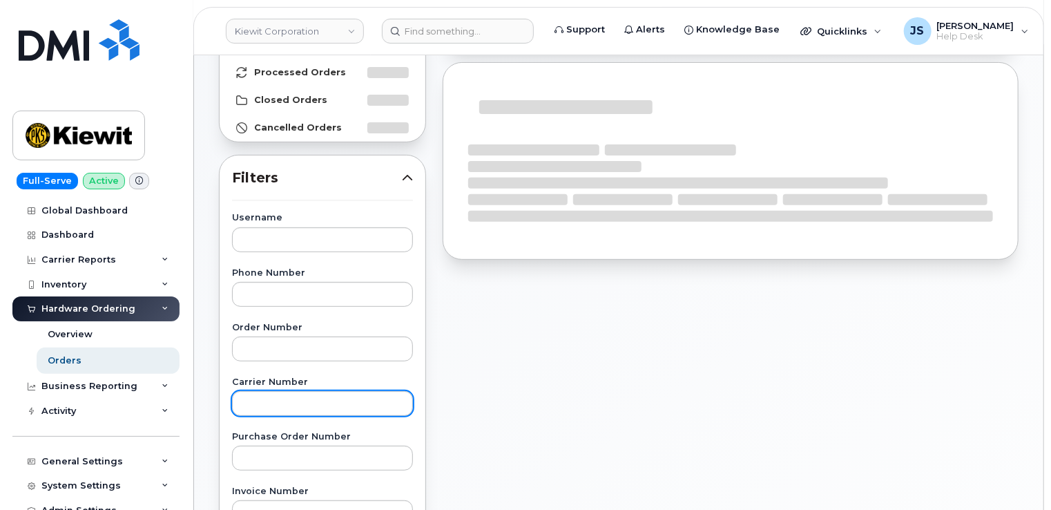
scroll to position [207, 0]
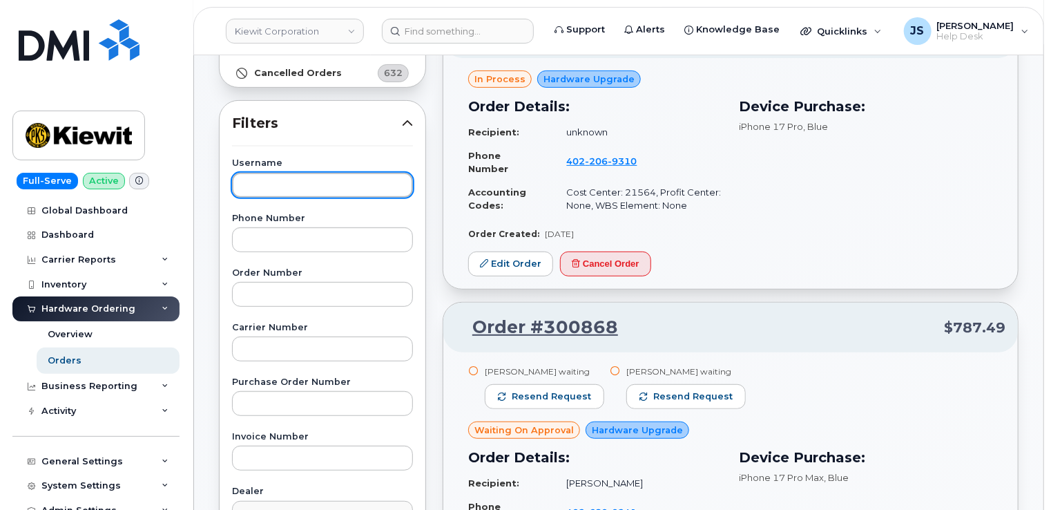
paste input "(724) 730-9641"
type input "(724) 730-9641"
drag, startPoint x: 327, startPoint y: 177, endPoint x: 143, endPoint y: 206, distance: 186.7
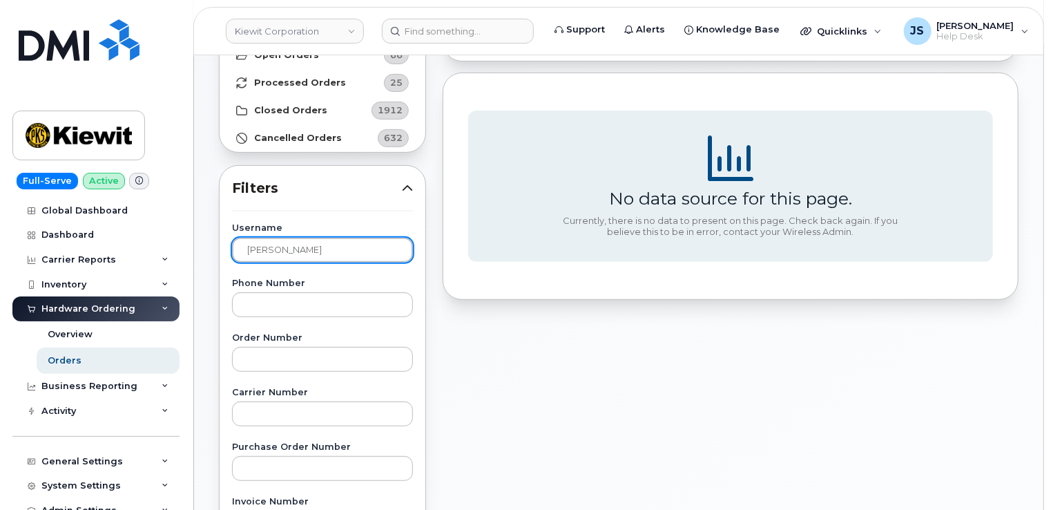
scroll to position [69, 0]
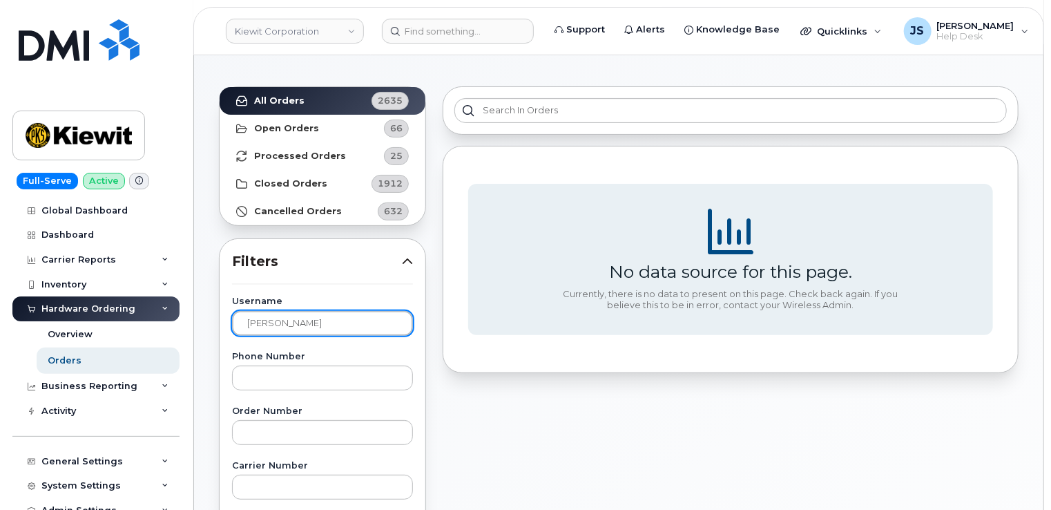
click at [354, 320] on input "Alexander Rivera" at bounding box center [322, 323] width 181 height 25
type input "Emmanuel Soto Rojas"
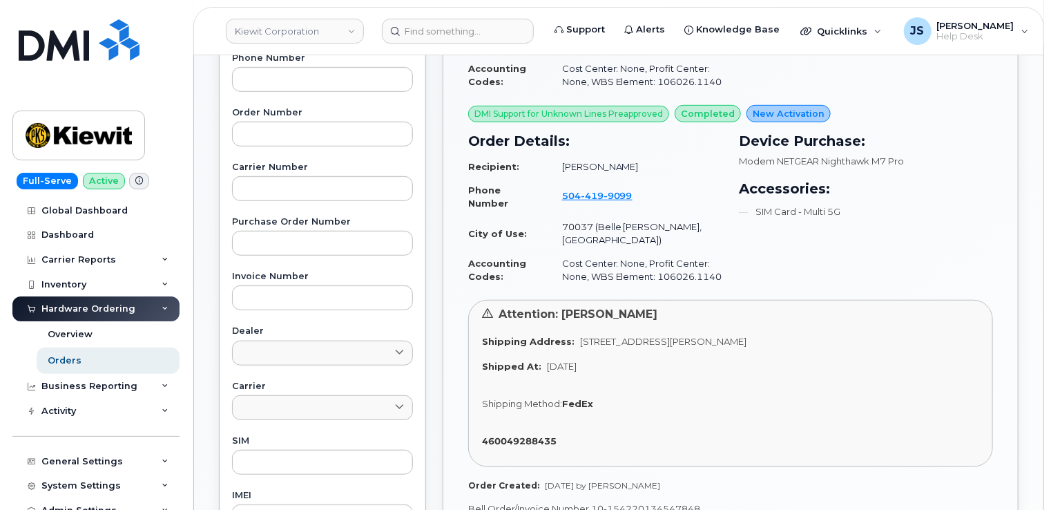
scroll to position [470, 0]
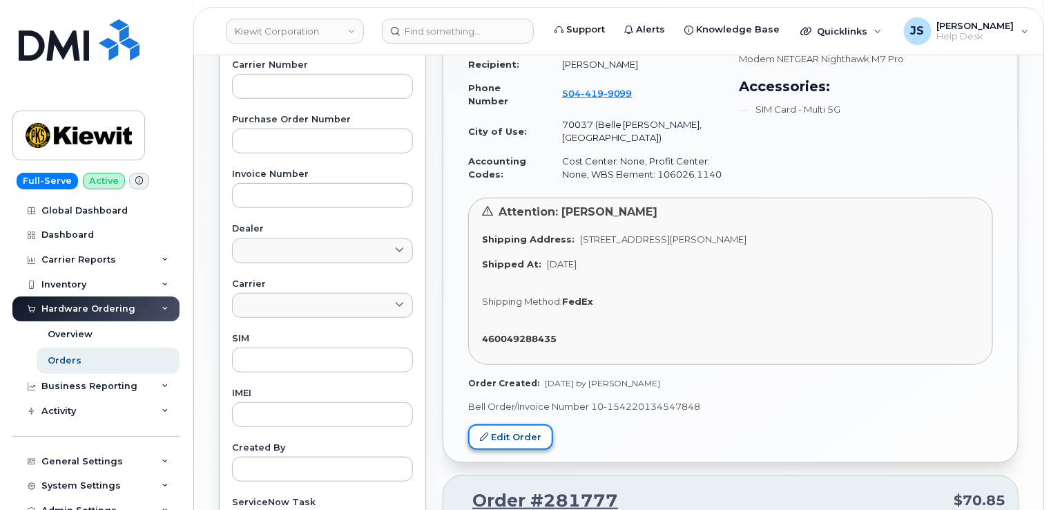
click at [494, 424] on link "Edit Order" at bounding box center [510, 437] width 85 height 26
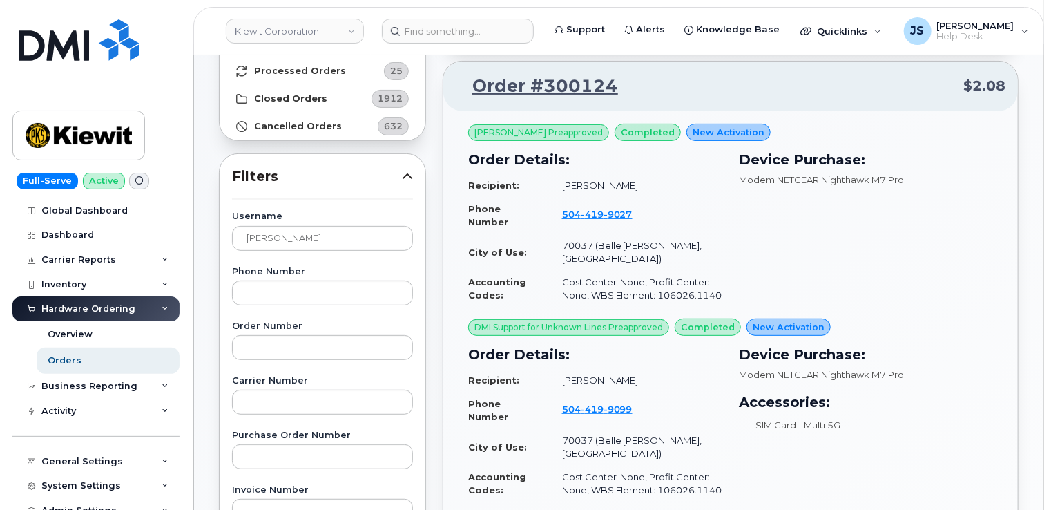
scroll to position [0, 0]
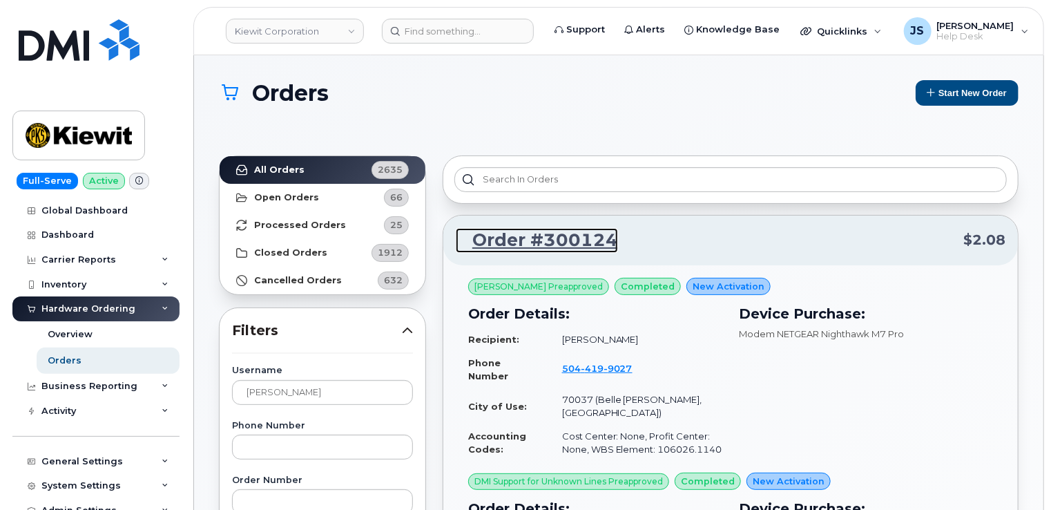
click at [575, 239] on link "Order #300124" at bounding box center [537, 240] width 162 height 25
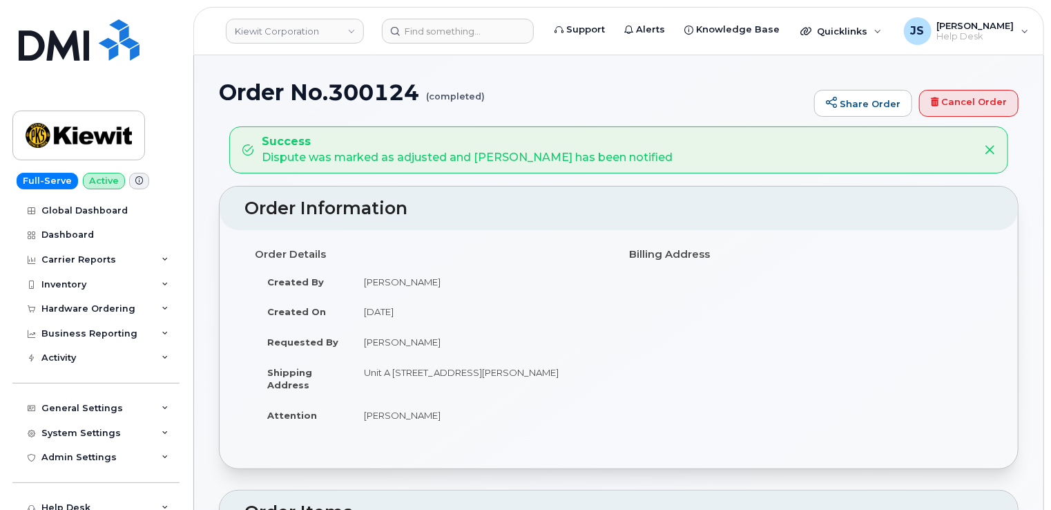
click at [986, 151] on icon at bounding box center [989, 149] width 11 height 11
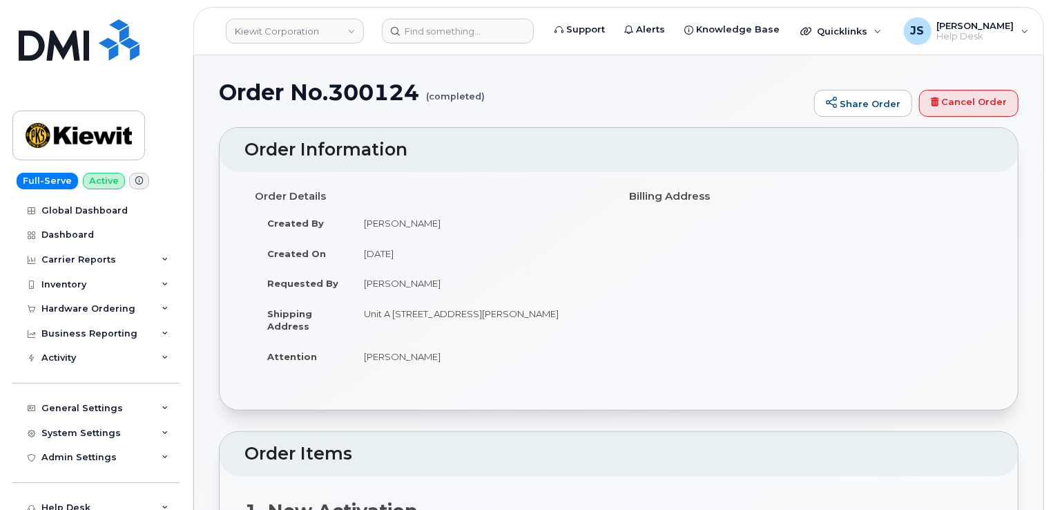
click at [385, 80] on h1 "Order No.300124 (completed)" at bounding box center [513, 92] width 588 height 24
copy h1 "300124"
click at [448, 28] on input at bounding box center [458, 31] width 152 height 25
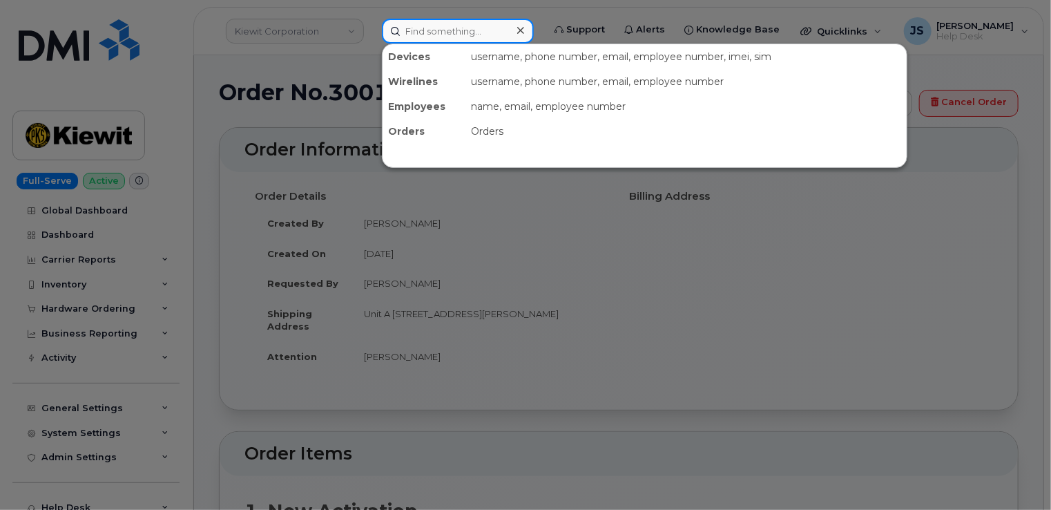
paste input "5196713172"
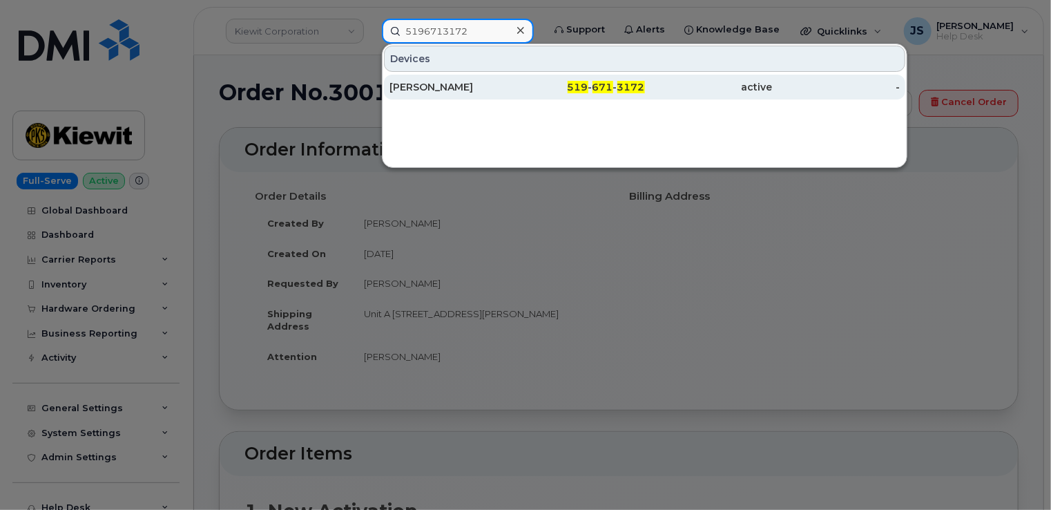
type input "5196713172"
click at [454, 84] on div "Madison Graham" at bounding box center [454, 87] width 128 height 14
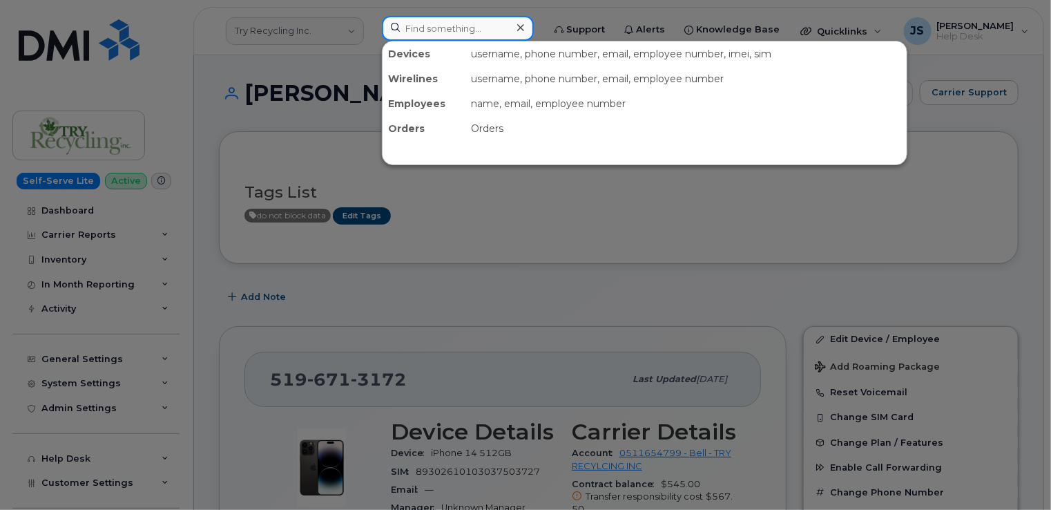
click at [461, 28] on input at bounding box center [458, 28] width 152 height 25
paste input "(402) 760 - 1305"
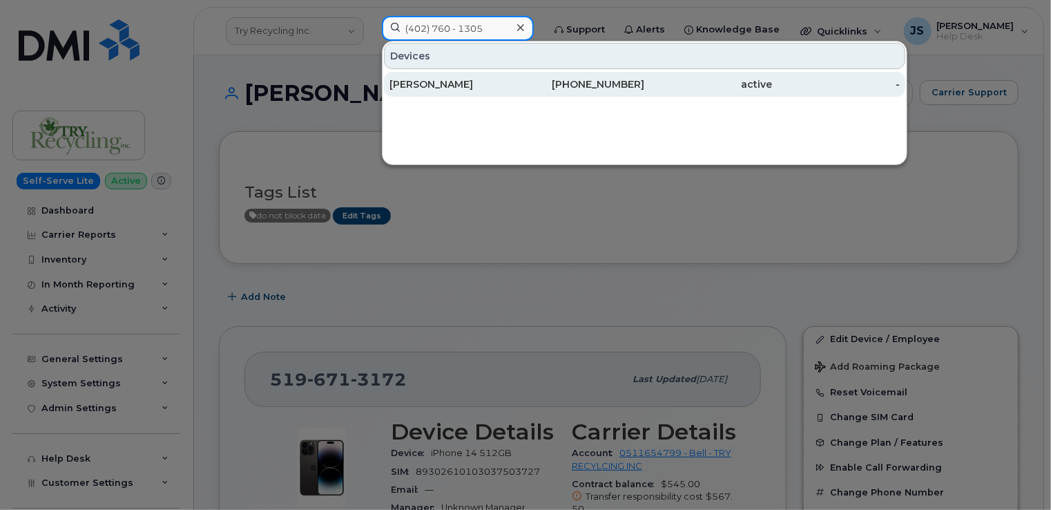
type input "(402) 760 - 1305"
click at [425, 85] on div "CRAIG JEFFERS" at bounding box center [454, 84] width 128 height 14
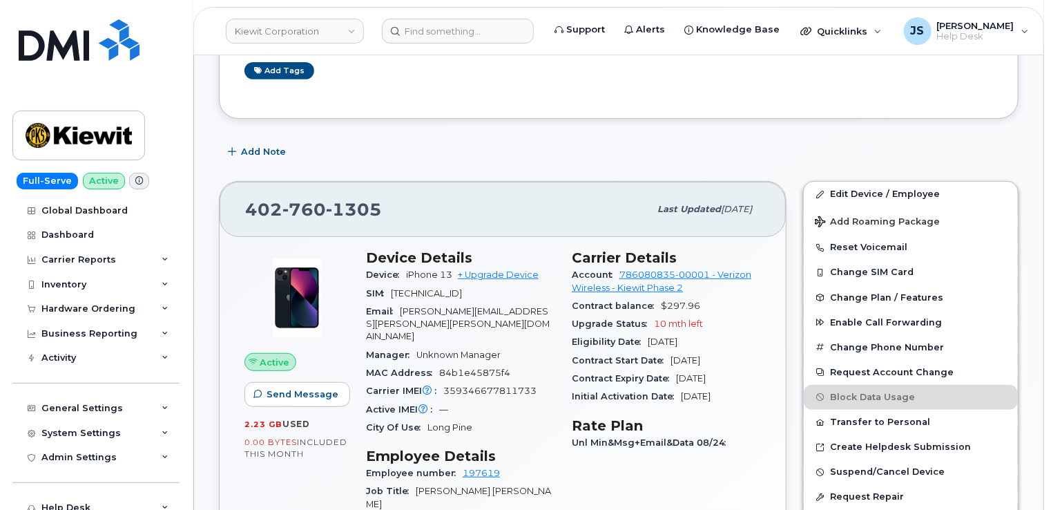
scroll to position [276, 0]
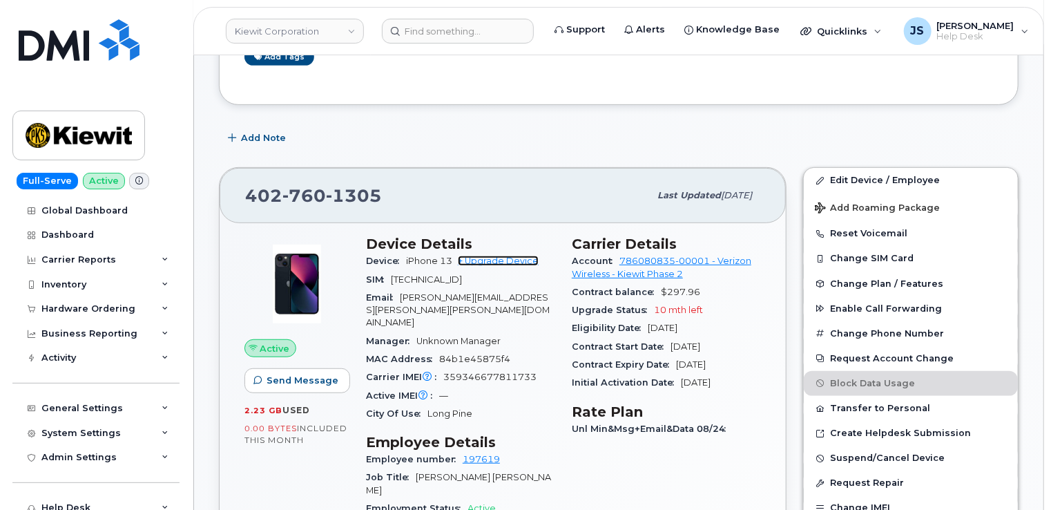
click at [519, 256] on link "+ Upgrade Device" at bounding box center [498, 261] width 81 height 10
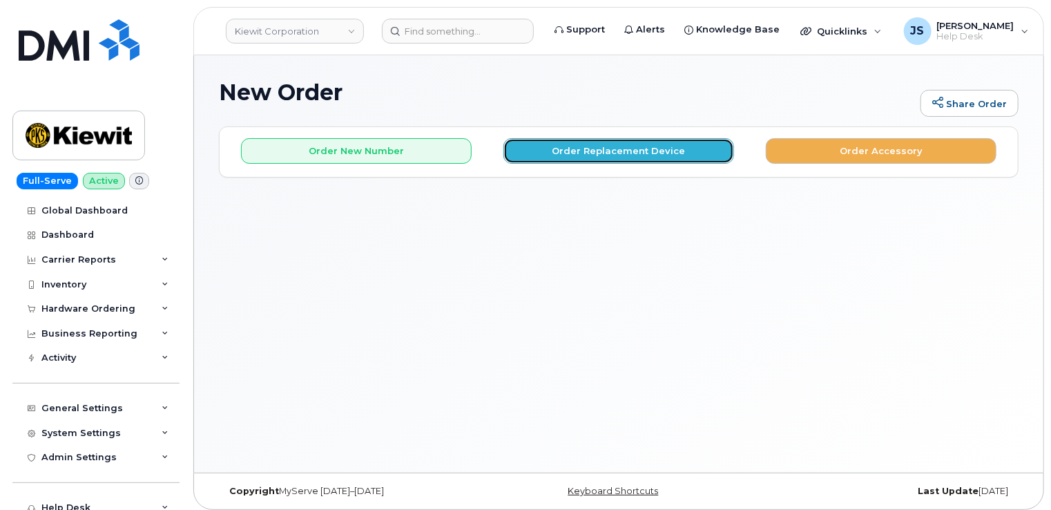
click at [647, 150] on button "Order Replacement Device" at bounding box center [619, 151] width 231 height 26
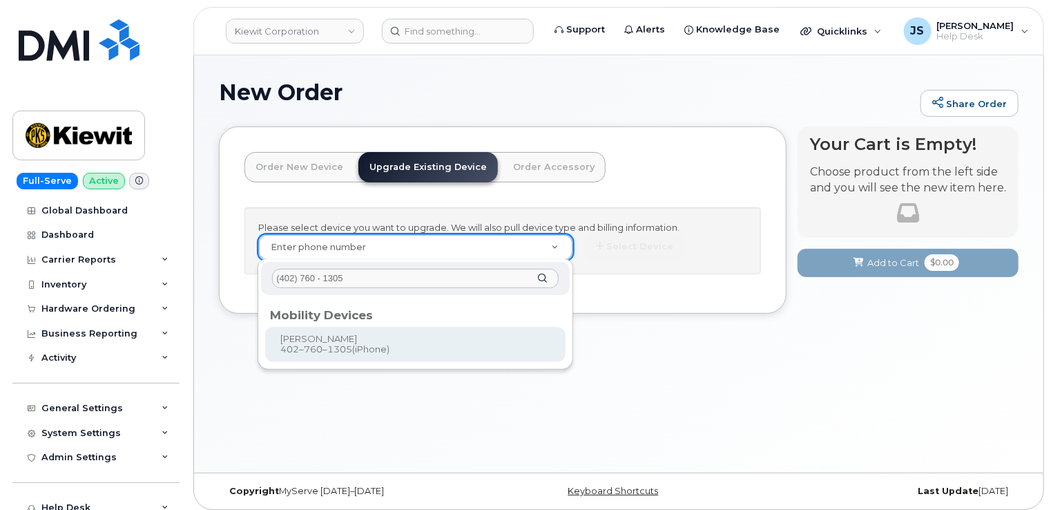
type input "(402) 760 - 1305"
type input "1167956"
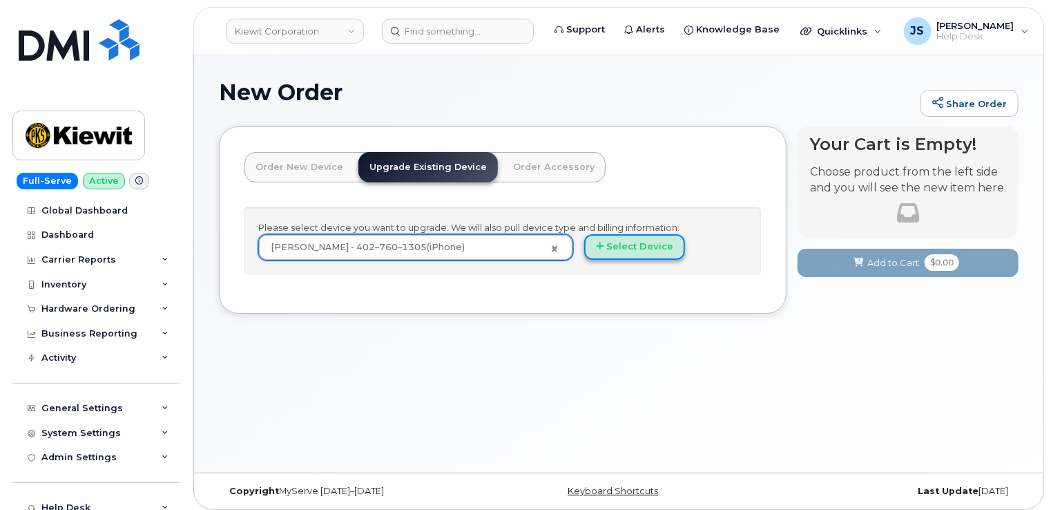
click at [626, 251] on button "Select Device" at bounding box center [634, 247] width 101 height 26
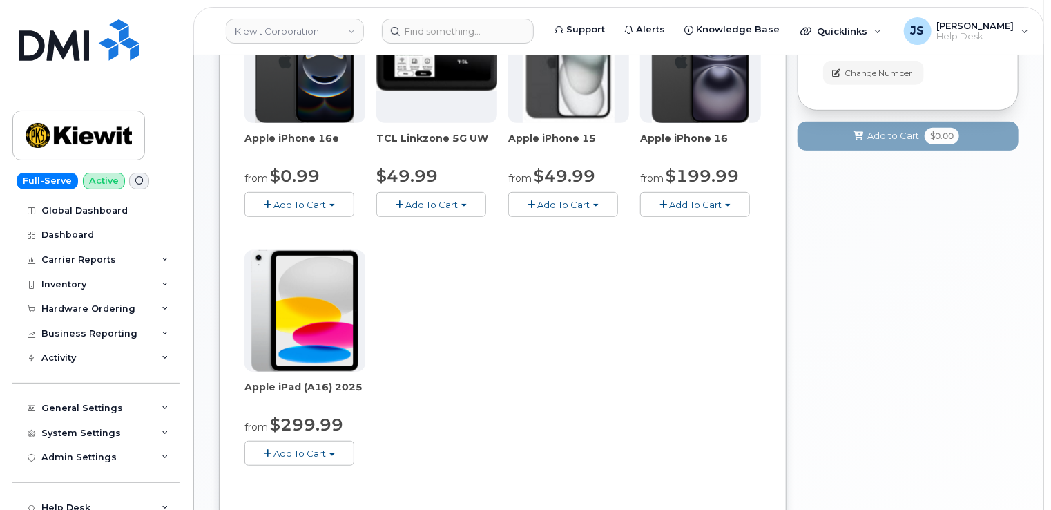
scroll to position [276, 0]
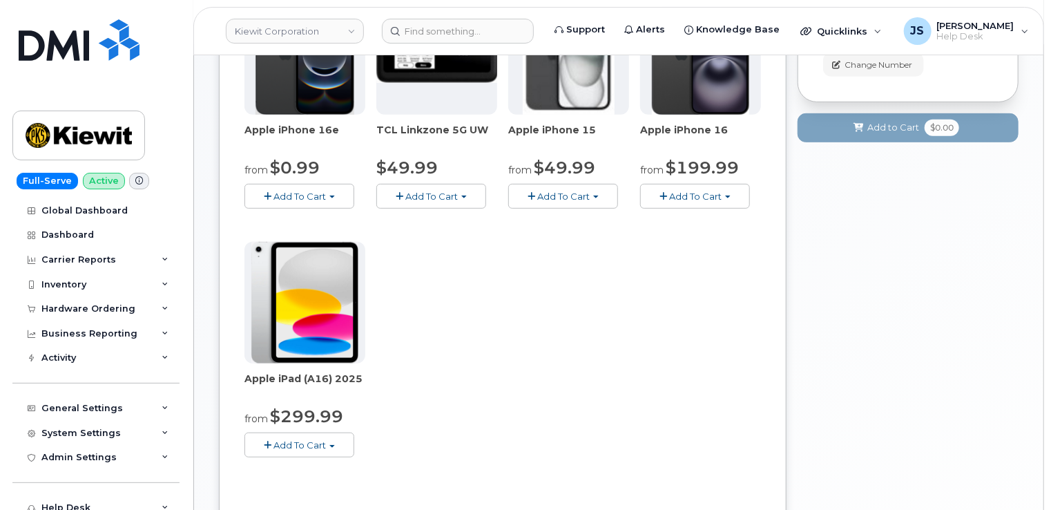
click at [566, 199] on span "Add To Cart" at bounding box center [563, 196] width 52 height 11
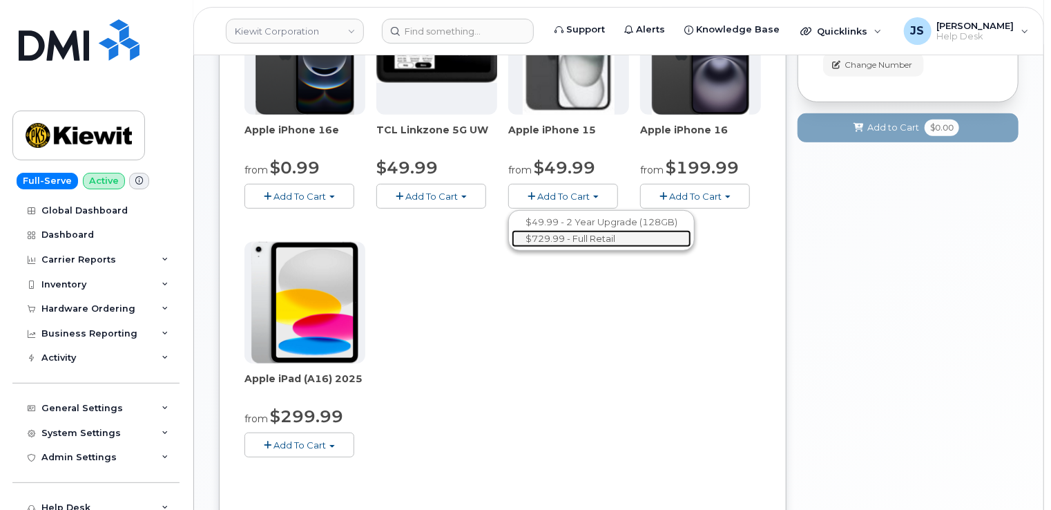
click at [572, 242] on link "$729.99 - Full Retail" at bounding box center [602, 238] width 180 height 17
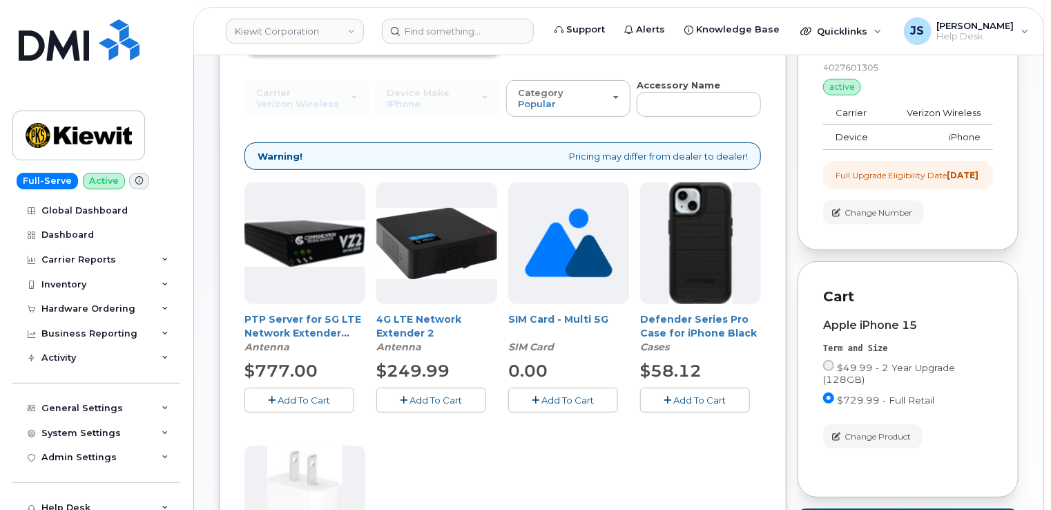
scroll to position [0, 0]
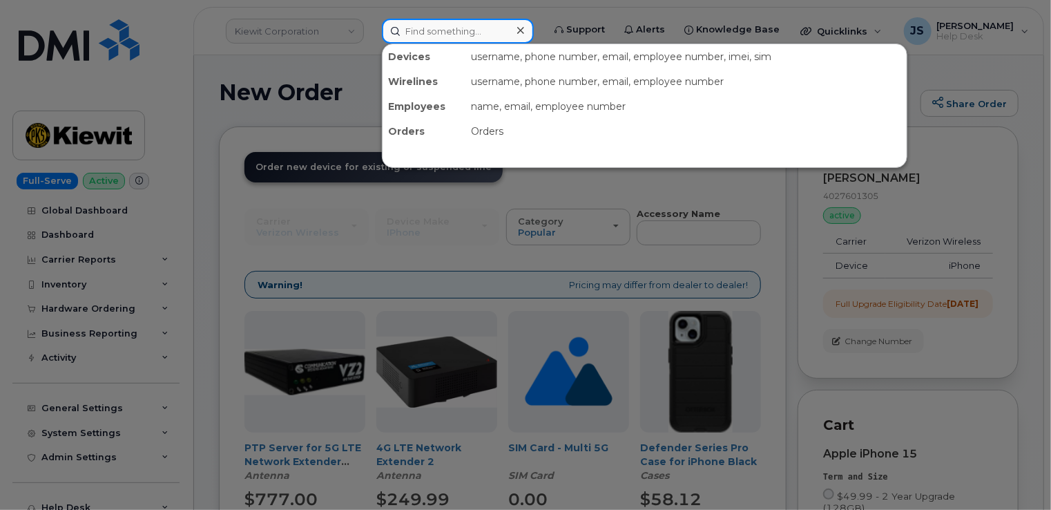
click at [435, 30] on input at bounding box center [458, 31] width 152 height 25
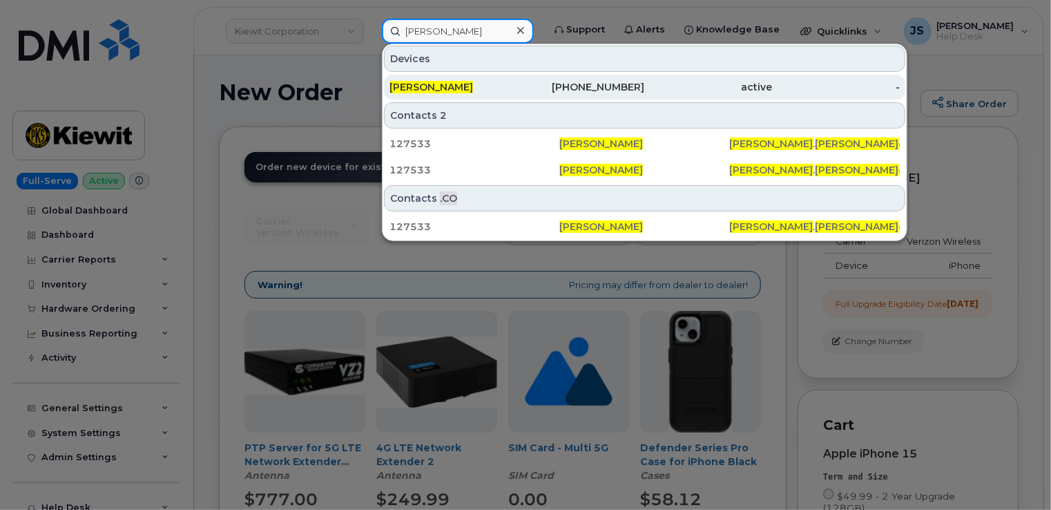
type input "[PERSON_NAME]"
click at [446, 93] on div "[PERSON_NAME]" at bounding box center [454, 87] width 128 height 25
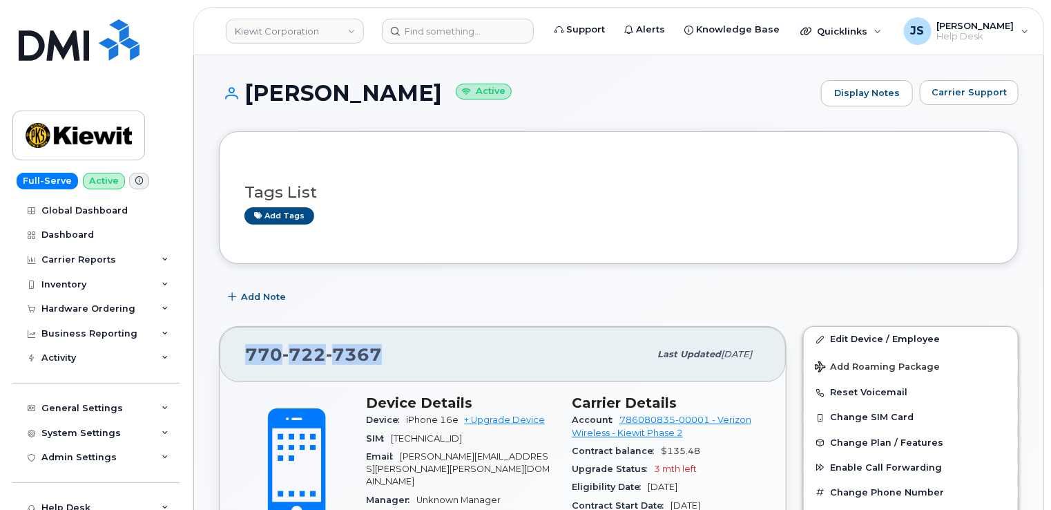
drag, startPoint x: 375, startPoint y: 355, endPoint x: 245, endPoint y: 349, distance: 130.7
click at [245, 349] on span "[PHONE_NUMBER]" at bounding box center [313, 354] width 137 height 21
copy span "[PHONE_NUMBER]"
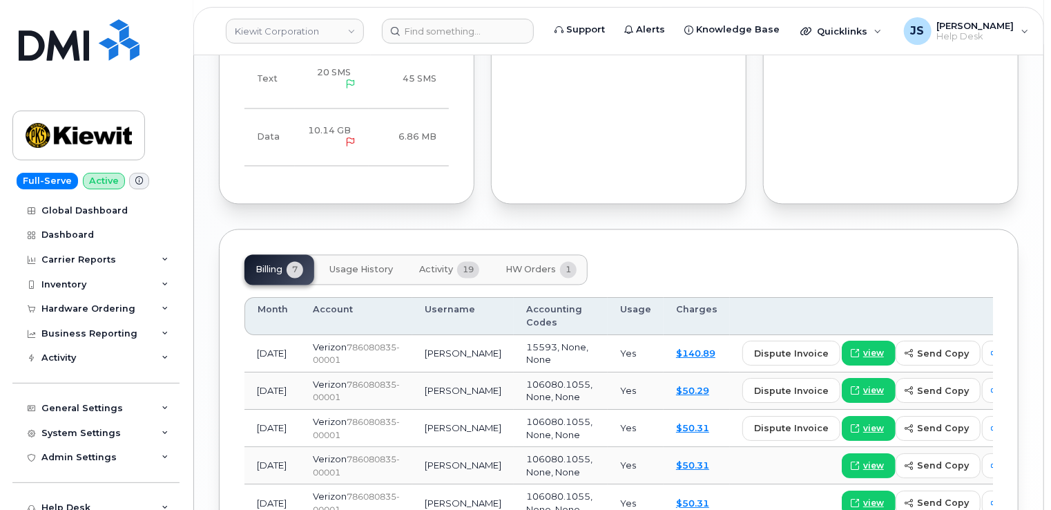
scroll to position [1312, 0]
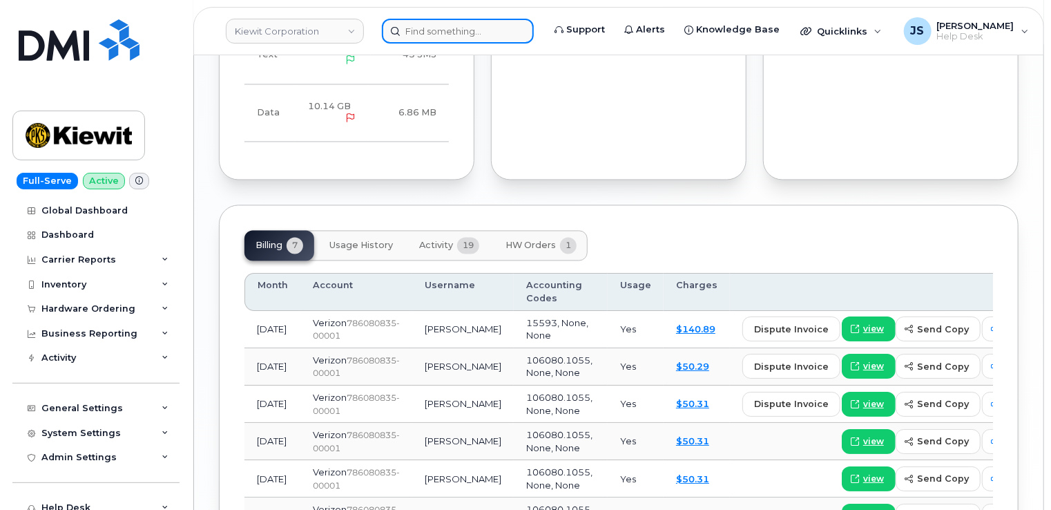
click at [479, 37] on input at bounding box center [458, 31] width 152 height 25
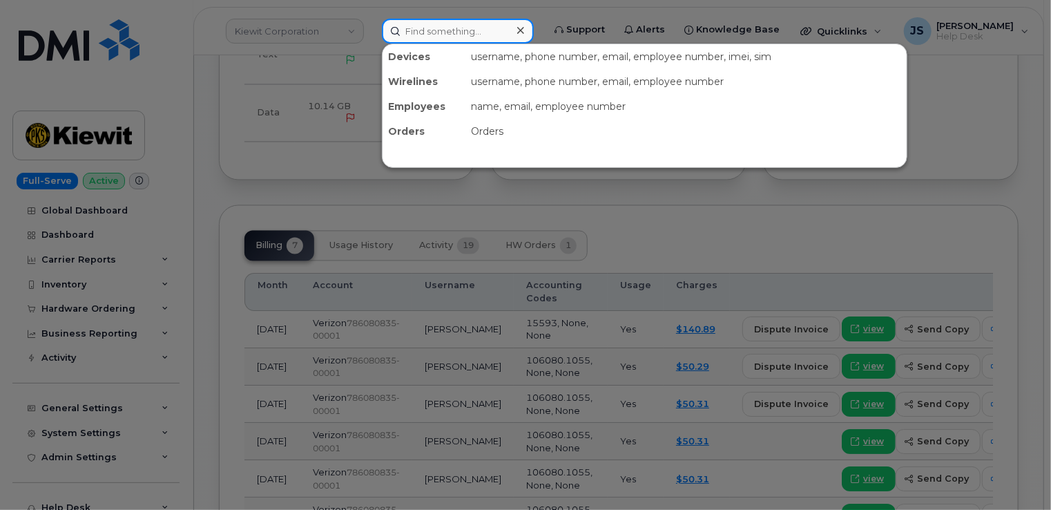
paste input "[PERSON_NAME]"
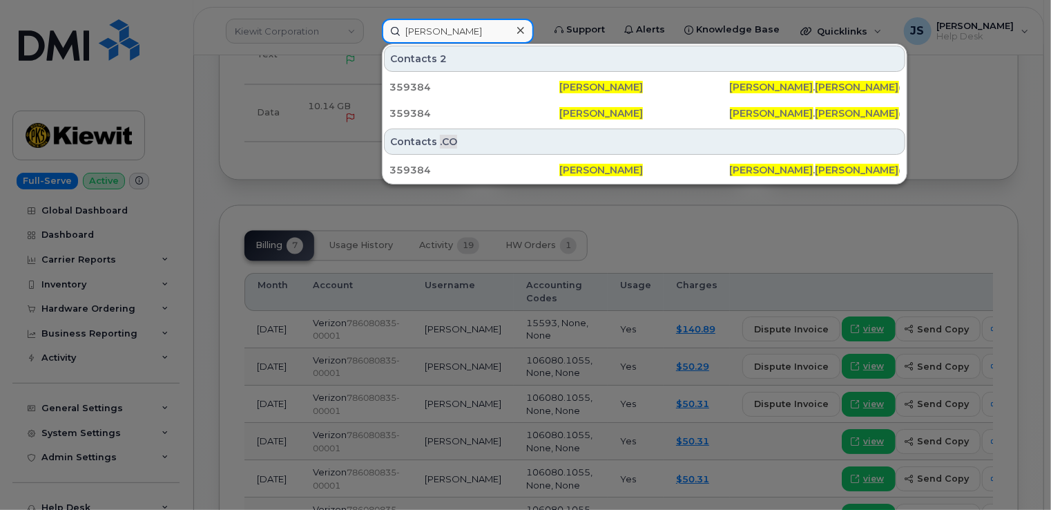
click at [438, 32] on input "[PERSON_NAME]" at bounding box center [458, 31] width 152 height 25
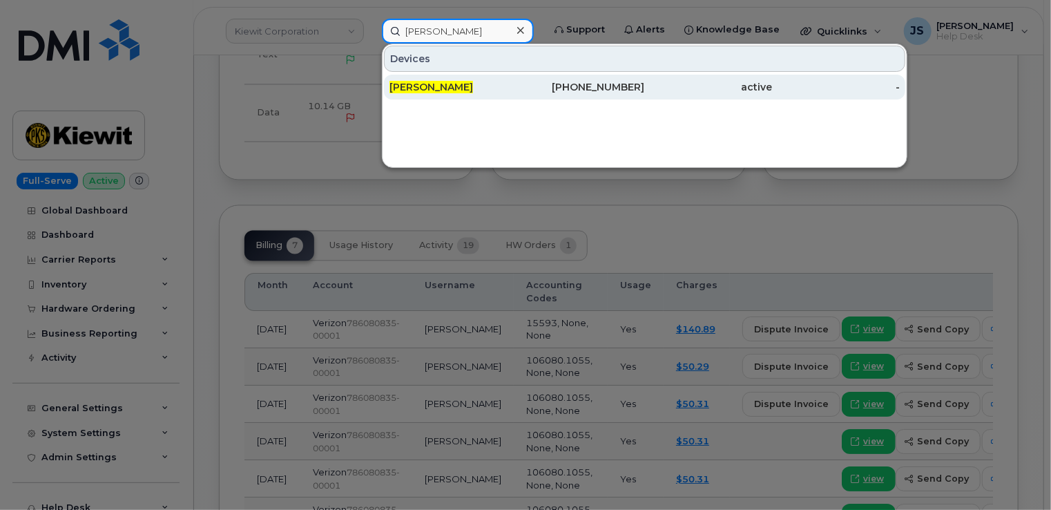
type input "[PERSON_NAME]"
click at [454, 82] on div "[PERSON_NAME]" at bounding box center [454, 87] width 128 height 14
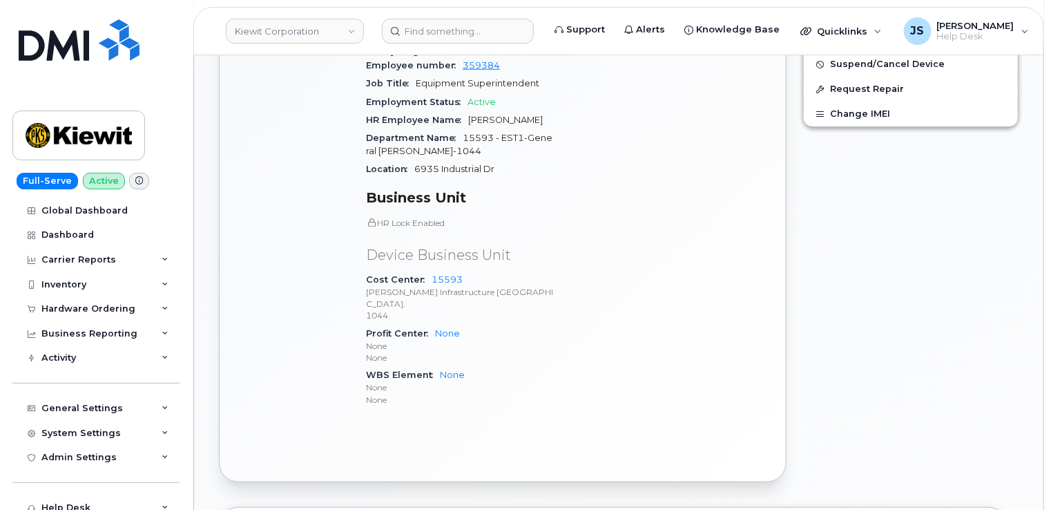
scroll to position [207, 0]
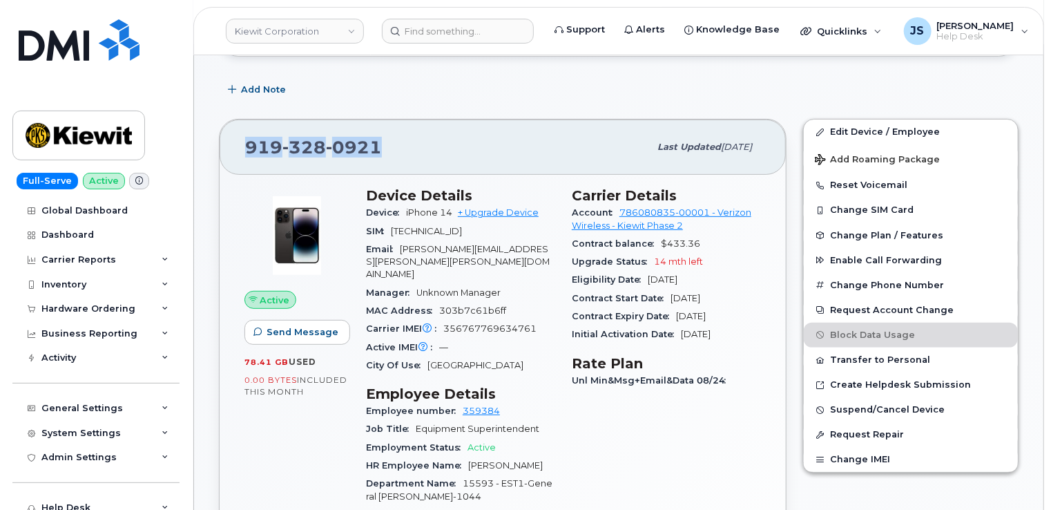
drag, startPoint x: 376, startPoint y: 144, endPoint x: 246, endPoint y: 147, distance: 129.9
click at [246, 147] on span "[PHONE_NUMBER]" at bounding box center [313, 147] width 137 height 21
copy span "[PHONE_NUMBER]"
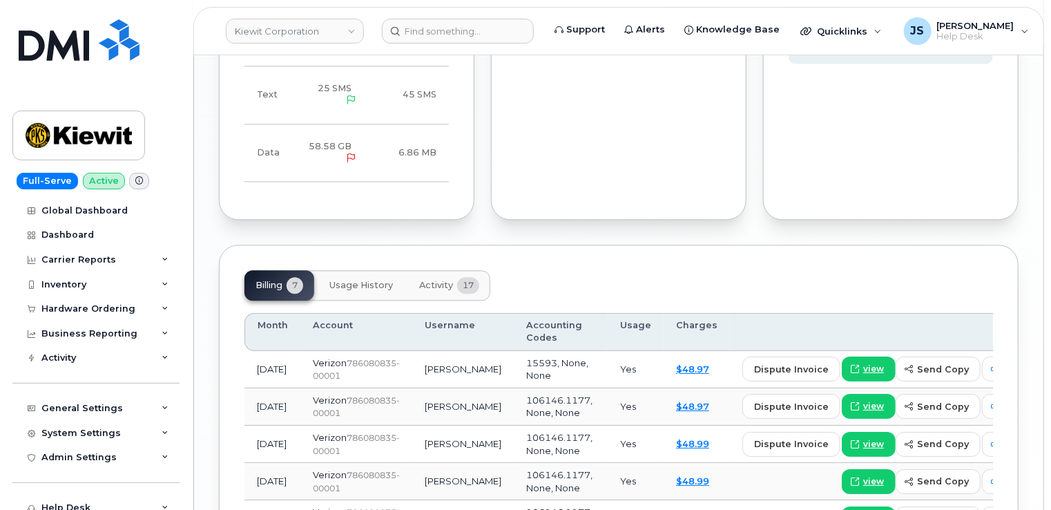
scroll to position [1520, 0]
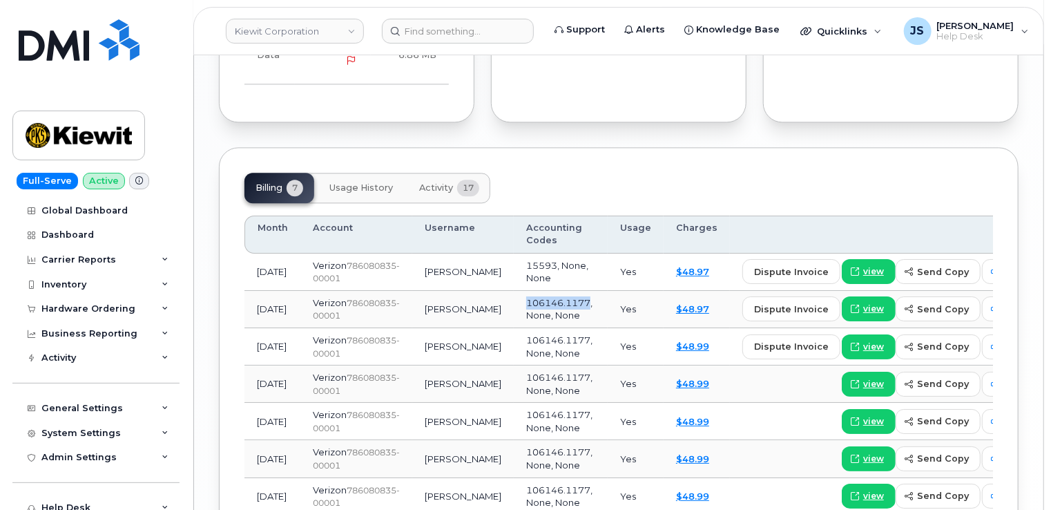
drag, startPoint x: 542, startPoint y: 271, endPoint x: 479, endPoint y: 265, distance: 63.1
click at [526, 297] on span "106146.1177, None, None" at bounding box center [559, 309] width 66 height 24
copy span "106146.1177"
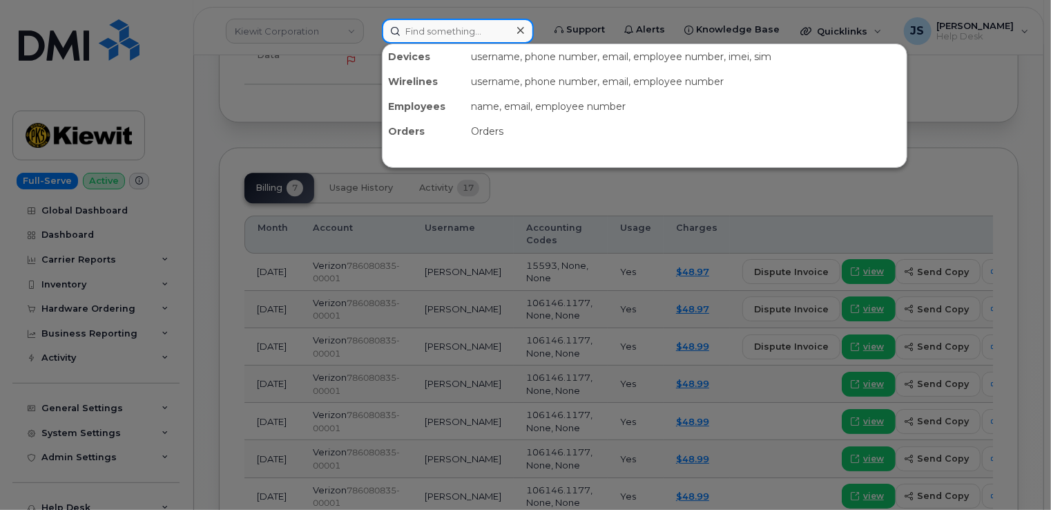
paste input "6474568299"
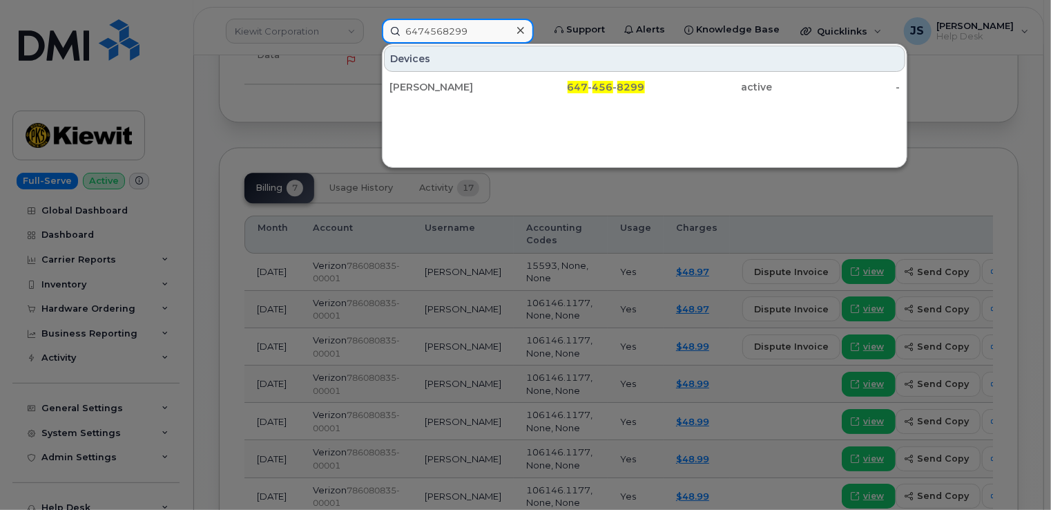
type input "6474568299"
click at [425, 80] on div "[PERSON_NAME]" at bounding box center [454, 87] width 128 height 14
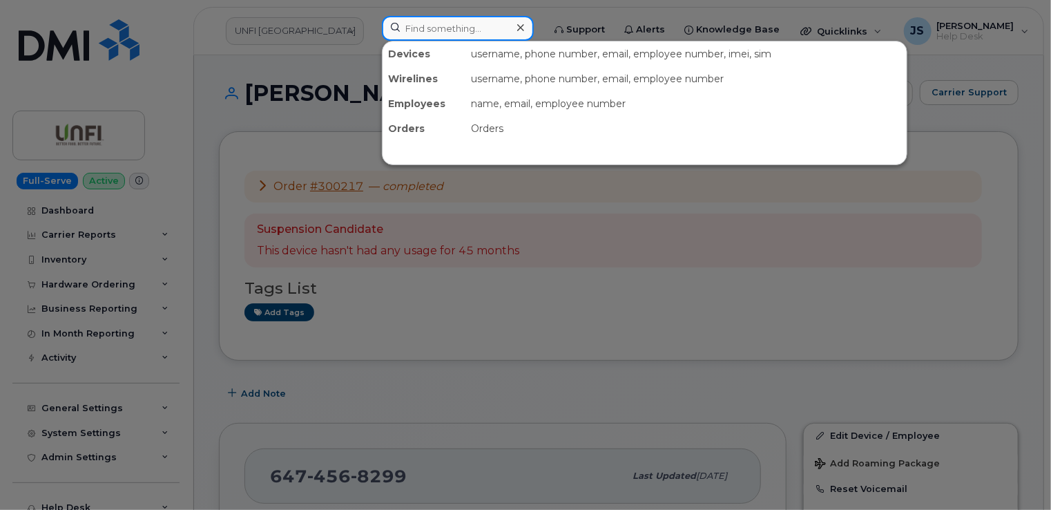
click at [415, 35] on input at bounding box center [458, 28] width 152 height 25
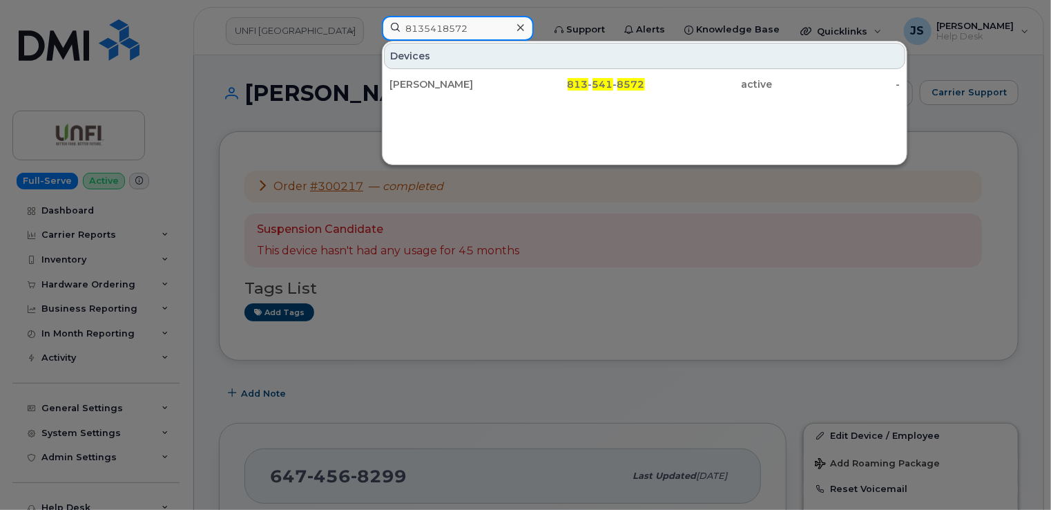
click at [436, 32] on input "8135418572" at bounding box center [458, 28] width 152 height 25
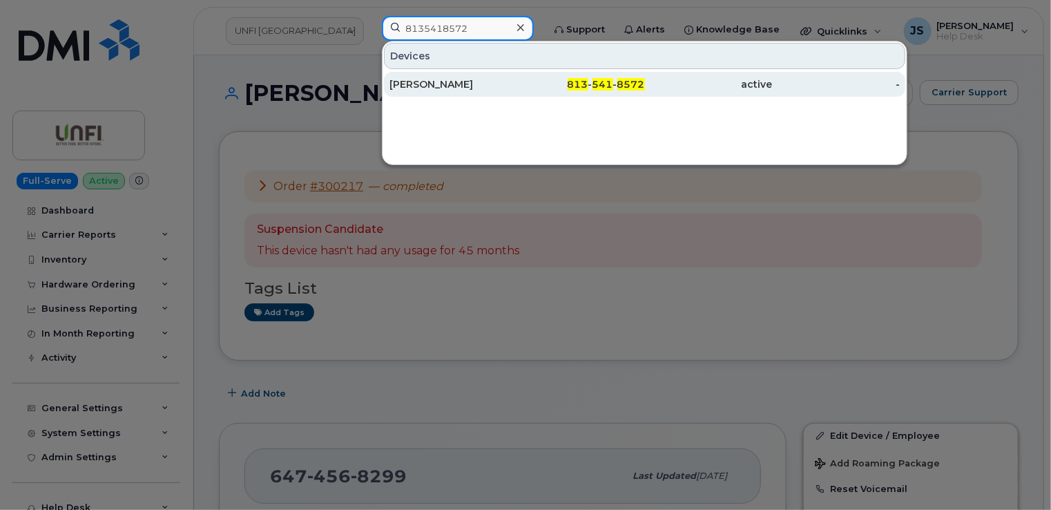
type input "8135418572"
click at [481, 89] on div "BRIAN GUY" at bounding box center [454, 84] width 128 height 14
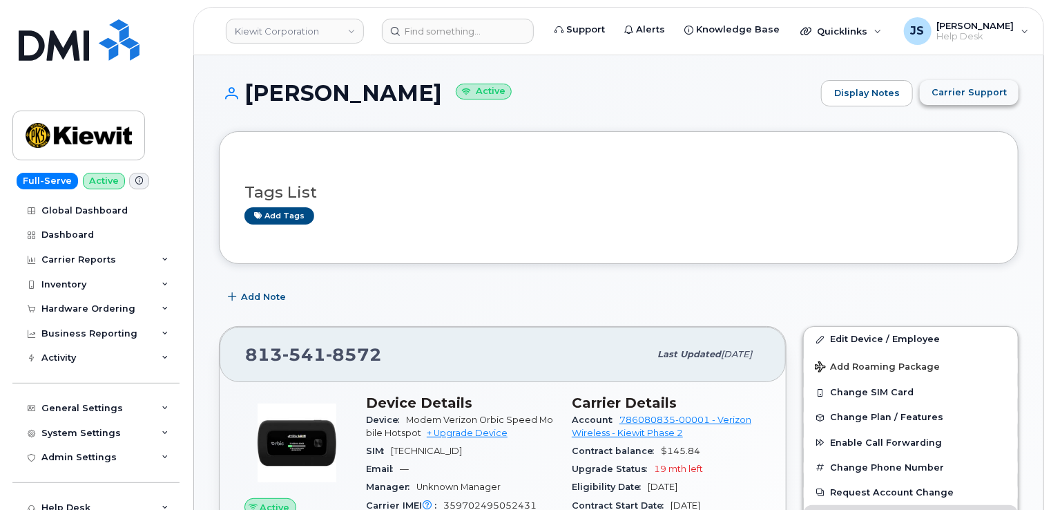
click at [965, 97] on span "Carrier Support" at bounding box center [969, 92] width 75 height 13
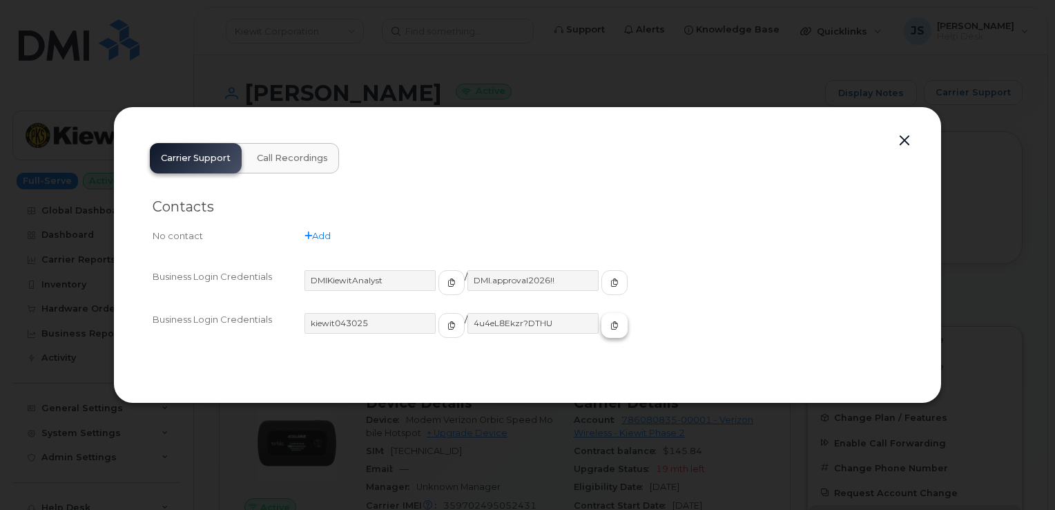
click at [609, 322] on span "button" at bounding box center [615, 325] width 12 height 12
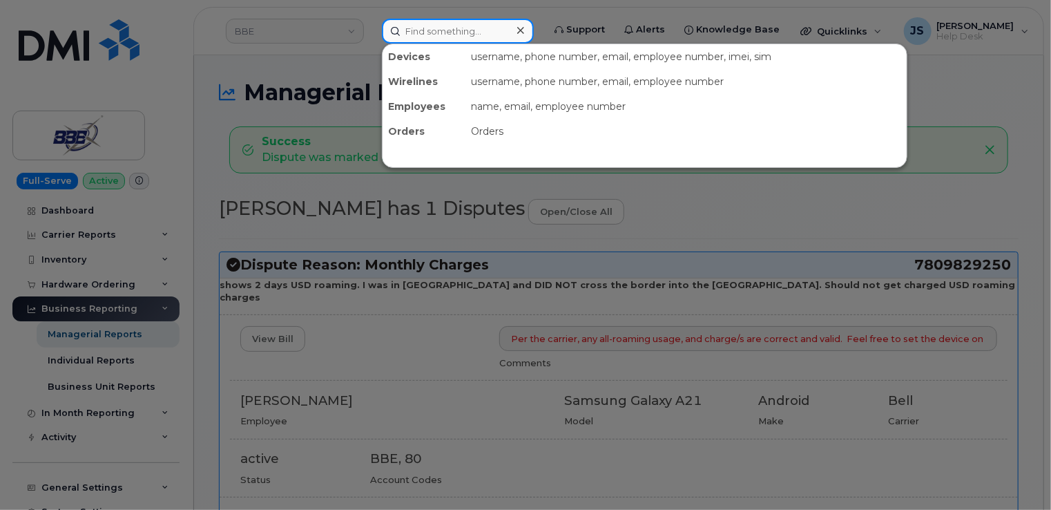
click at [430, 32] on input at bounding box center [458, 31] width 152 height 25
paste input "4162097201"
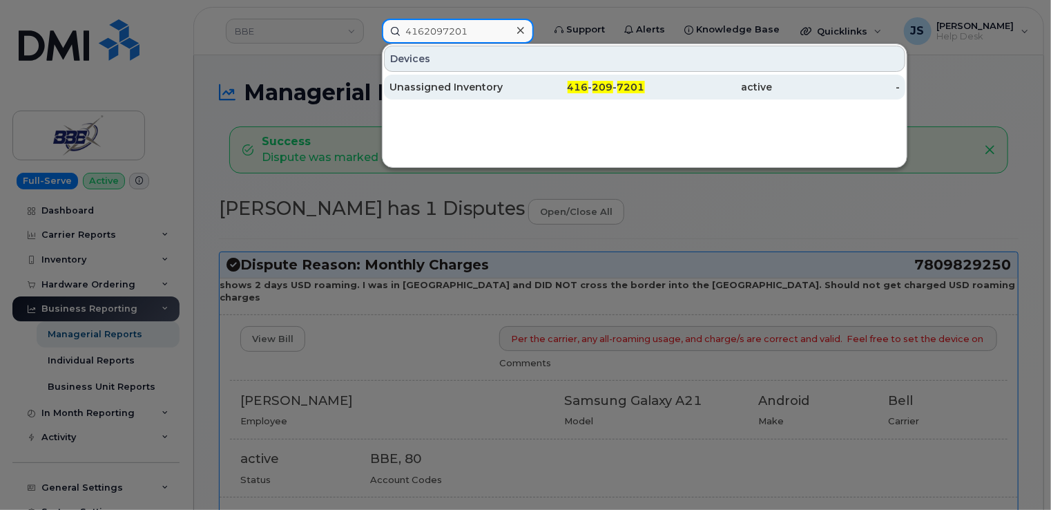
type input "4162097201"
click at [459, 85] on div "Unassigned Inventory" at bounding box center [454, 87] width 128 height 14
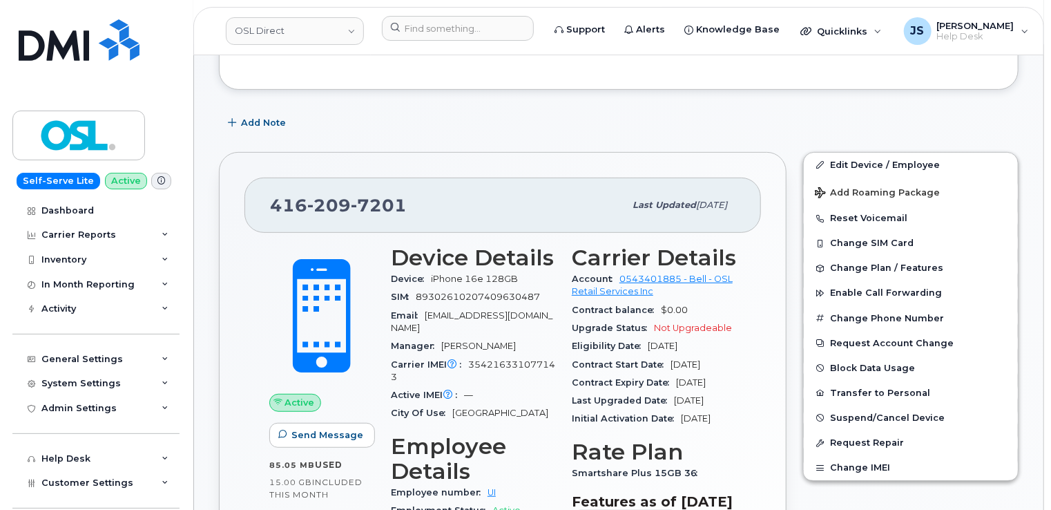
scroll to position [324, 0]
